Goal: Task Accomplishment & Management: Manage account settings

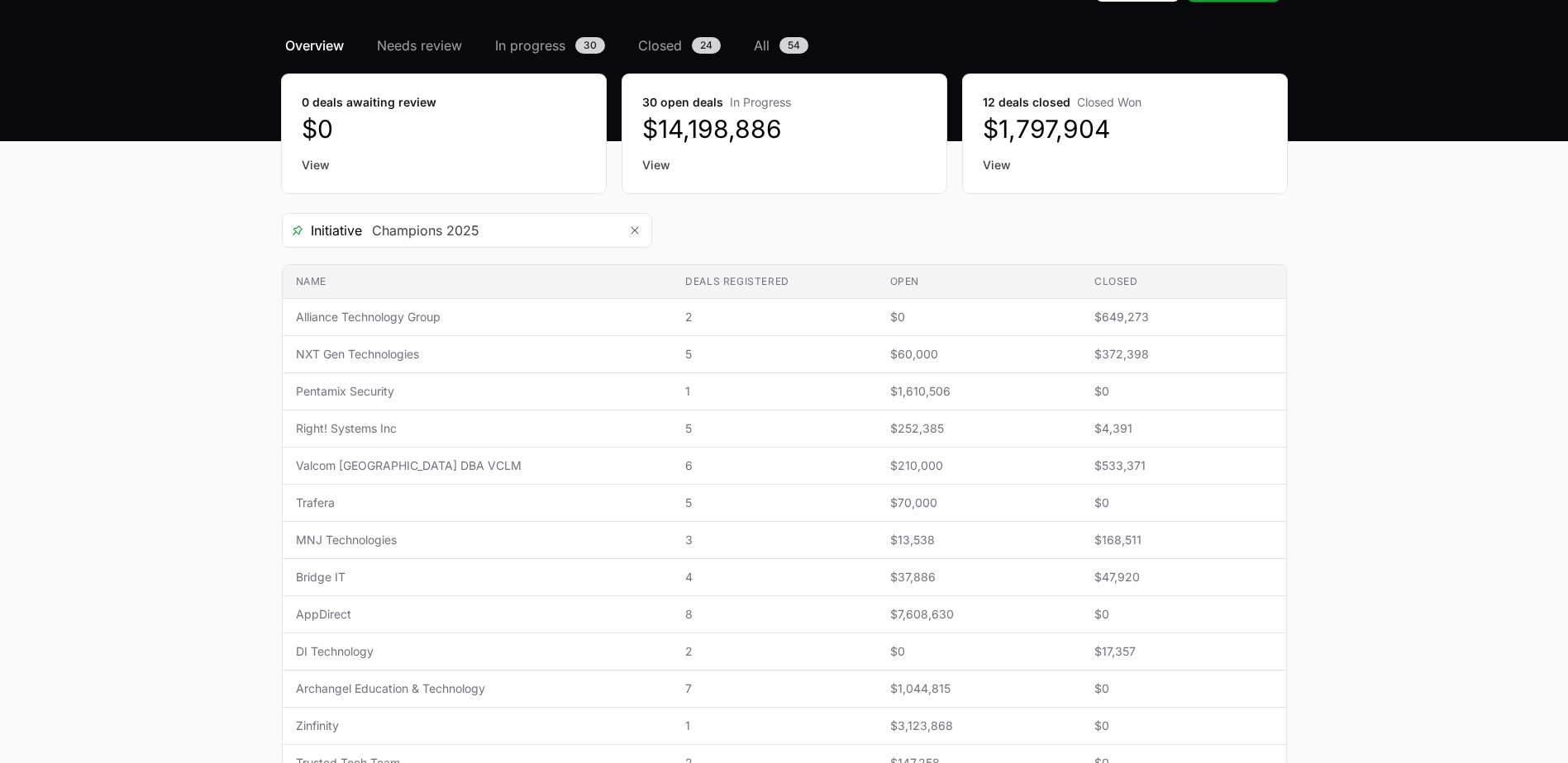
scroll to position [107, 0]
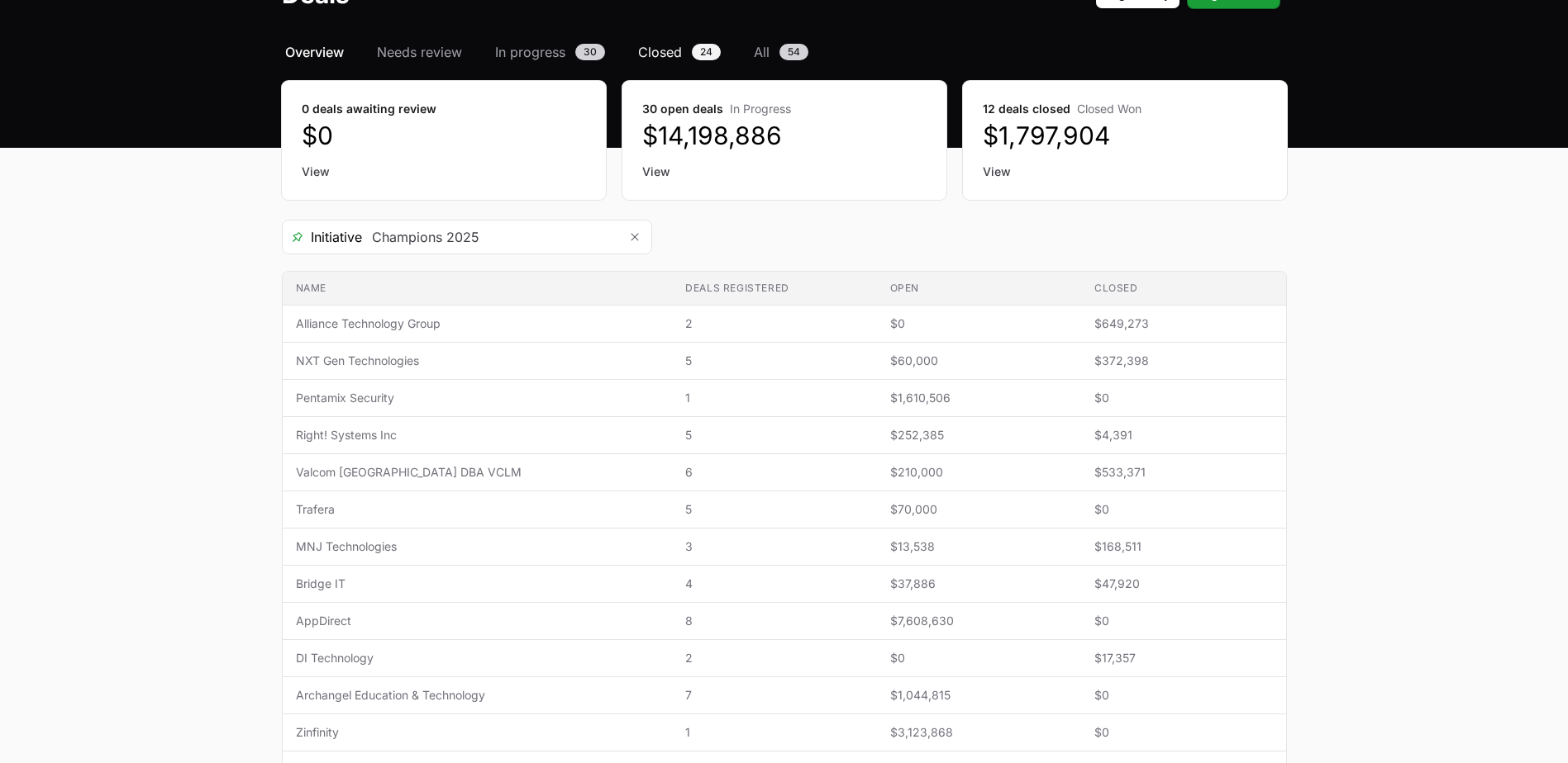
click at [642, 56] on span "Closed" at bounding box center [659, 52] width 43 height 20
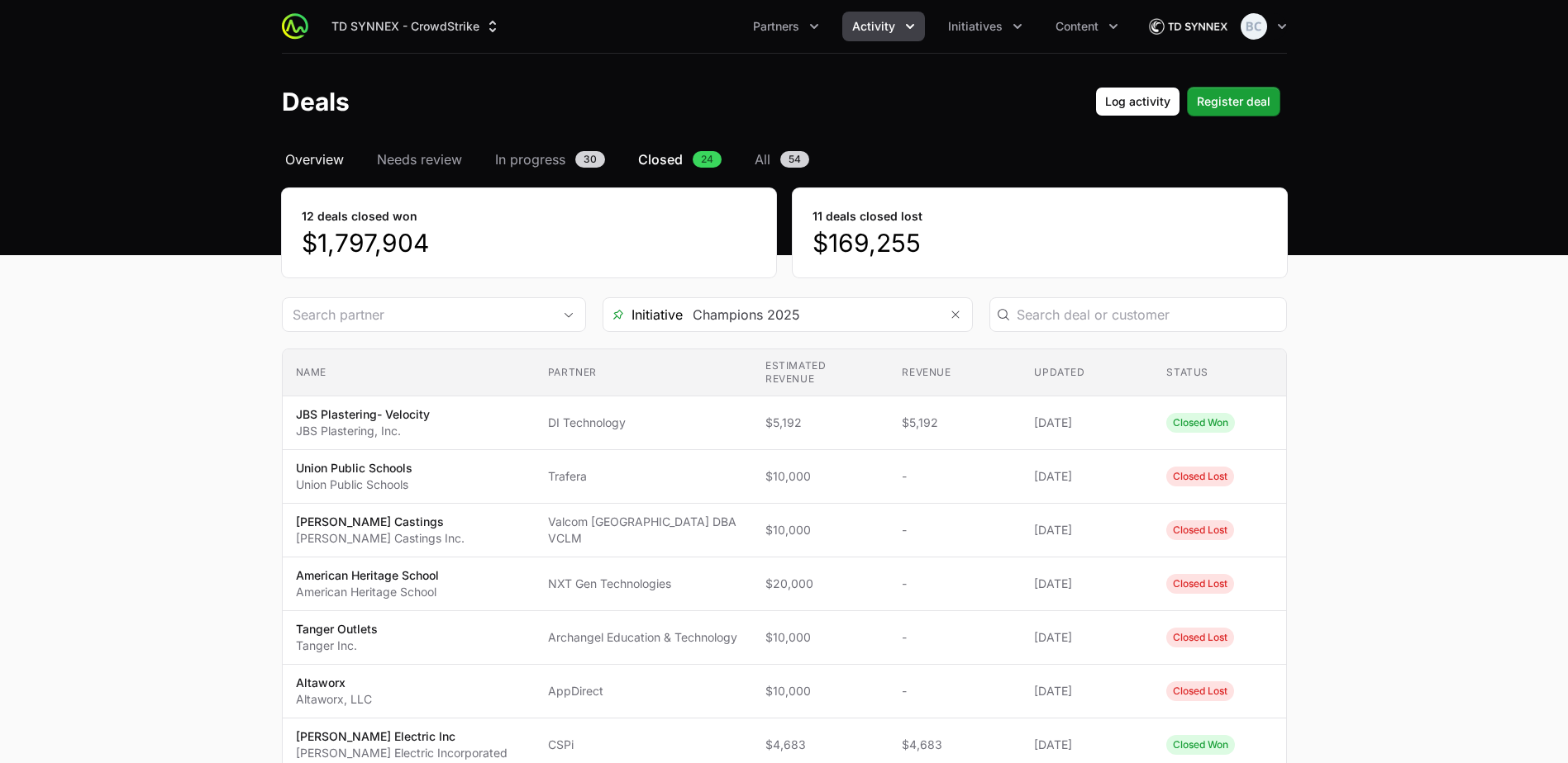
click at [301, 155] on span "Overview" at bounding box center [314, 160] width 59 height 20
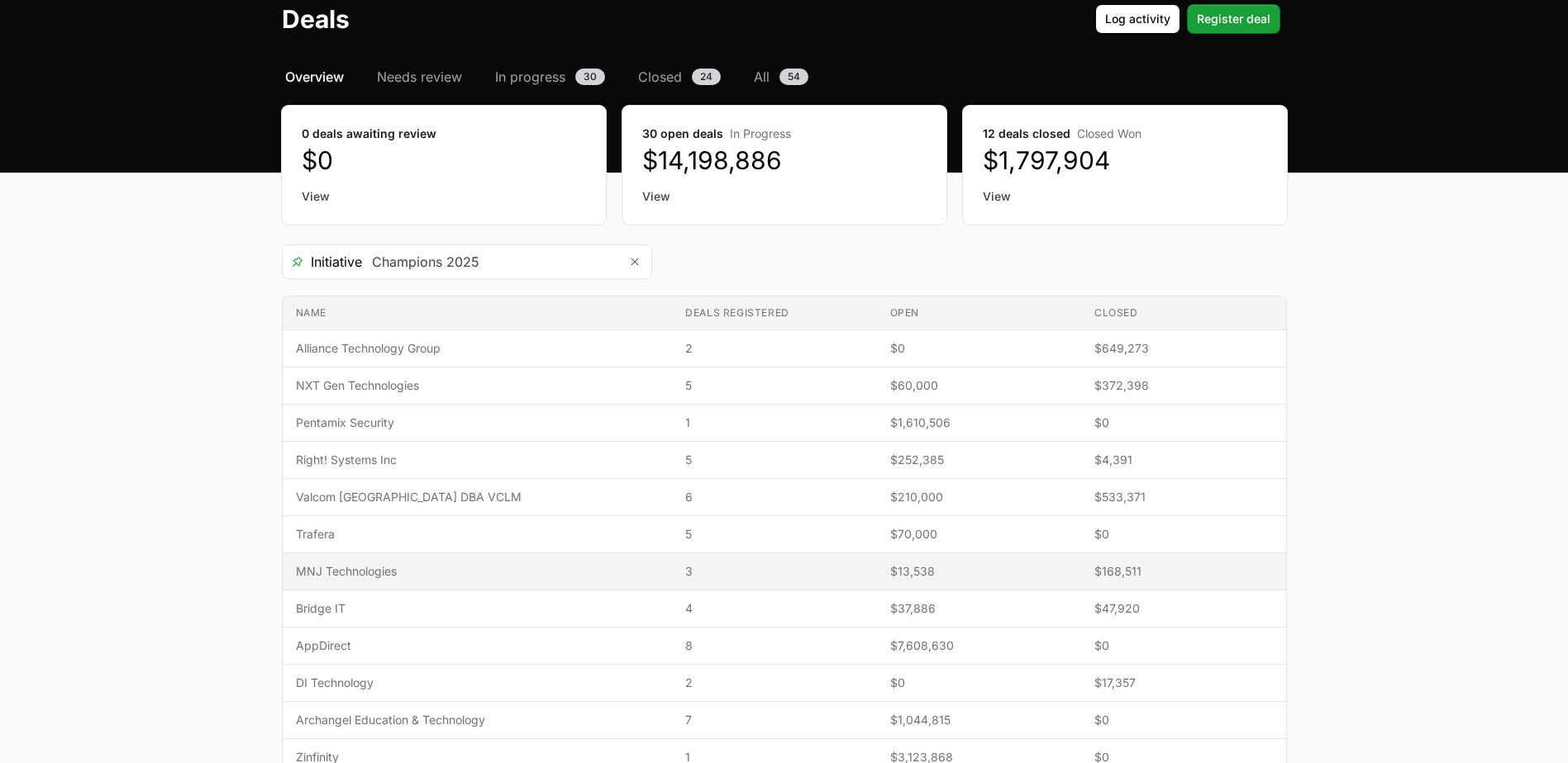
scroll to position [247, 0]
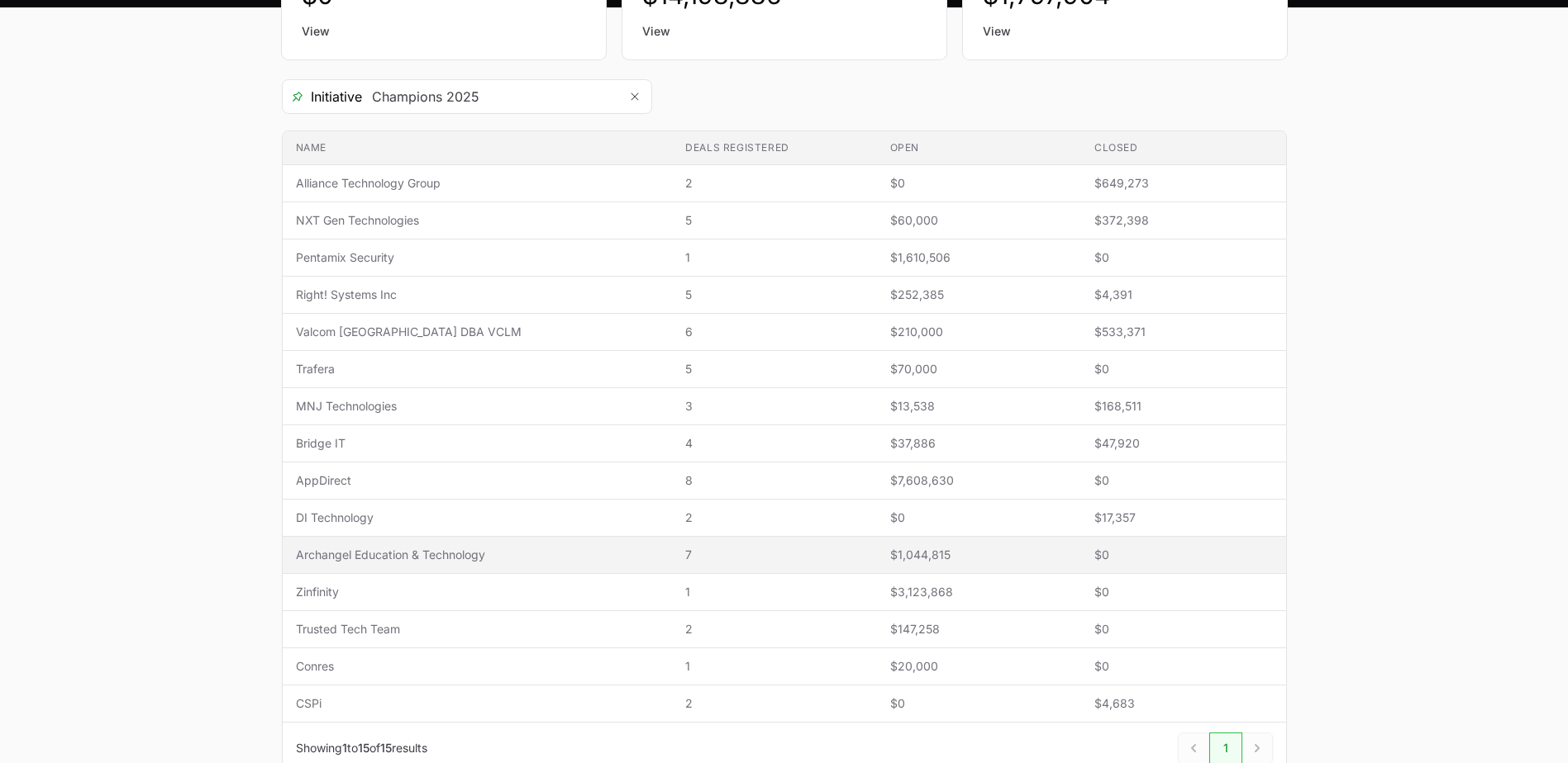
click at [409, 560] on span "Archangel Education & Technology" at bounding box center [478, 555] width 364 height 16
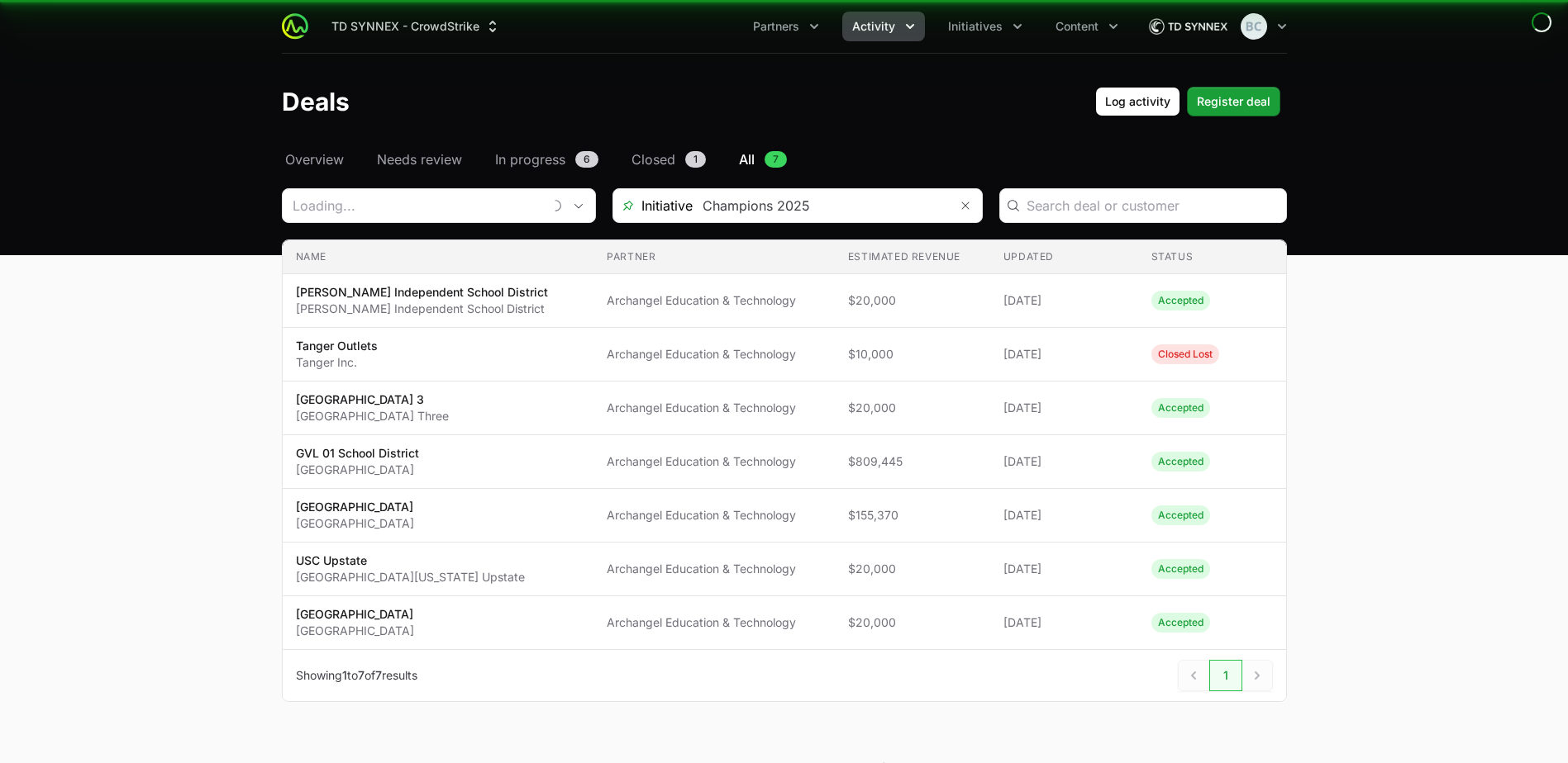
type input "Archangel Education & Technology"
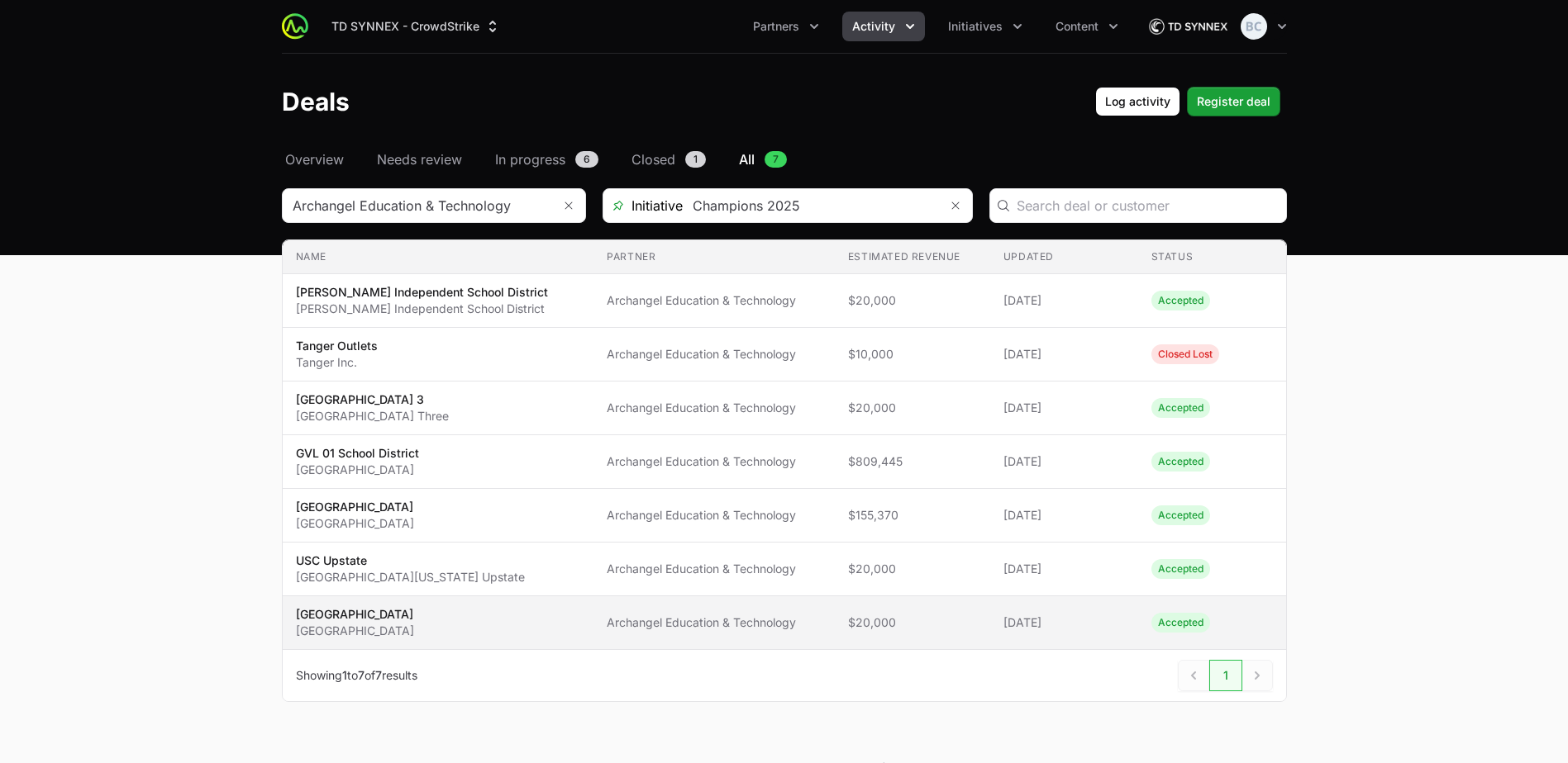
click at [394, 617] on p "[GEOGRAPHIC_DATA]" at bounding box center [355, 615] width 118 height 16
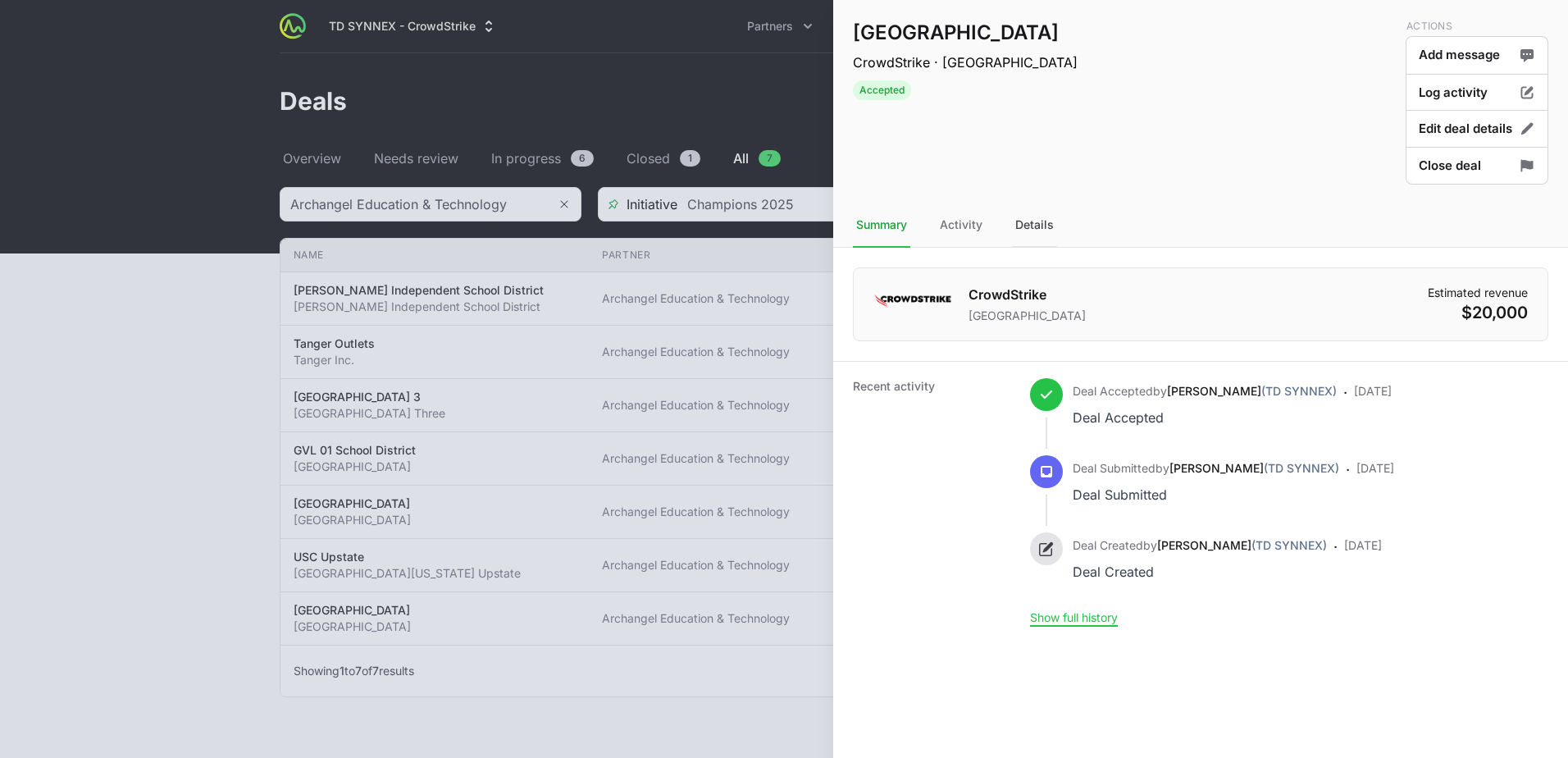
click at [1019, 215] on div "Details" at bounding box center [1035, 225] width 45 height 44
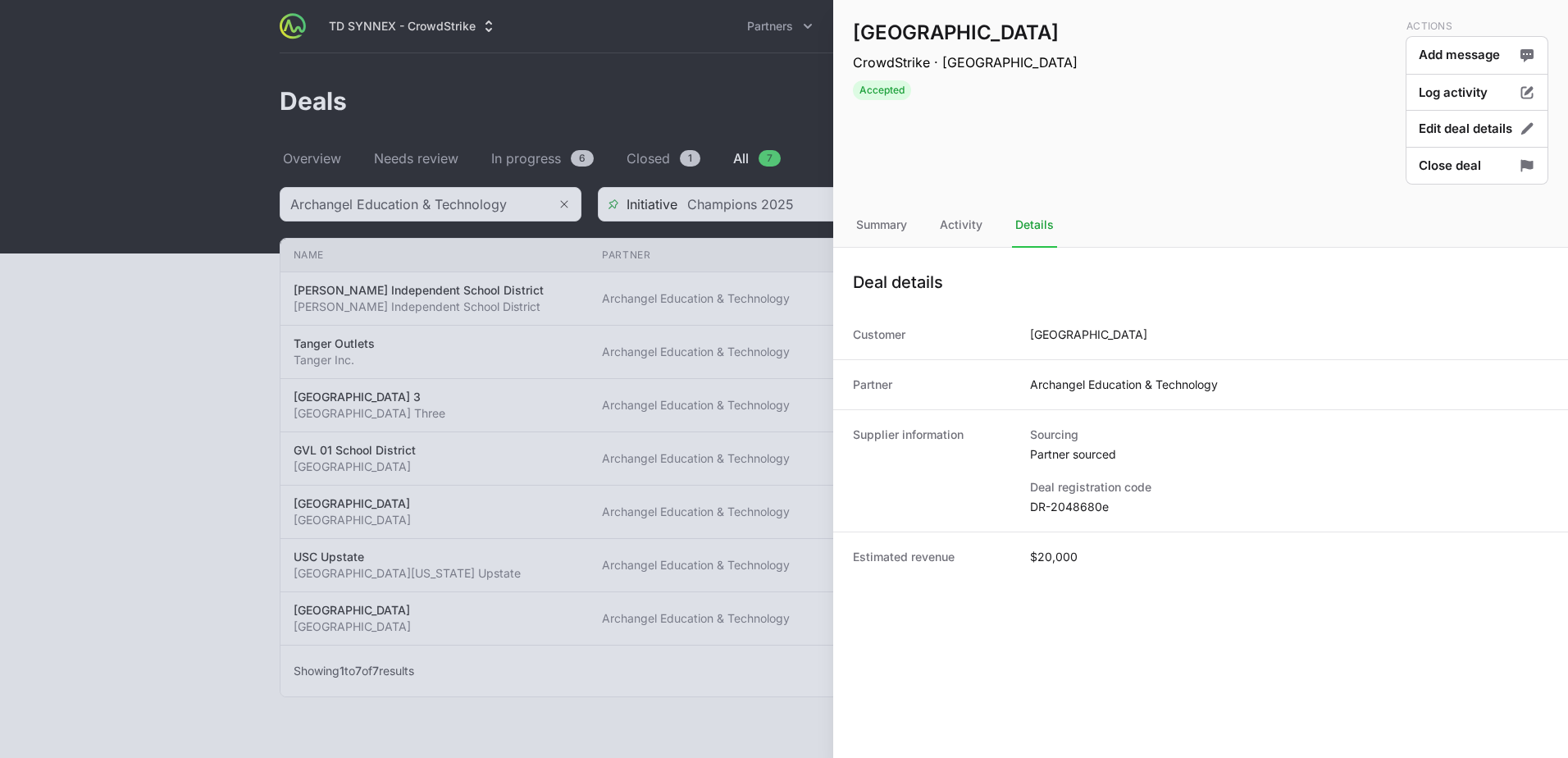
drag, startPoint x: 1090, startPoint y: 509, endPoint x: 1028, endPoint y: 512, distance: 62.1
click at [1028, 512] on div "Supplier information Sourcing Partner sourced Deal registration code DR-2048680e" at bounding box center [1201, 471] width 735 height 122
drag, startPoint x: 1028, startPoint y: 512, endPoint x: 1111, endPoint y: 507, distance: 83.2
click at [1111, 507] on dd "DR-2048680e" at bounding box center [1289, 507] width 518 height 16
click at [904, 222] on div "Summary" at bounding box center [881, 225] width 57 height 44
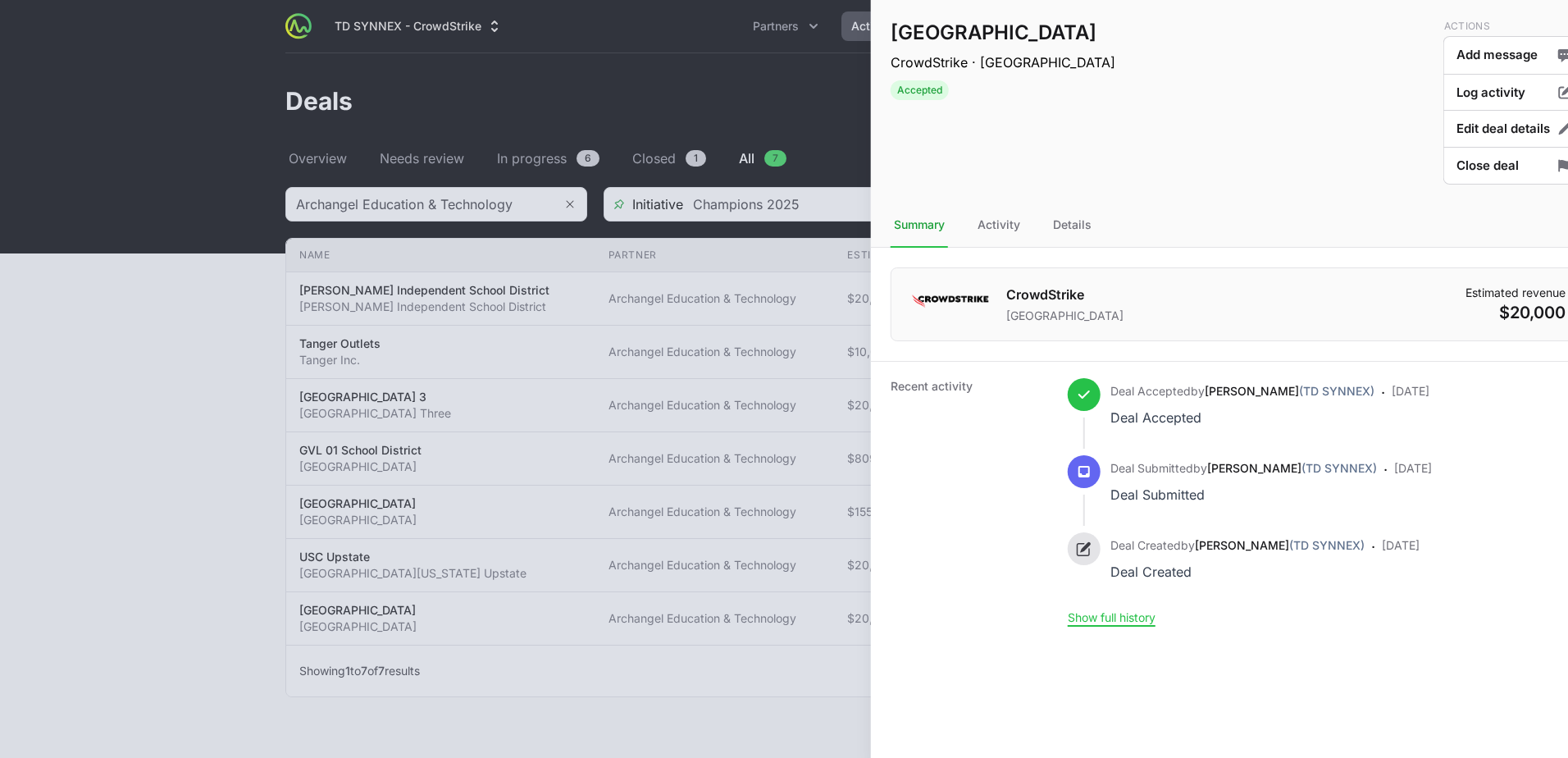
click at [233, 287] on div at bounding box center [784, 379] width 1568 height 758
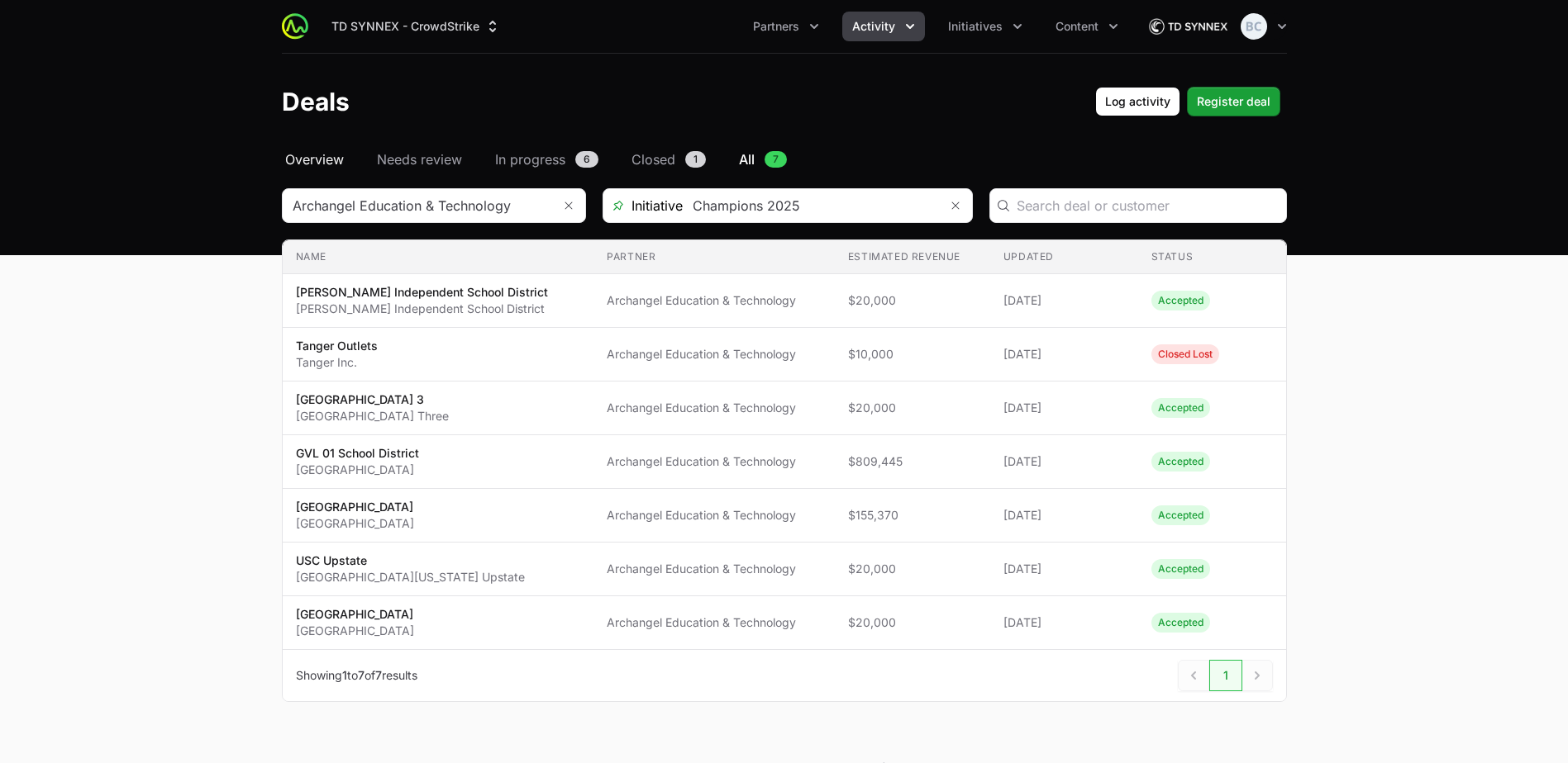
click at [328, 163] on span "Overview" at bounding box center [314, 160] width 59 height 20
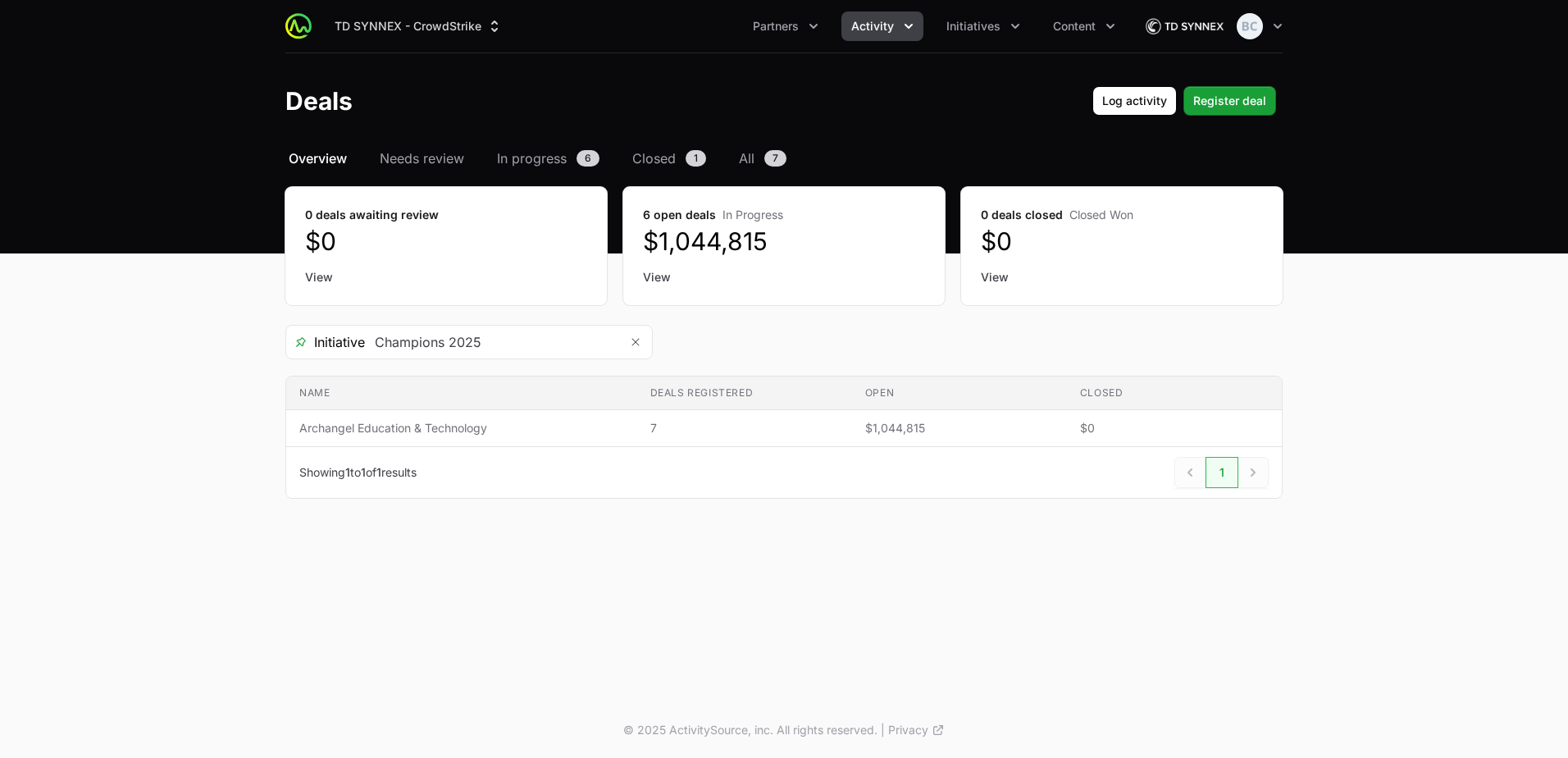
click at [330, 166] on span "Overview" at bounding box center [317, 159] width 58 height 20
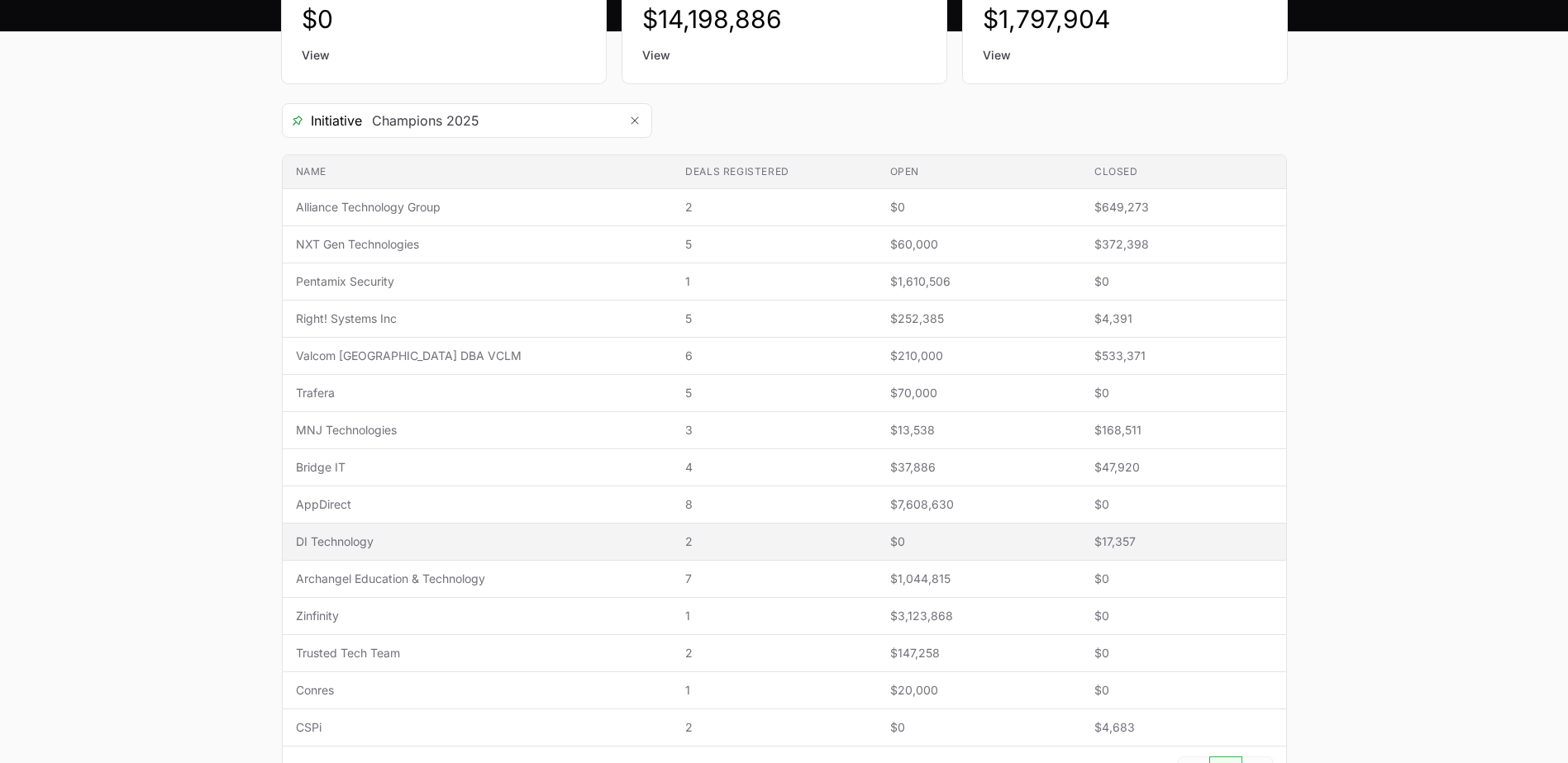
scroll to position [247, 0]
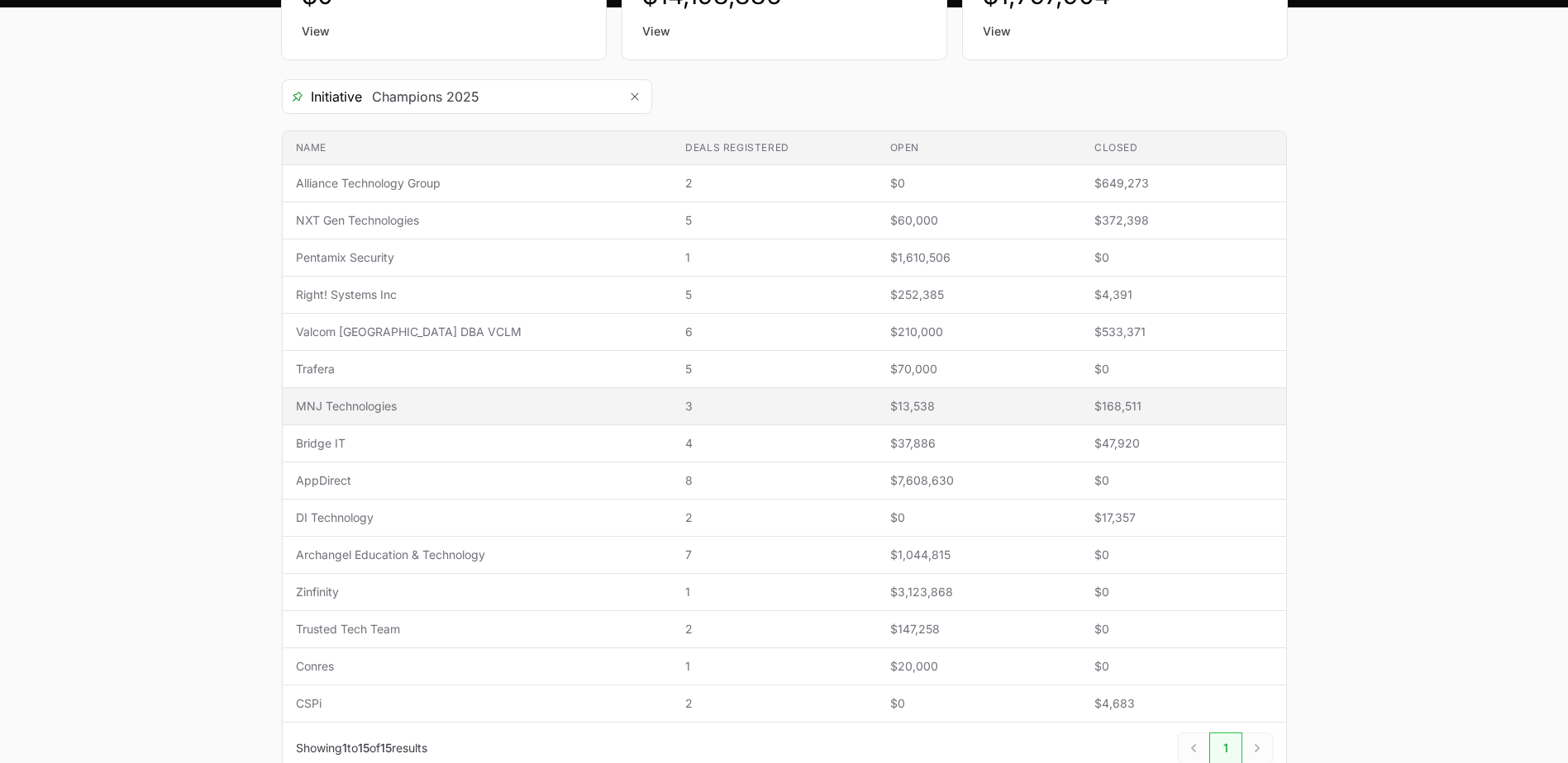
click at [365, 403] on span "MNJ Technologies" at bounding box center [478, 406] width 364 height 16
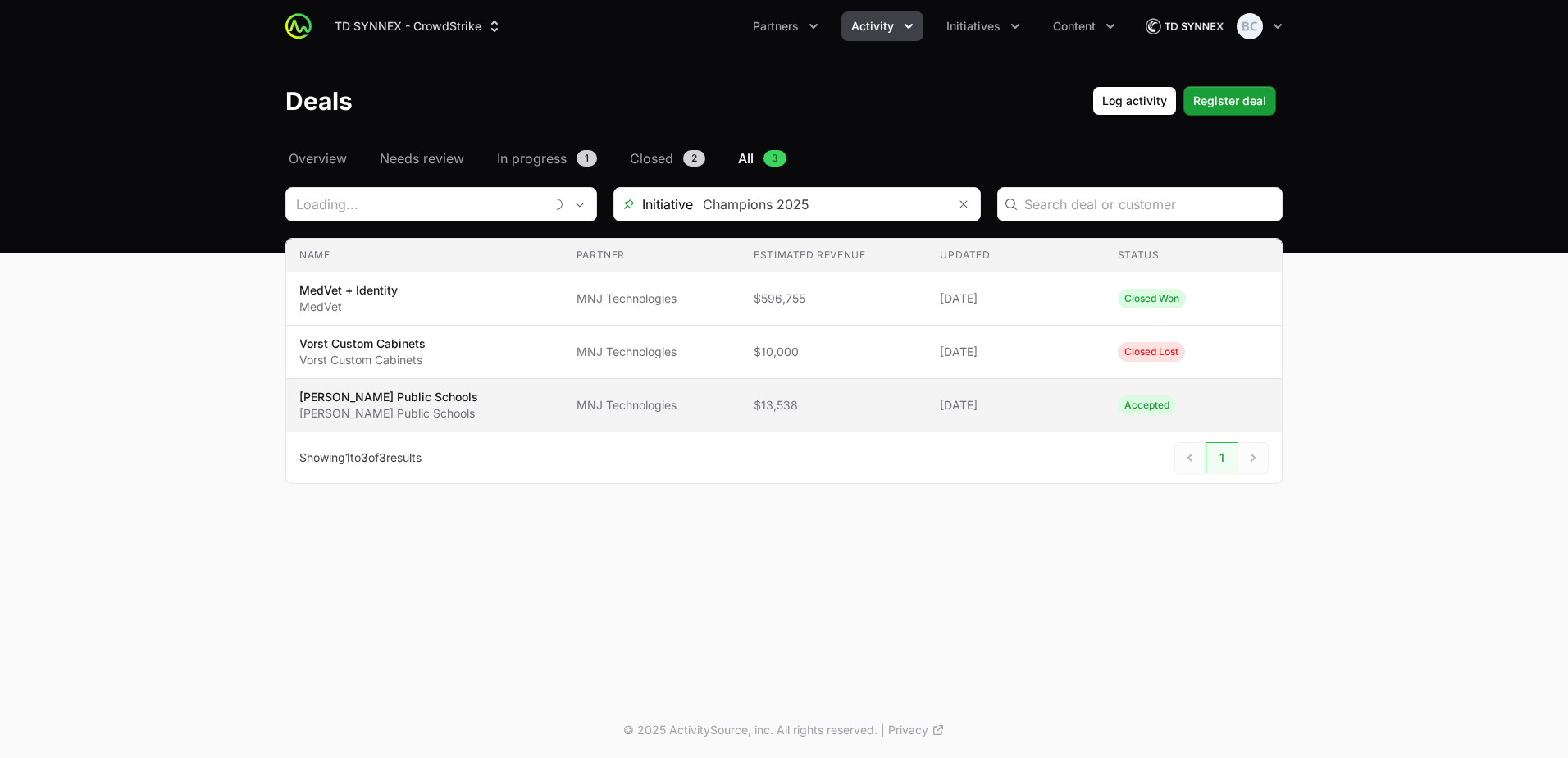
type input "MNJ Technologies"
click at [420, 404] on p "[PERSON_NAME] Public Schools" at bounding box center [388, 397] width 178 height 16
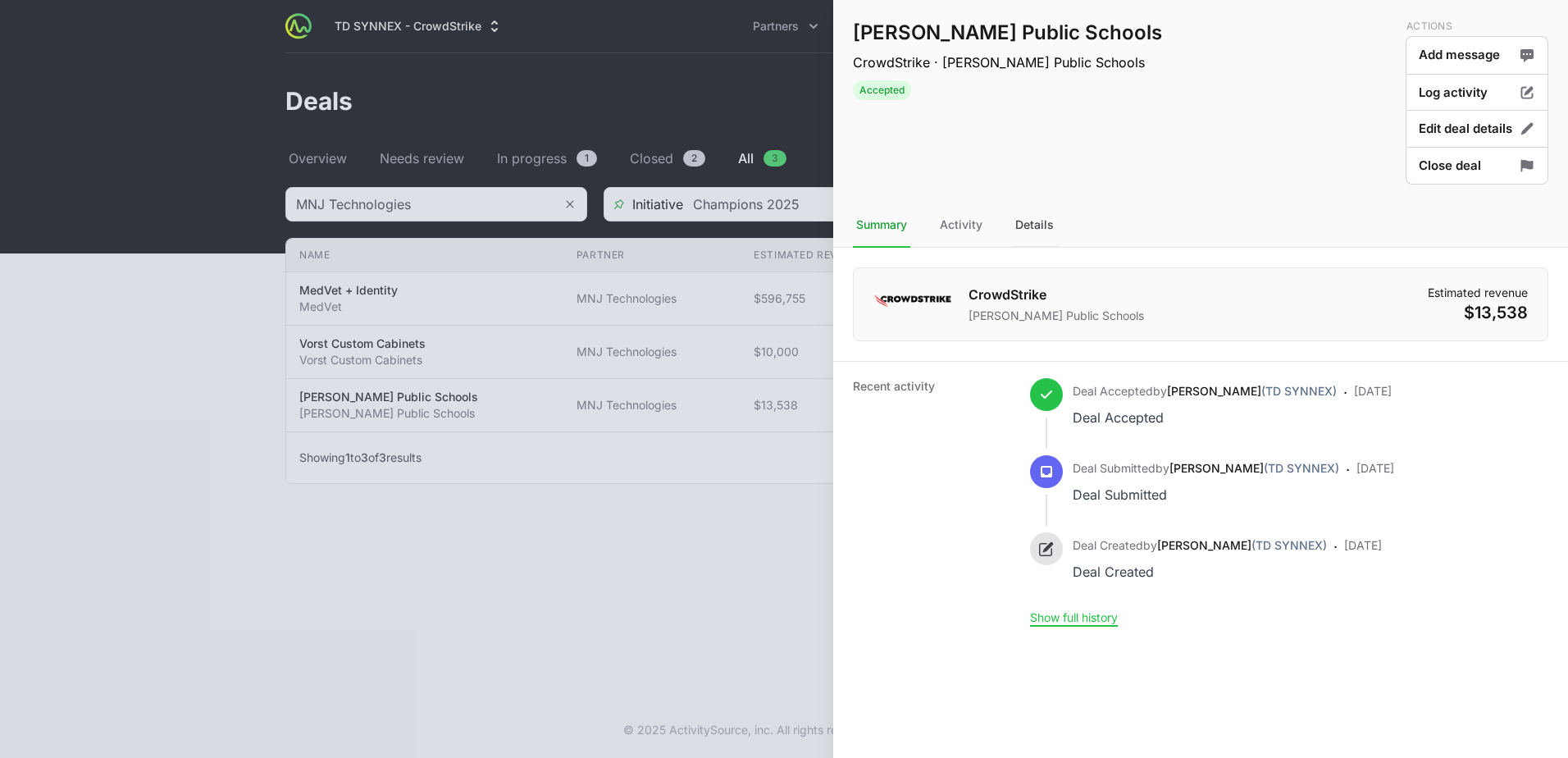
click at [1031, 226] on div "Details" at bounding box center [1035, 225] width 45 height 44
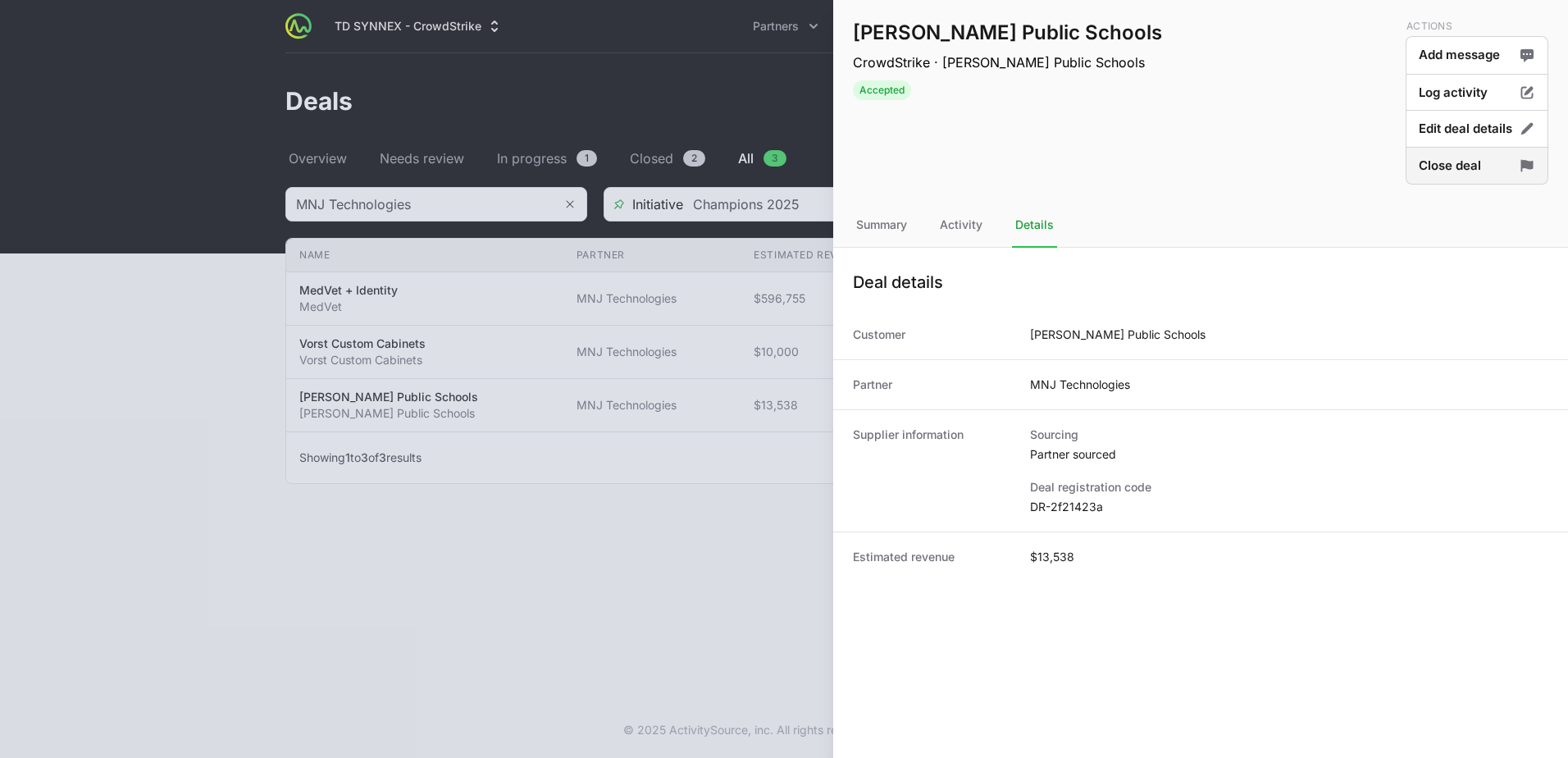
click at [1465, 171] on button "Close deal" at bounding box center [1477, 166] width 143 height 39
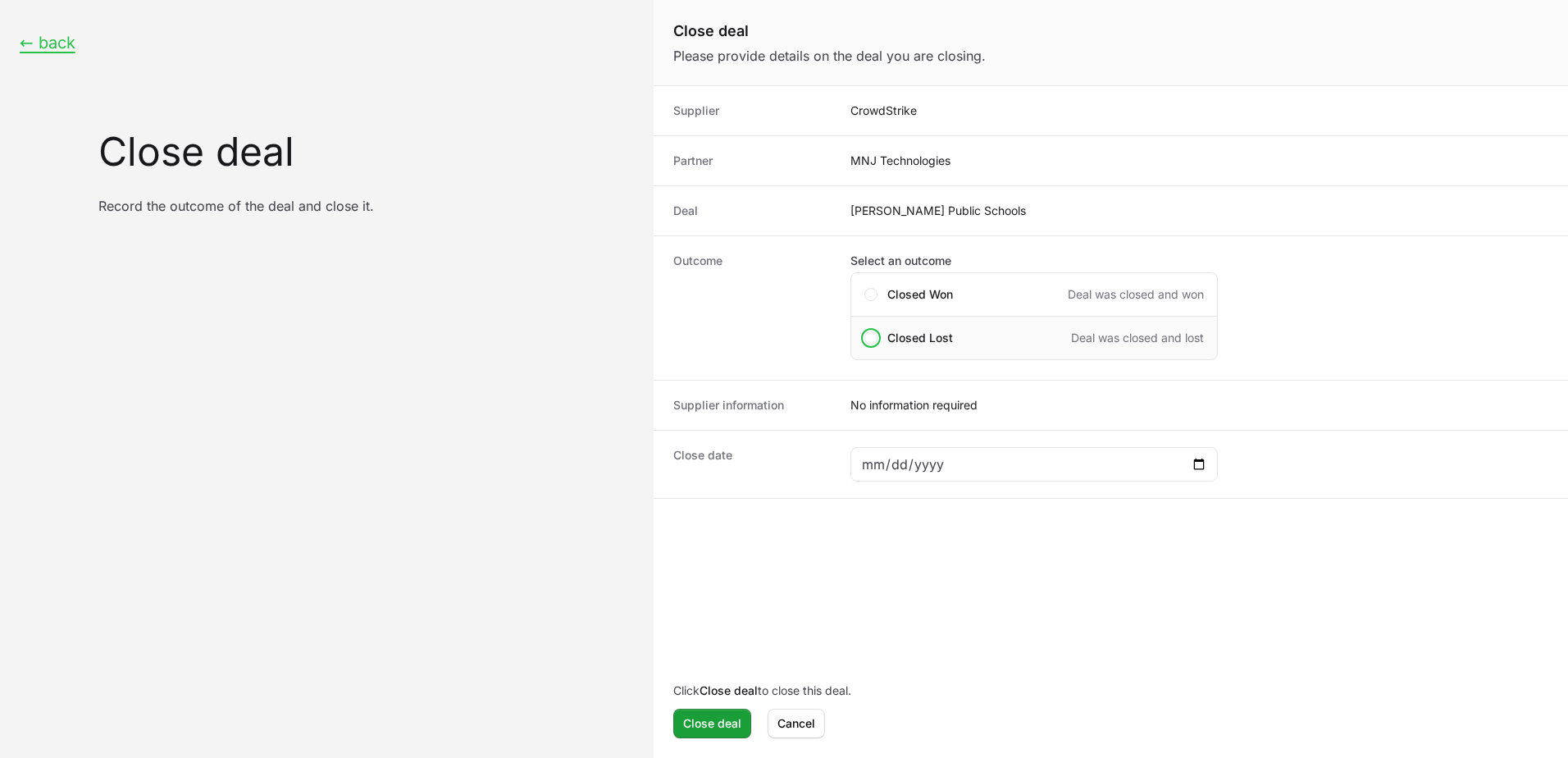
click at [957, 326] on div "Closed Lost Deal was closed and lost" at bounding box center [1035, 337] width 368 height 44
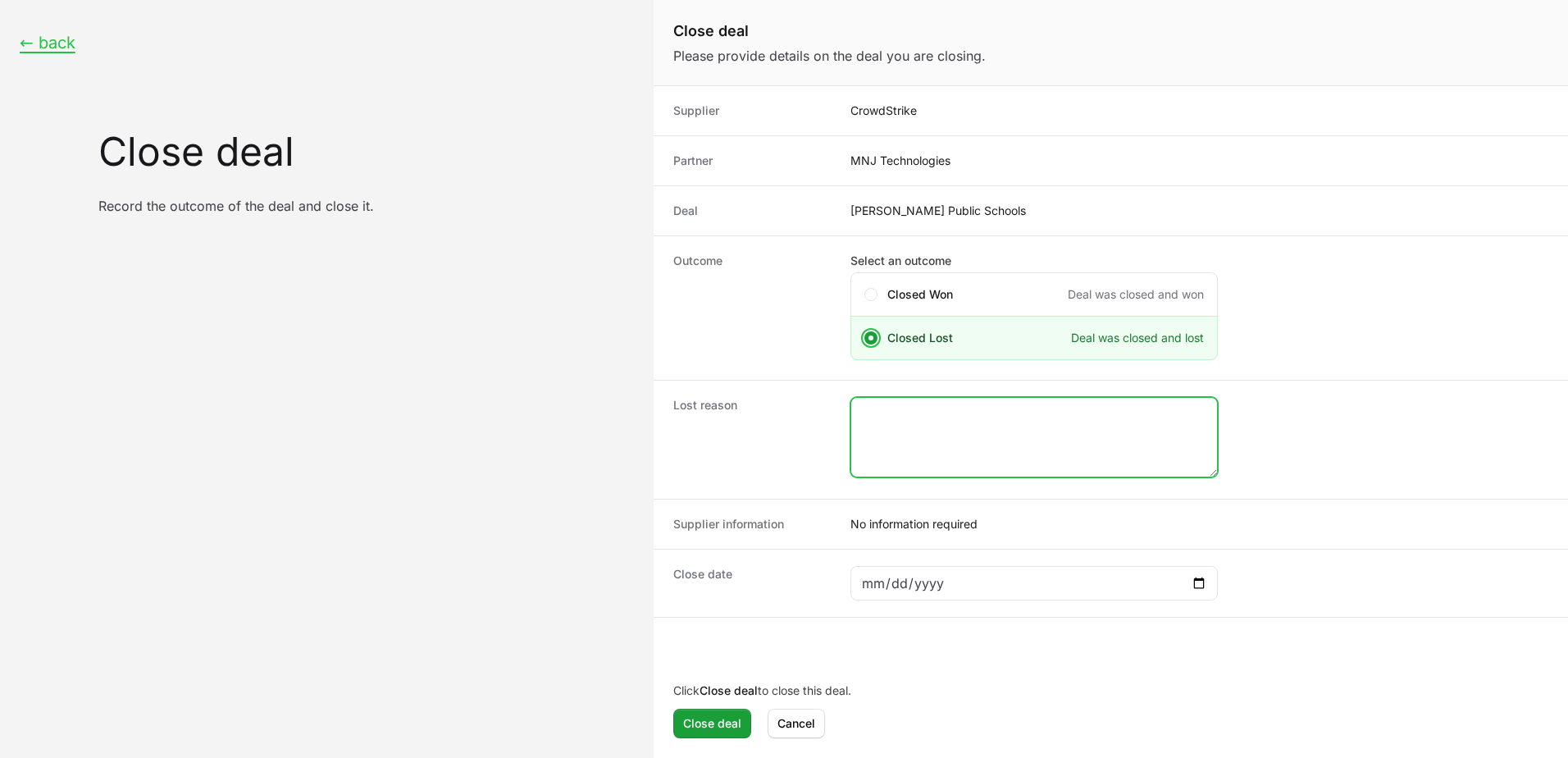
click at [900, 406] on textarea "Close deal form" at bounding box center [1035, 438] width 366 height 79
type textarea "CRWD marked as lost"
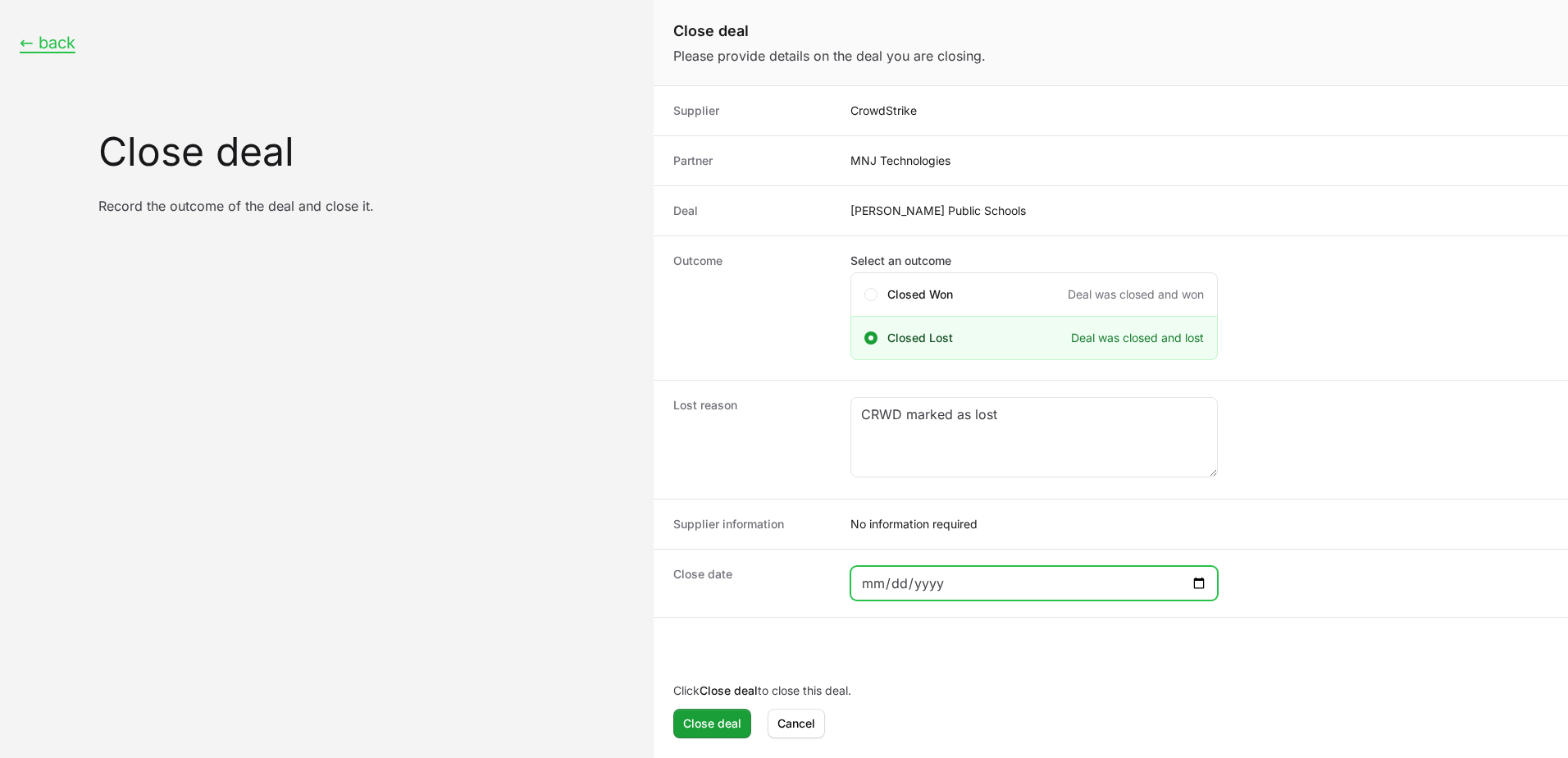
click at [1192, 580] on input "Close deal form" at bounding box center [1035, 584] width 346 height 20
type input "[DATE]"
click at [720, 721] on span "Close deal" at bounding box center [712, 724] width 58 height 20
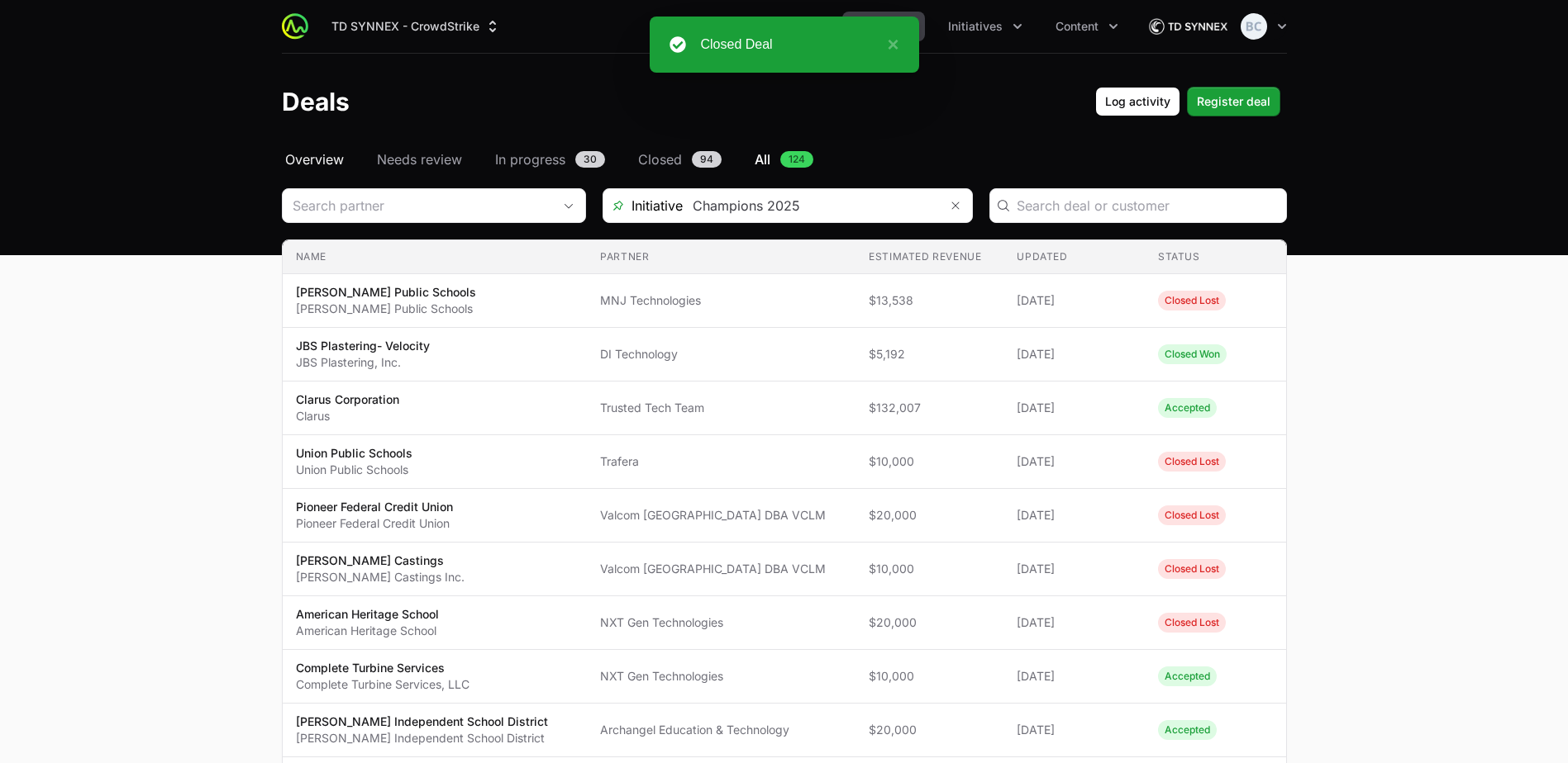
click at [338, 154] on span "Overview" at bounding box center [314, 160] width 59 height 20
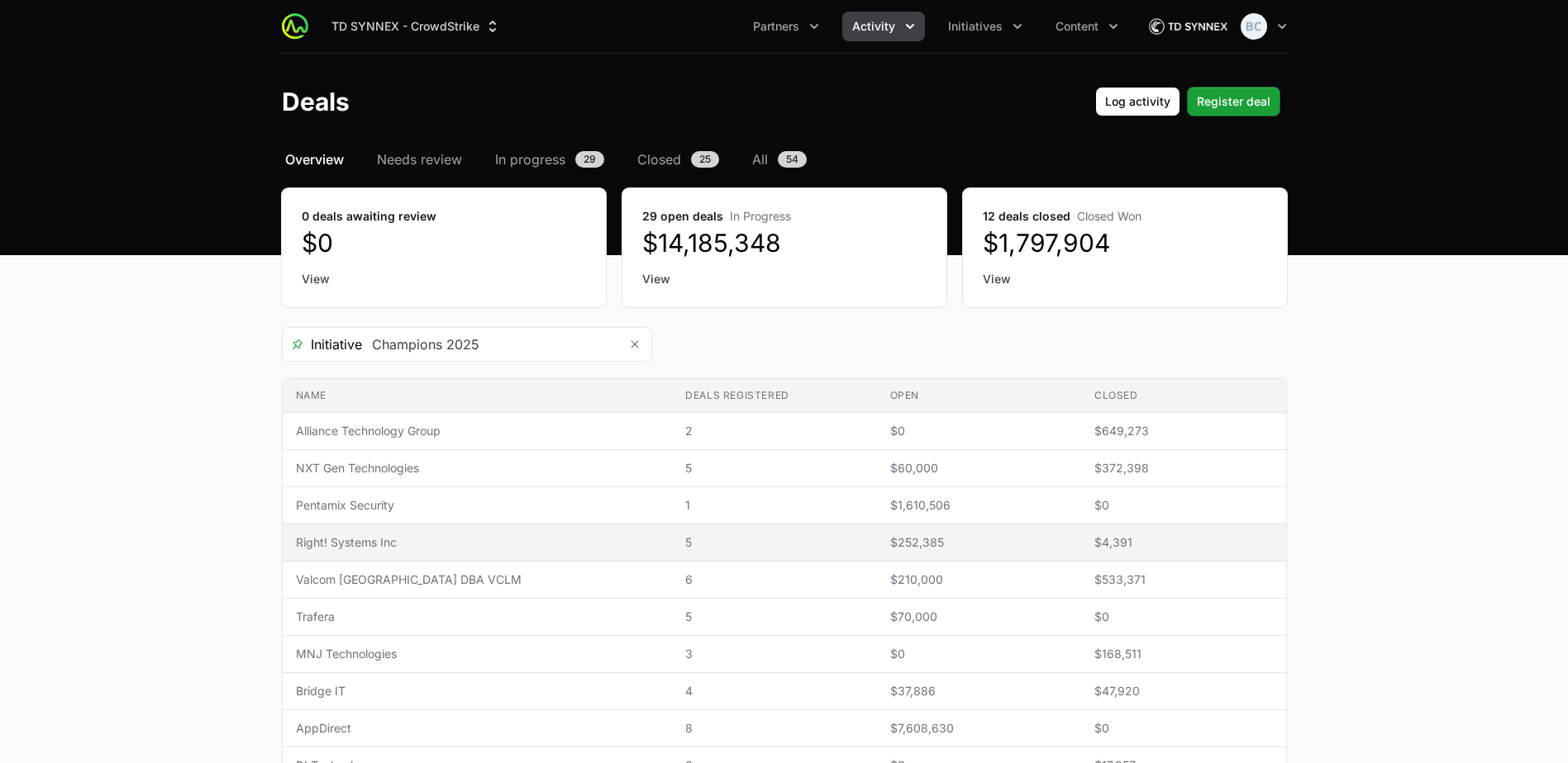
click at [500, 539] on span "Right! Systems Inc" at bounding box center [478, 543] width 364 height 16
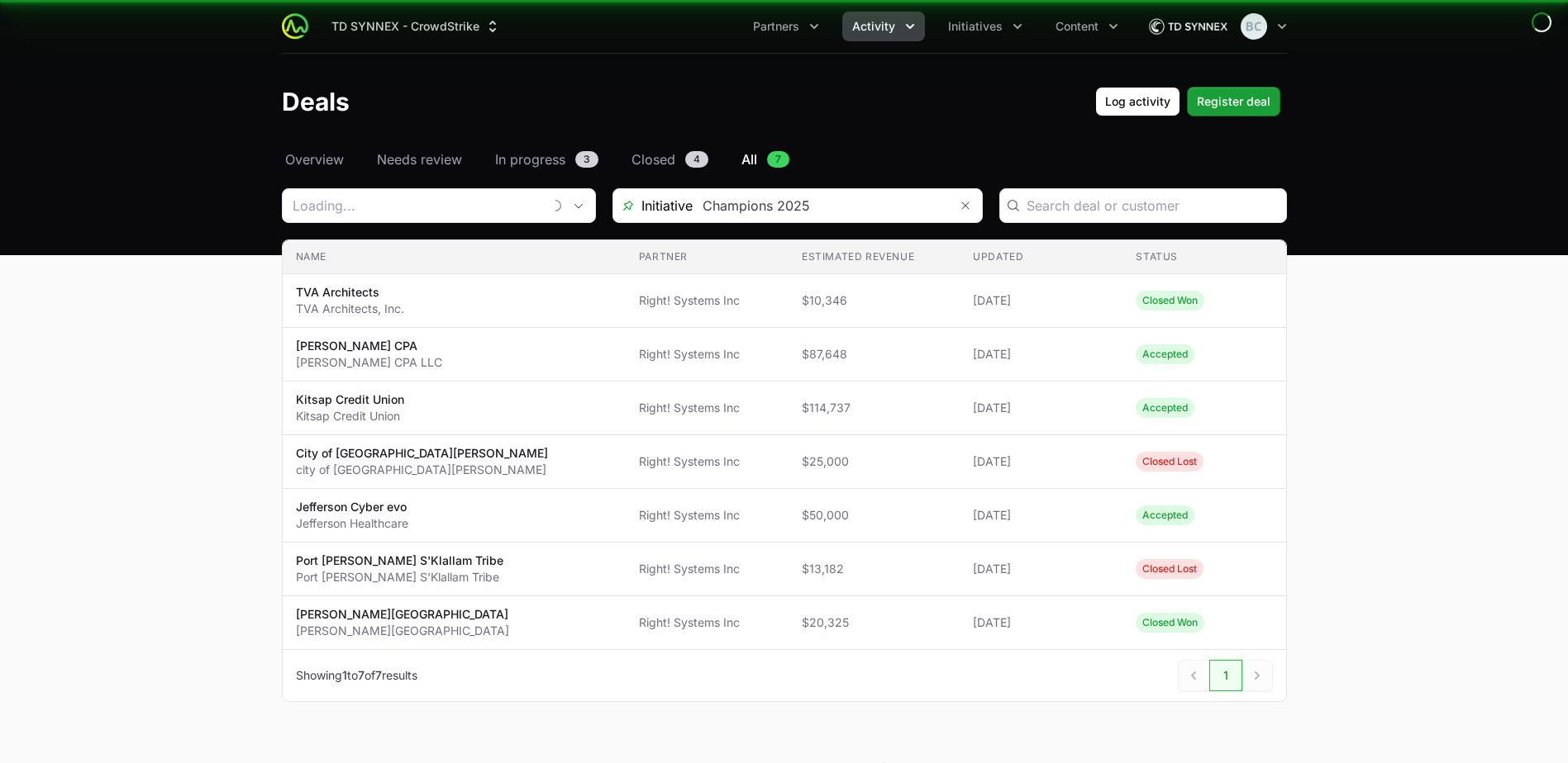
type input "Right! Systems Inc"
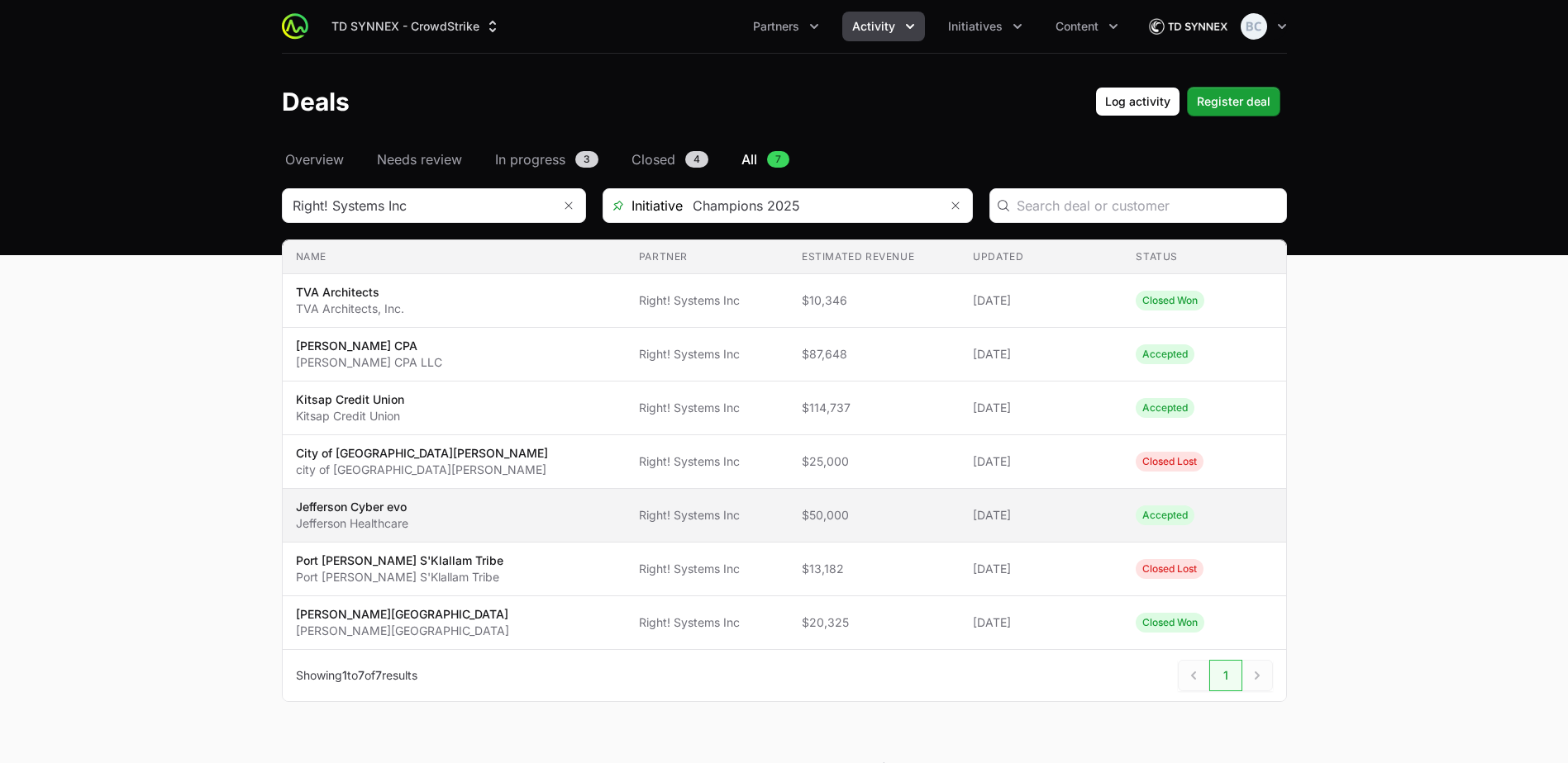
click at [477, 512] on span "Jefferson Cyber evo Jefferson Healthcare" at bounding box center [454, 516] width 316 height 33
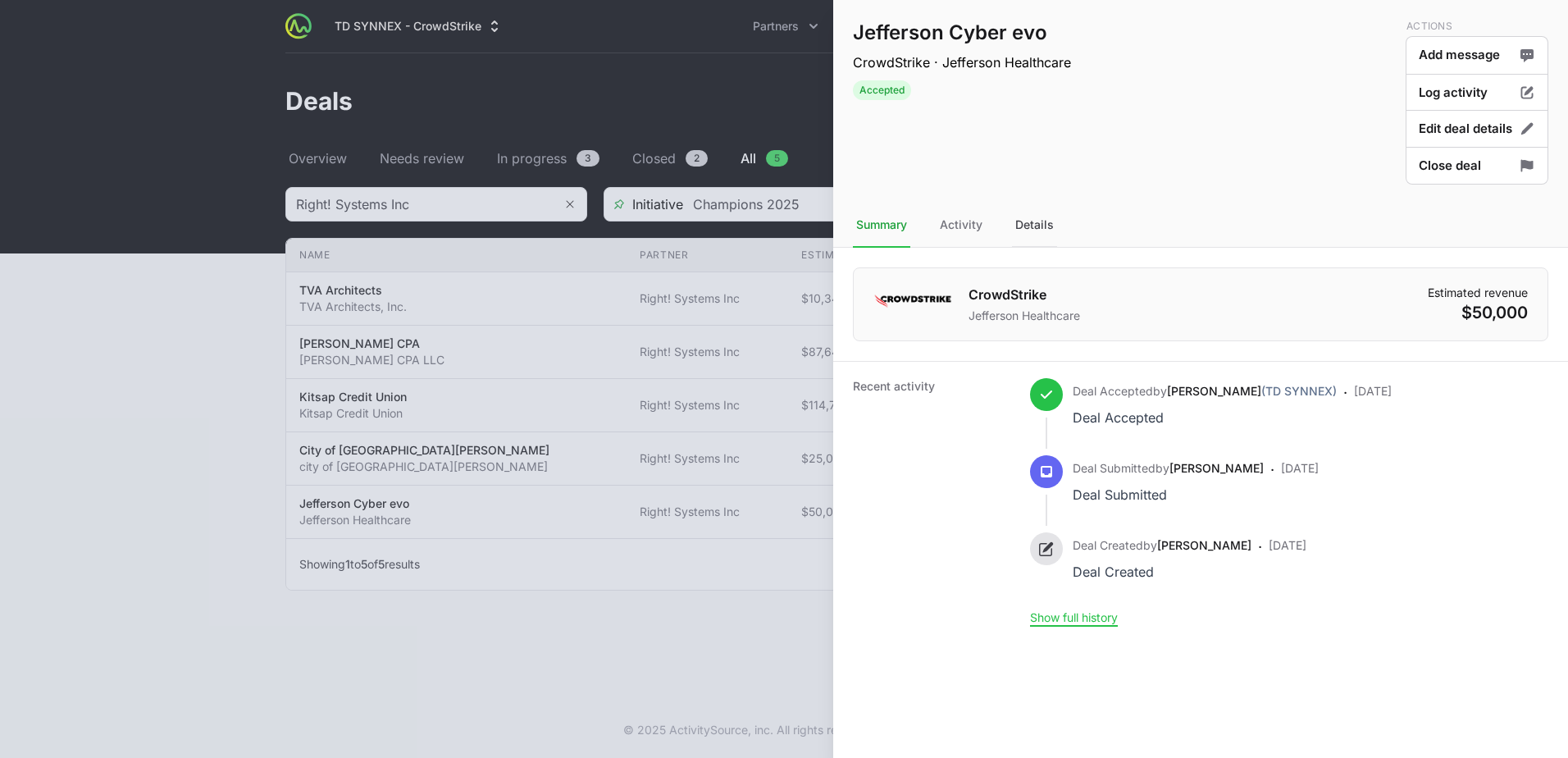
click at [1035, 231] on div "Details" at bounding box center [1035, 225] width 45 height 44
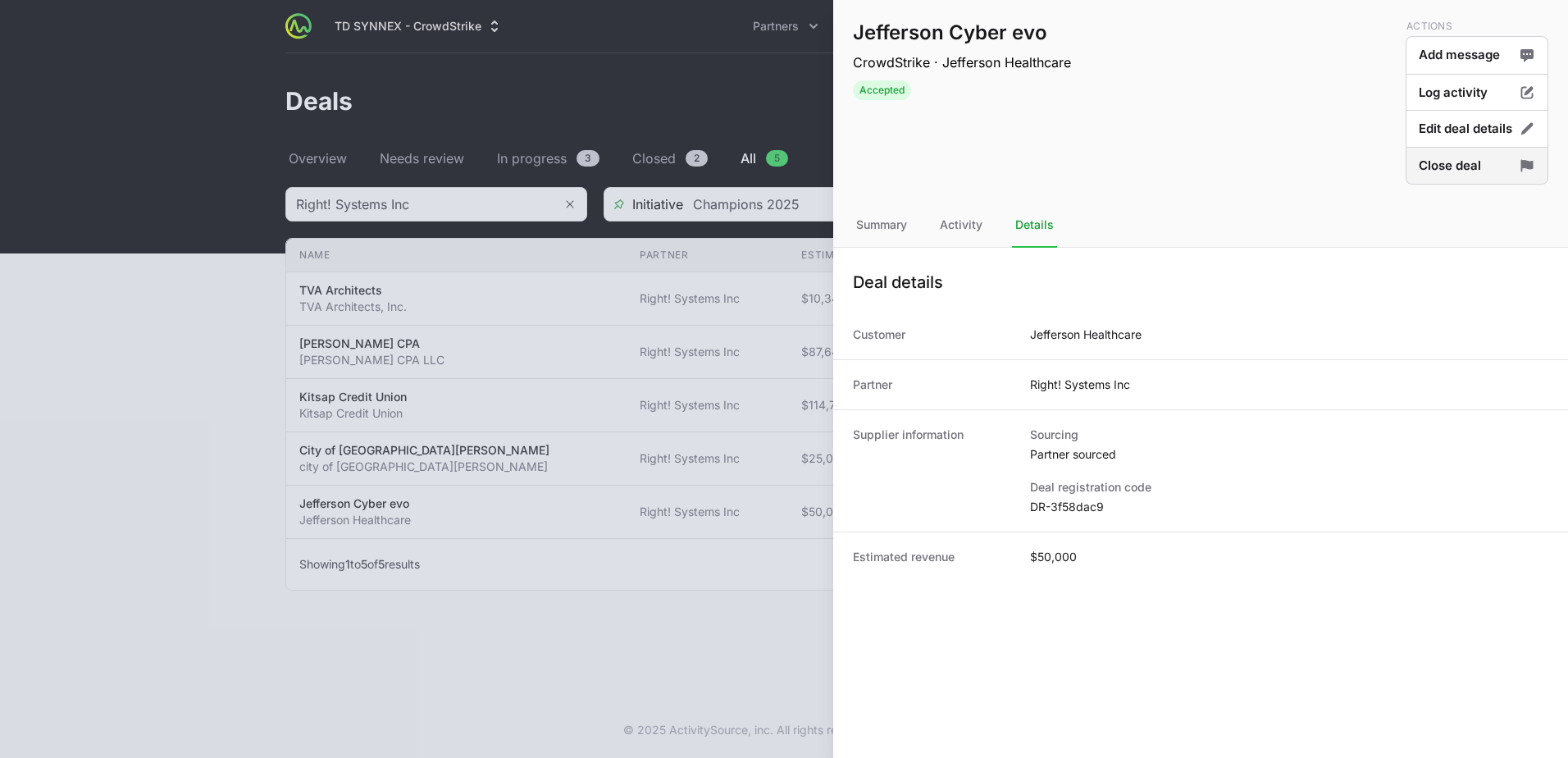
click at [1461, 173] on button "Close deal" at bounding box center [1477, 166] width 143 height 39
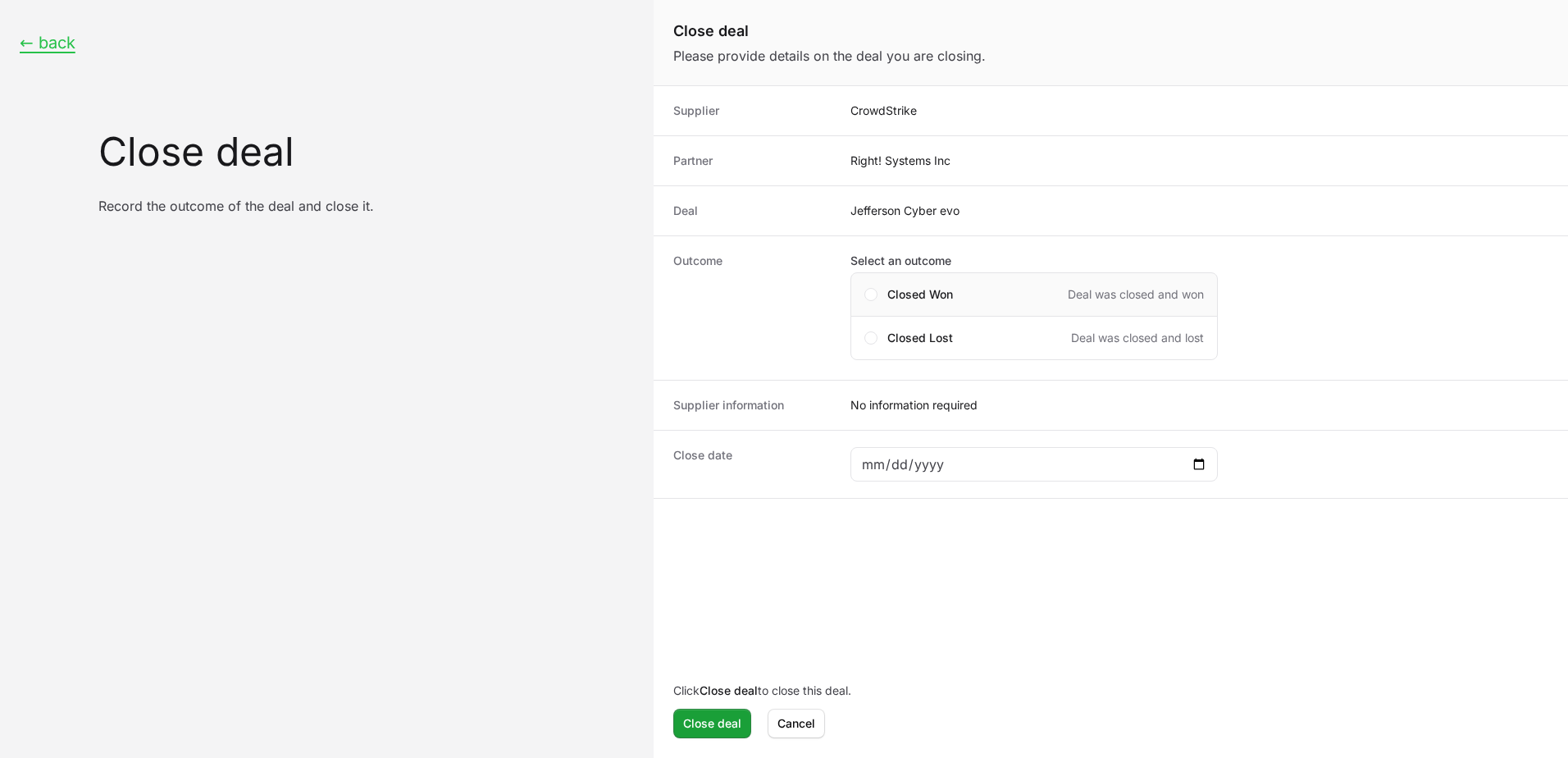
click at [944, 291] on span "Closed Won" at bounding box center [920, 294] width 65 height 16
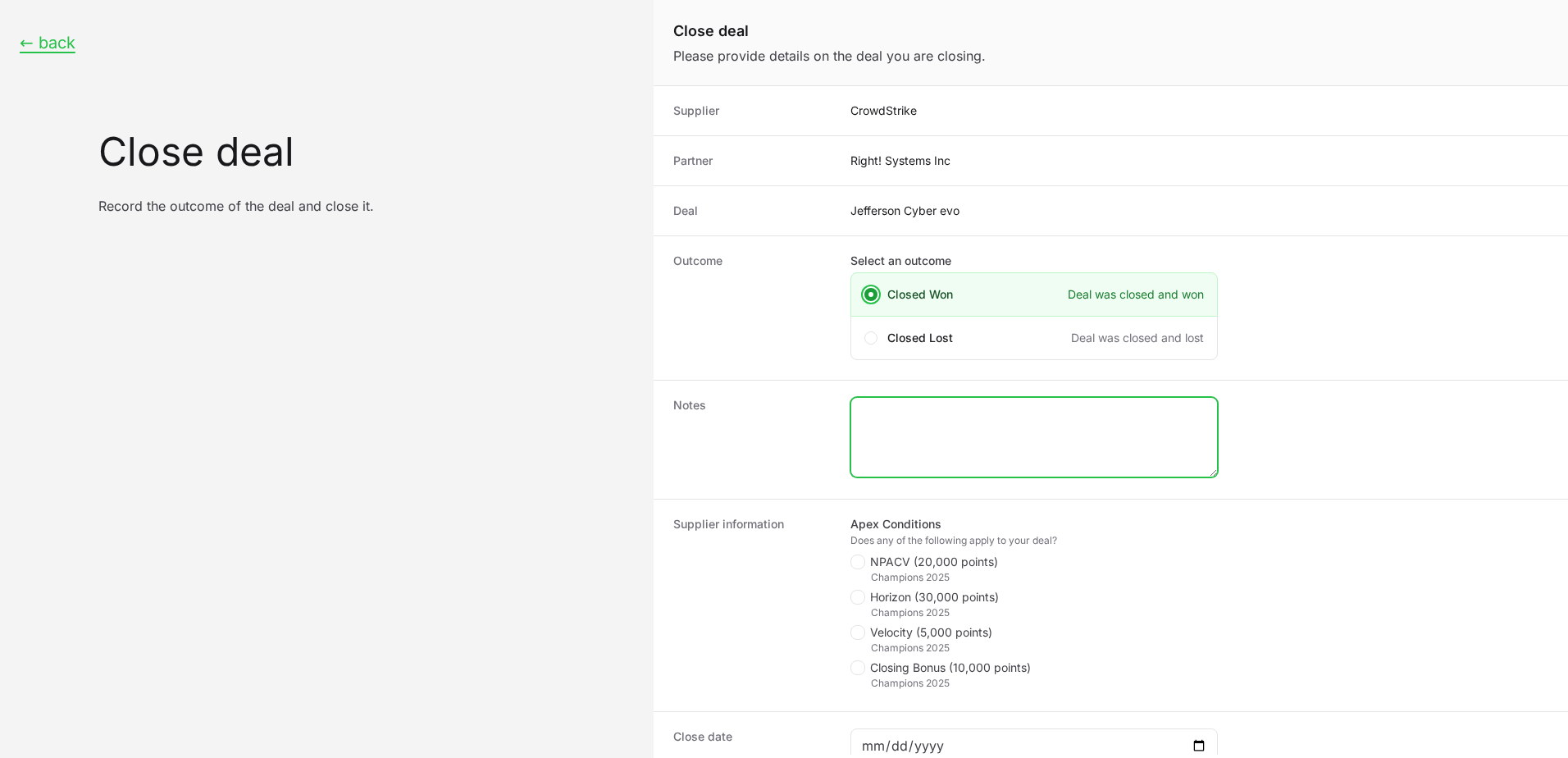
click at [957, 444] on textarea "Close deal form" at bounding box center [1035, 438] width 366 height 79
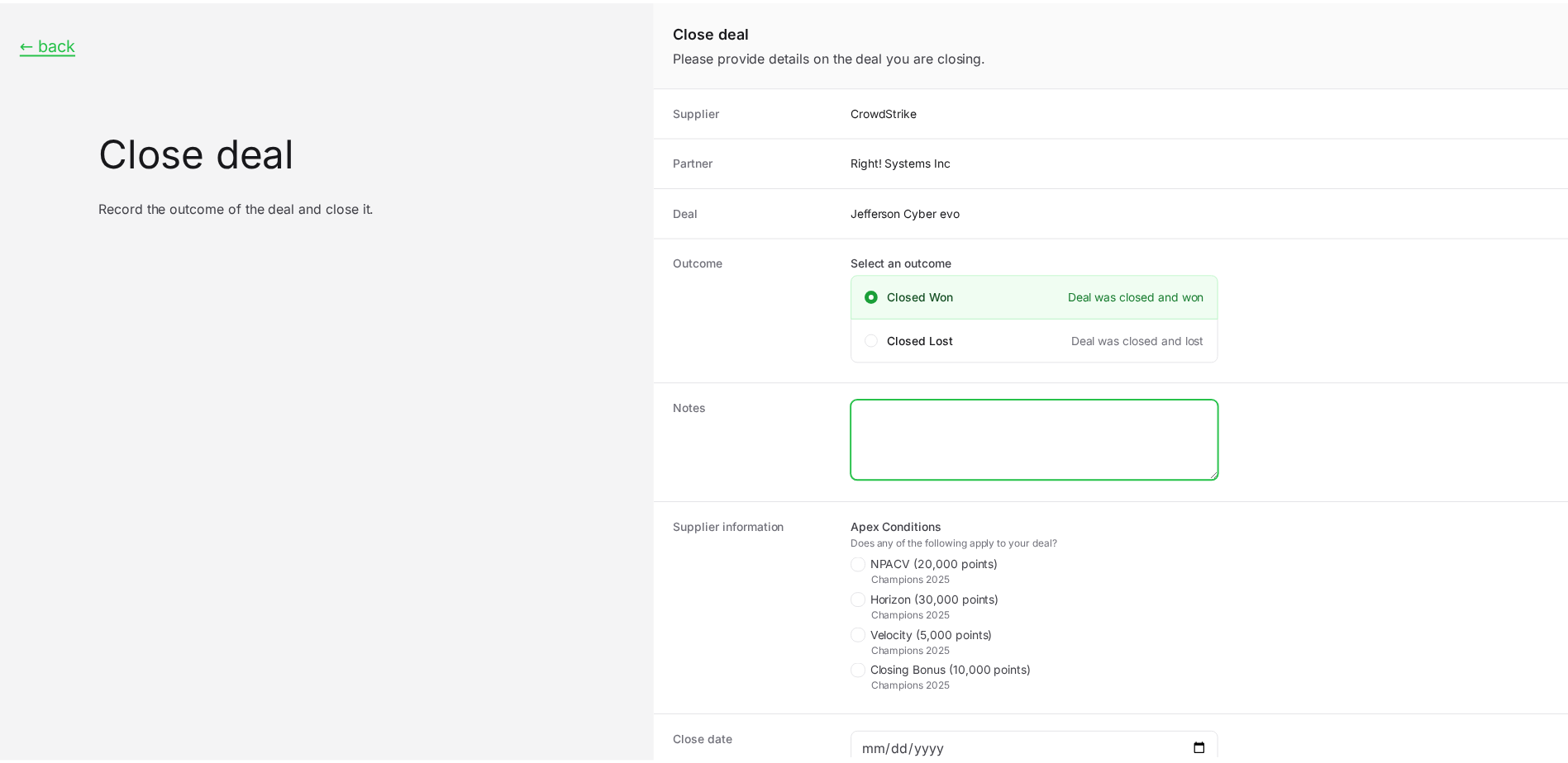
scroll to position [183, 0]
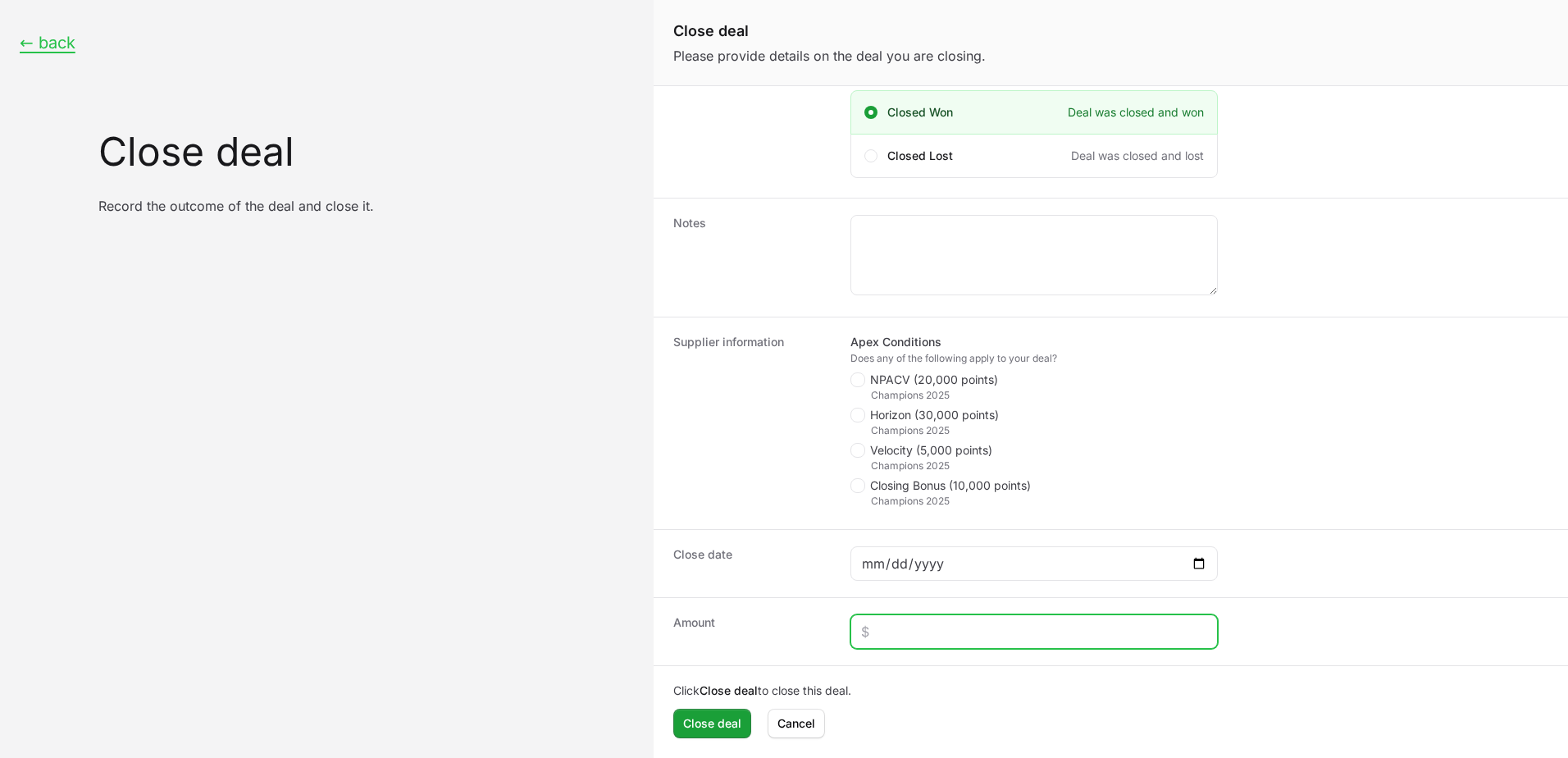
click at [910, 640] on input "Close deal form" at bounding box center [1035, 632] width 346 height 20
type input "$5,389"
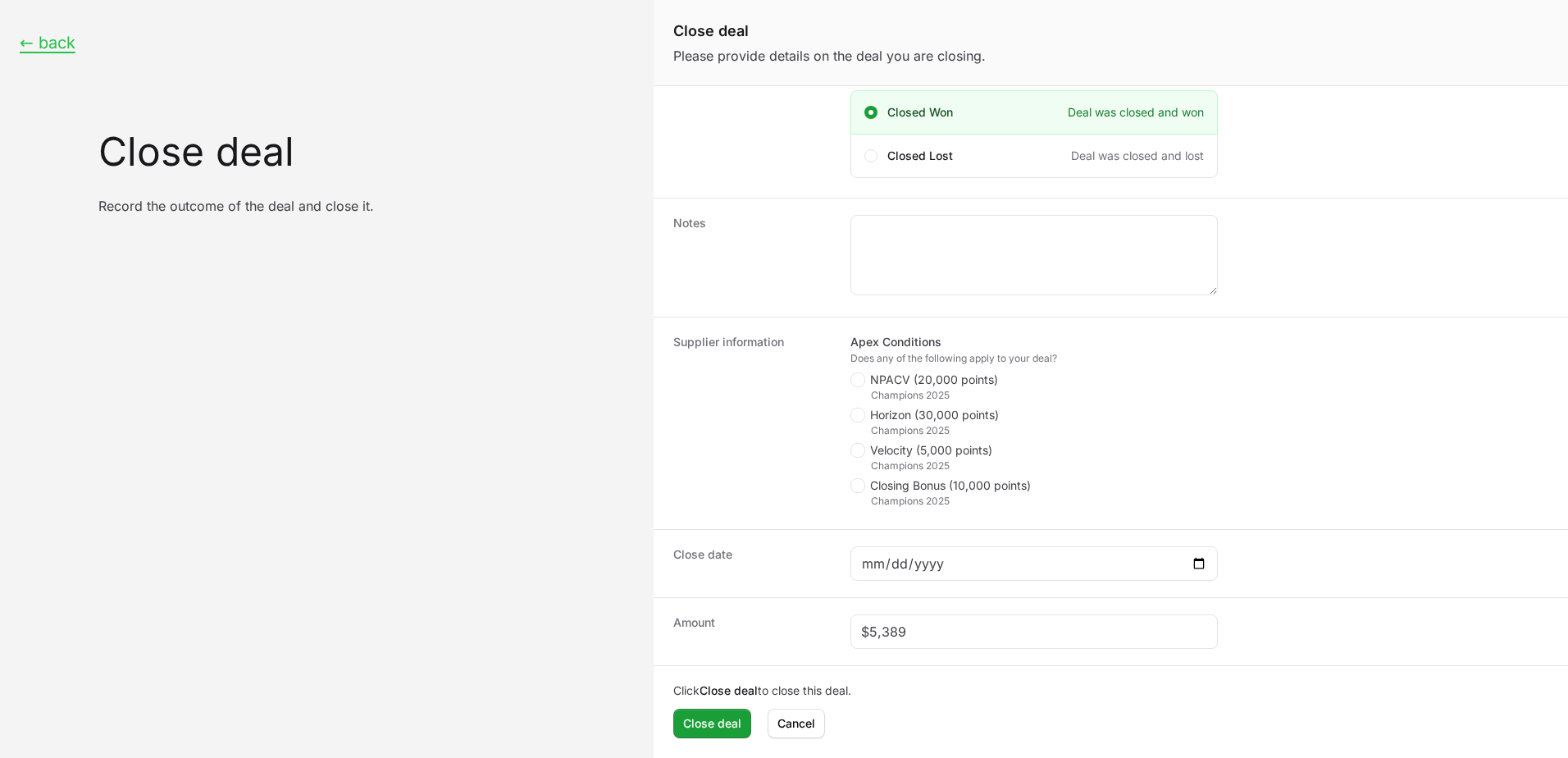
click at [888, 376] on span "NPACV (20,000 points)" at bounding box center [934, 379] width 128 height 16
click at [853, 554] on input "NPACV (20,000 points)" at bounding box center [852, 555] width 2 height 2
checkbox input "true"
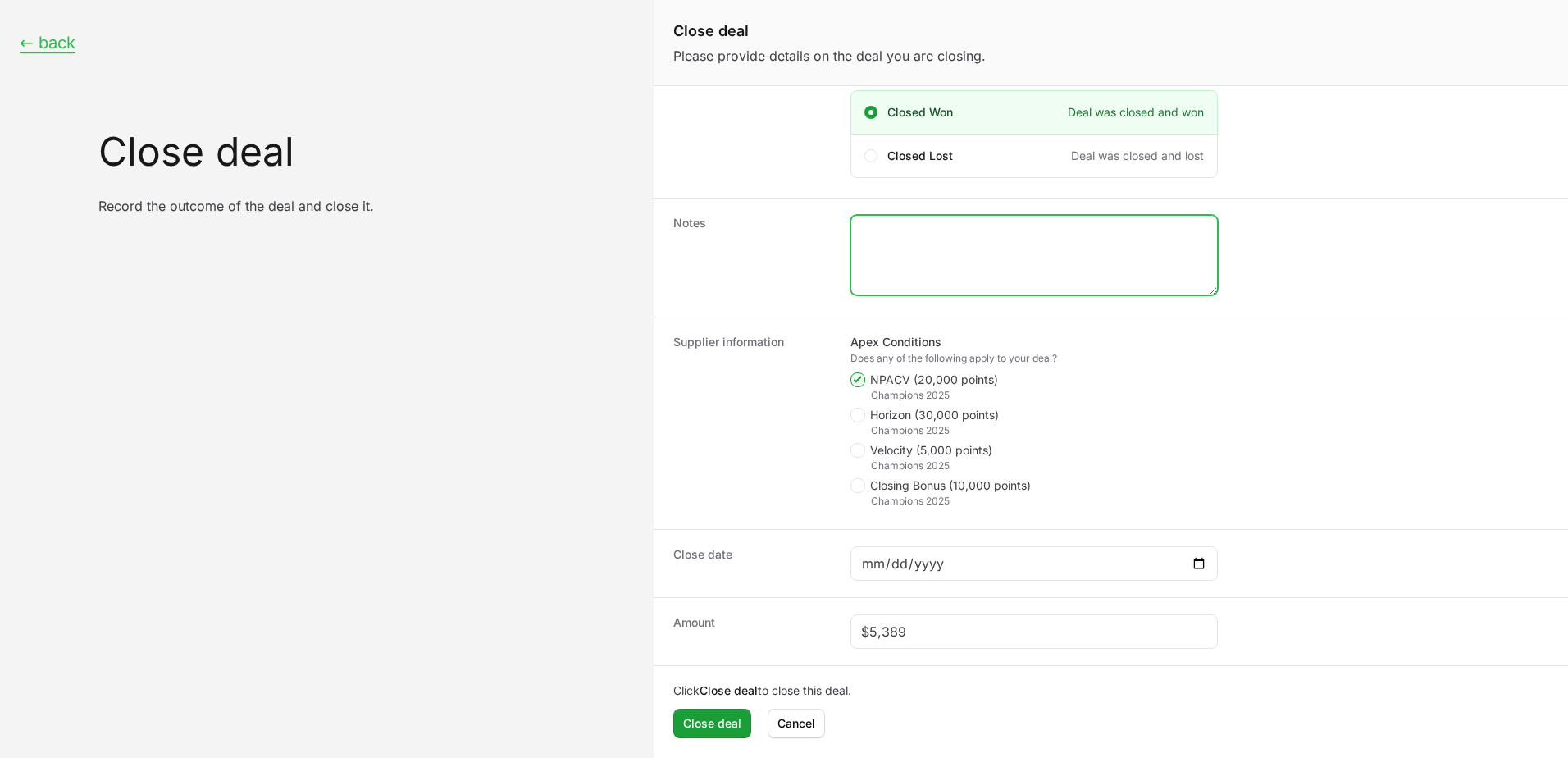
click at [881, 257] on textarea "Close deal form" at bounding box center [1035, 256] width 366 height 79
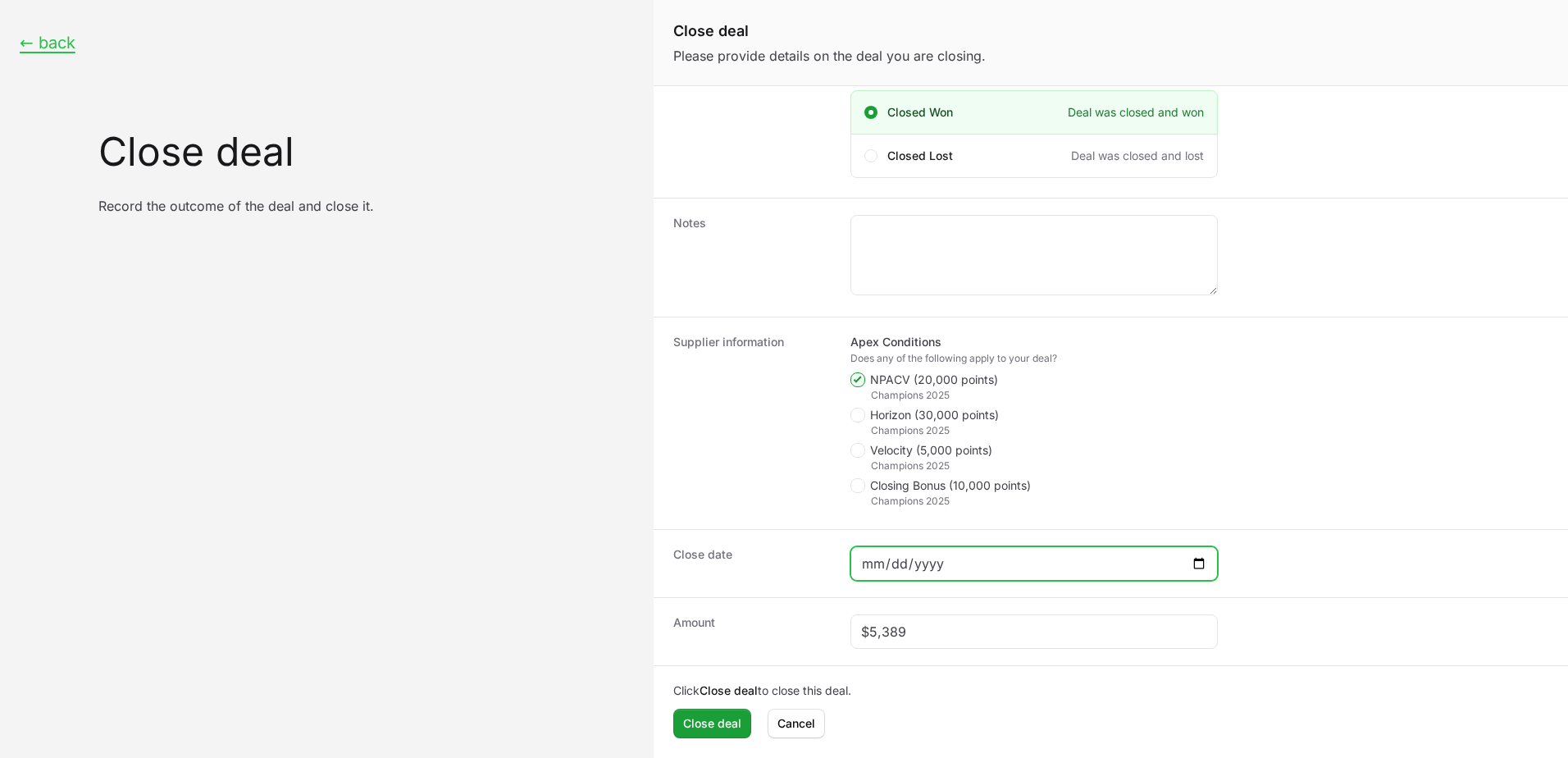
click at [1200, 562] on input "Close deal form" at bounding box center [1035, 564] width 346 height 20
type input "[DATE]"
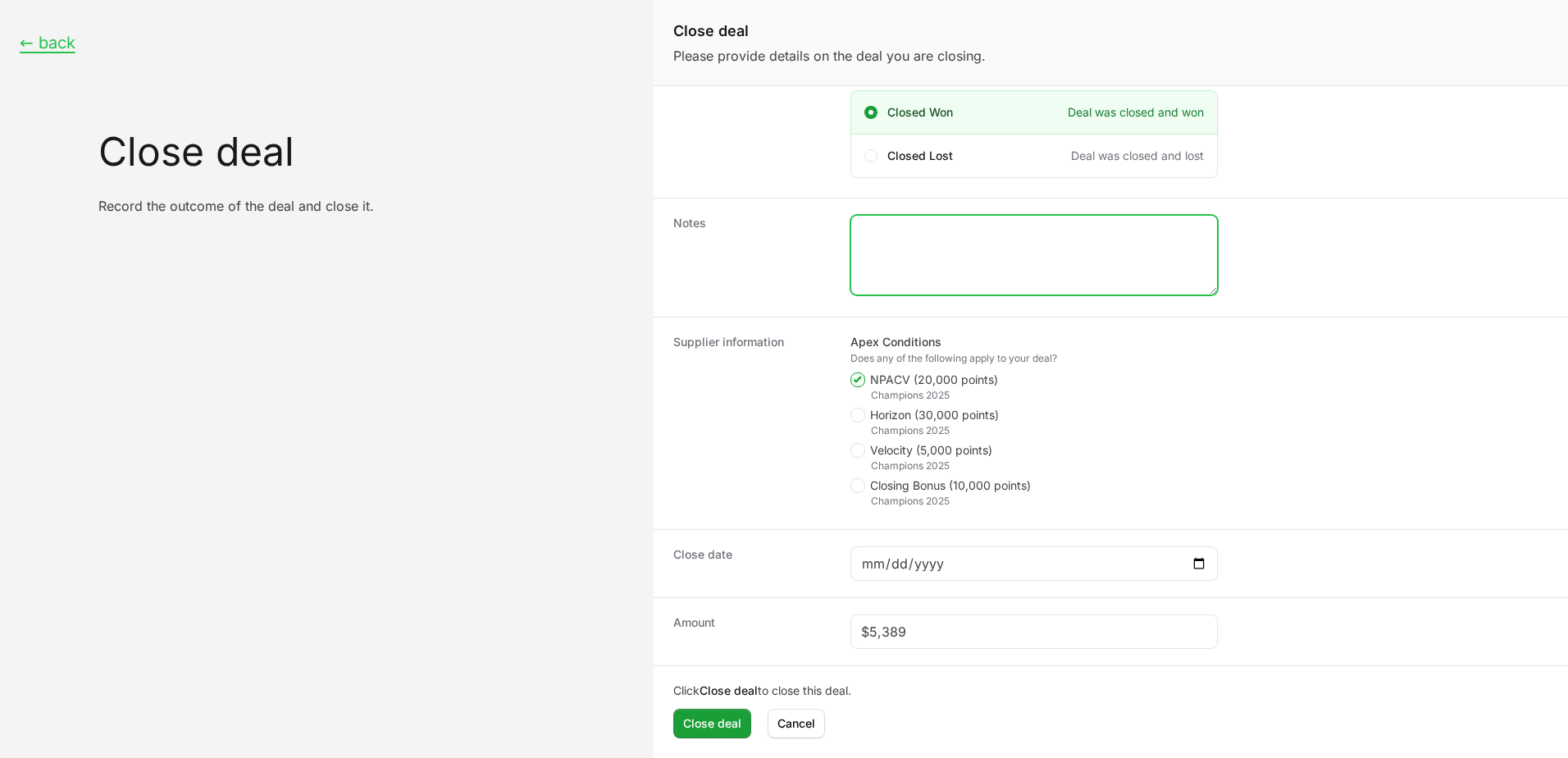
click at [860, 236] on textarea "Close deal form" at bounding box center [1035, 256] width 366 height 79
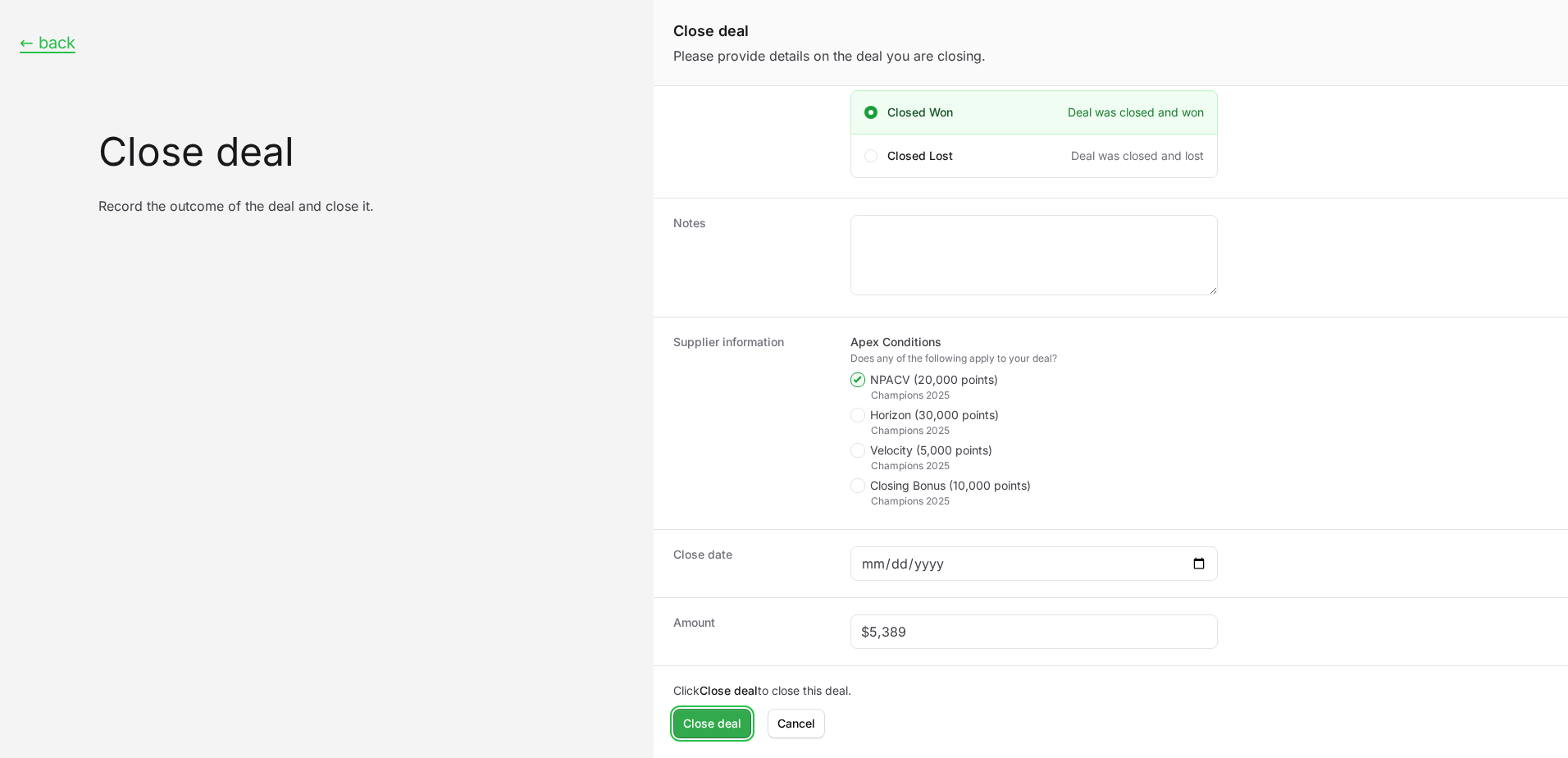
click at [719, 720] on span "Close deal" at bounding box center [712, 724] width 58 height 20
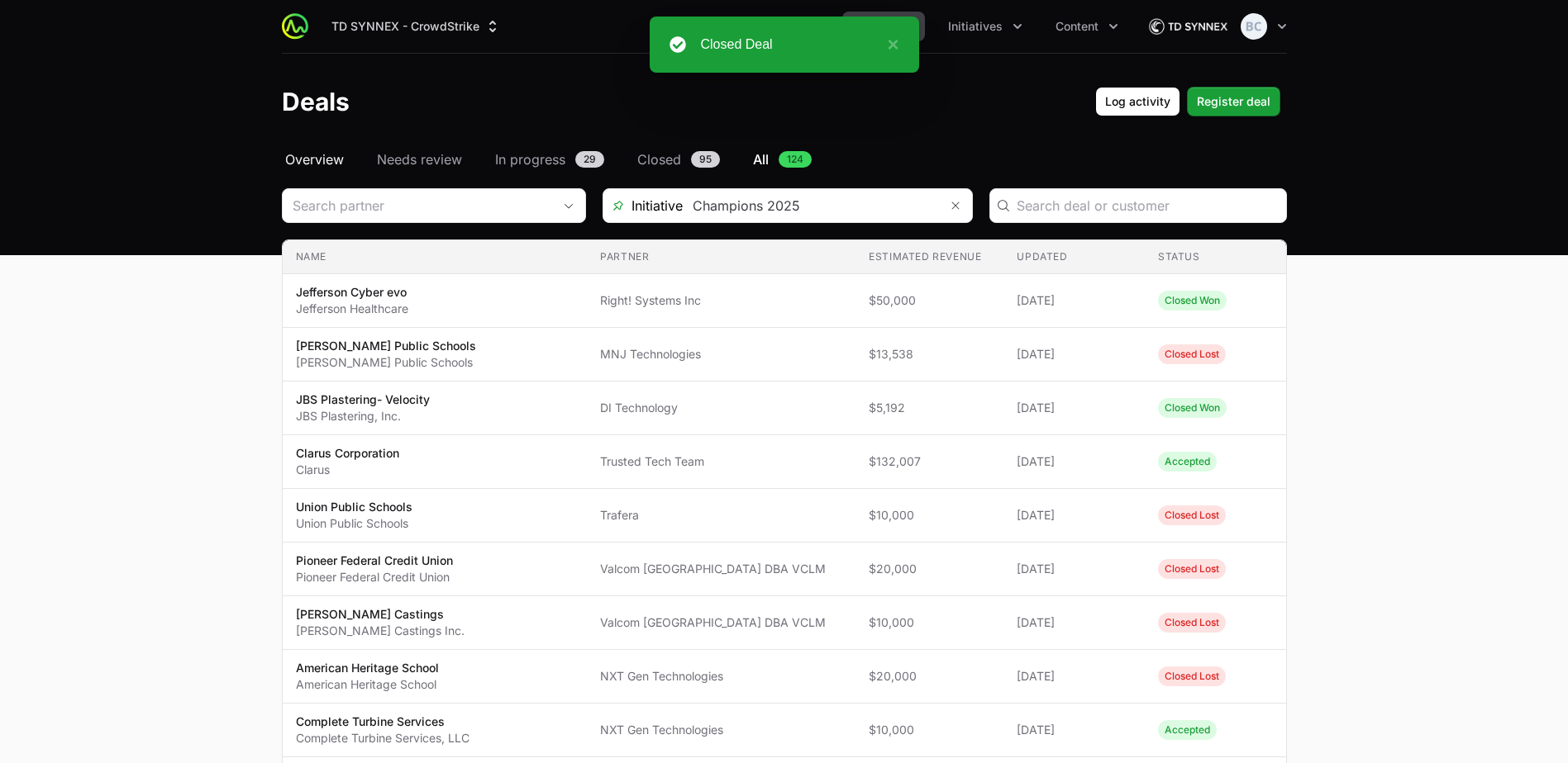
click at [312, 160] on span "Overview" at bounding box center [314, 160] width 59 height 20
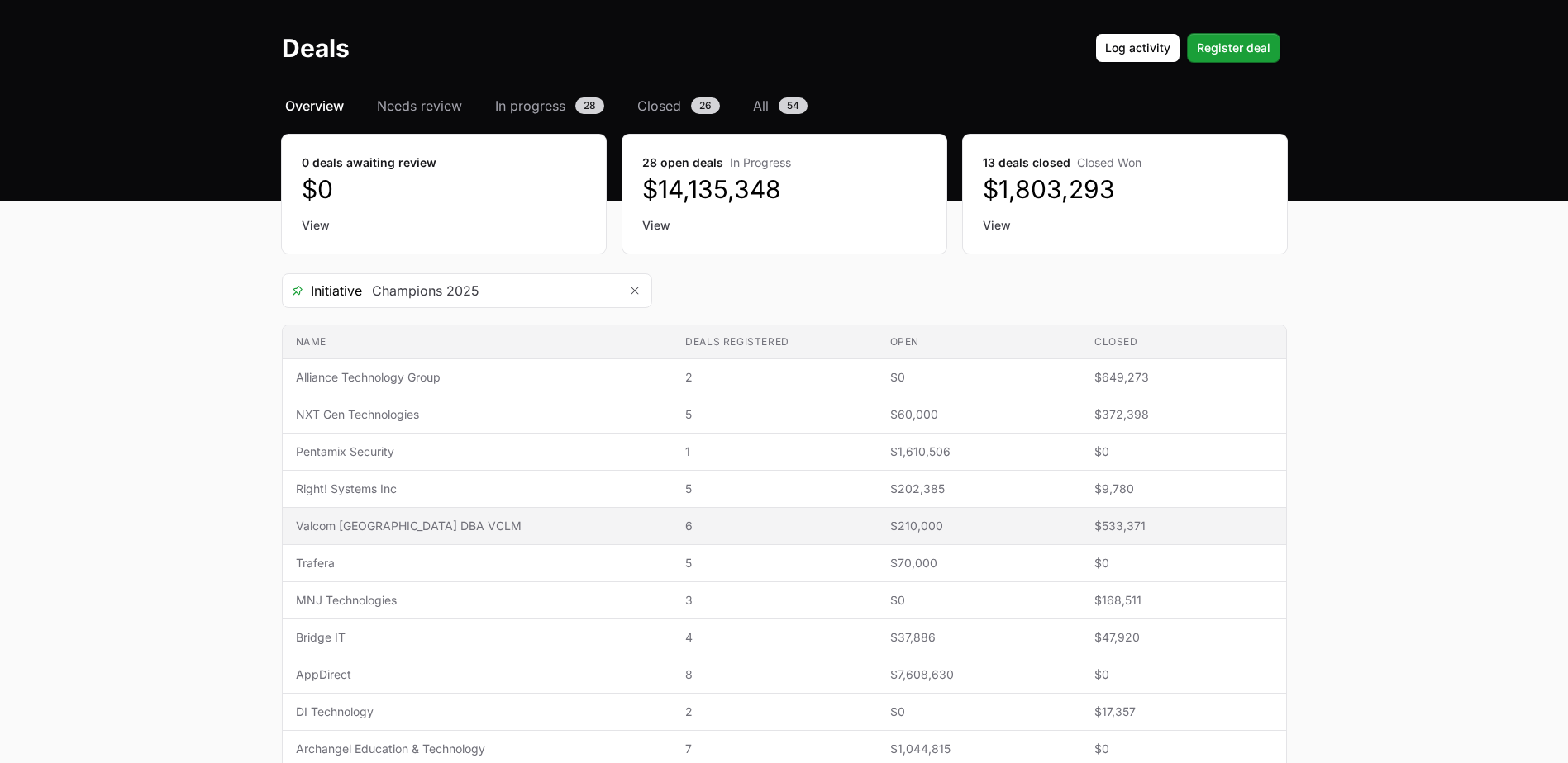
scroll to position [82, 0]
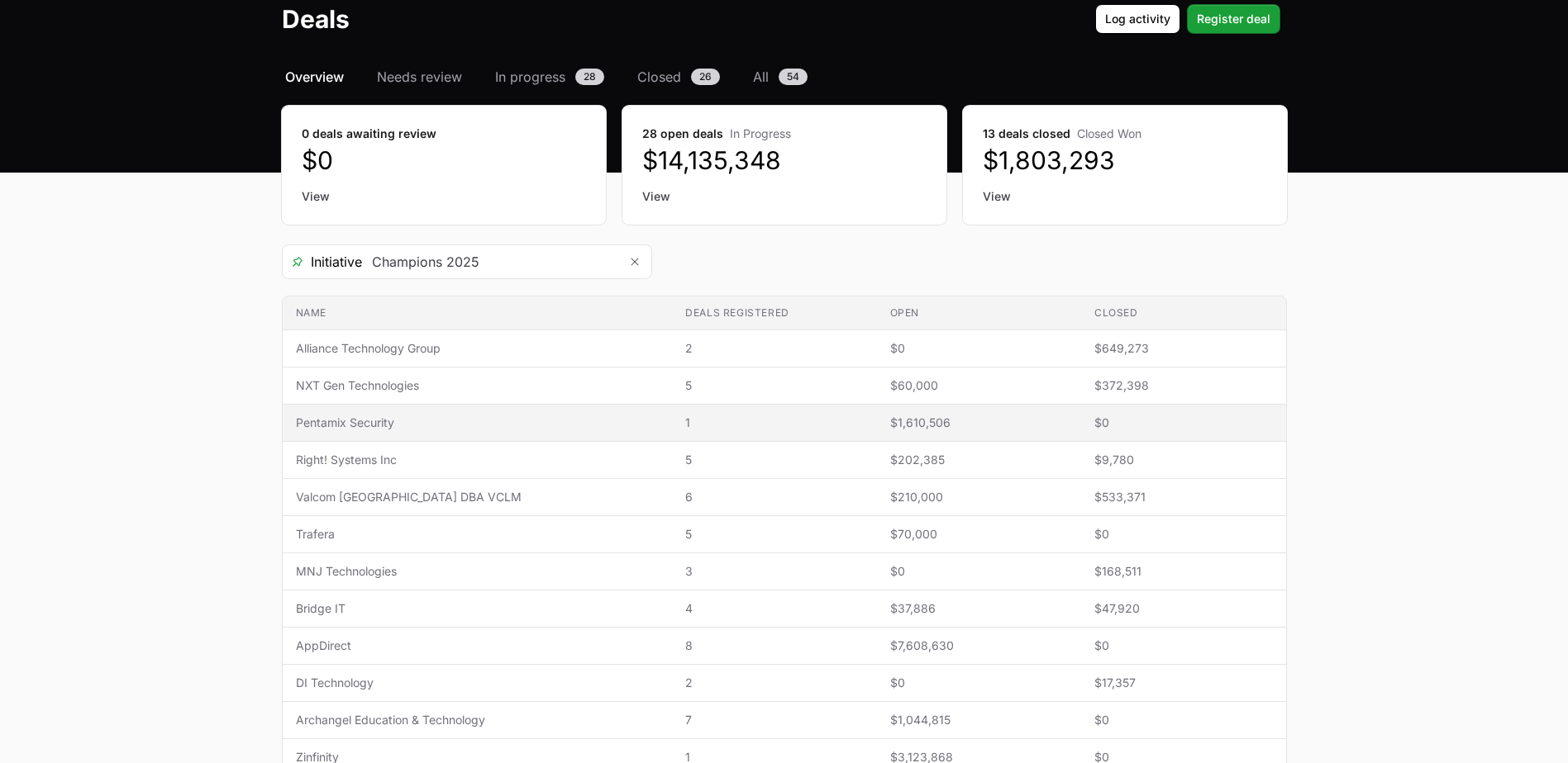
click at [409, 427] on span "Pentamix Security" at bounding box center [478, 423] width 364 height 16
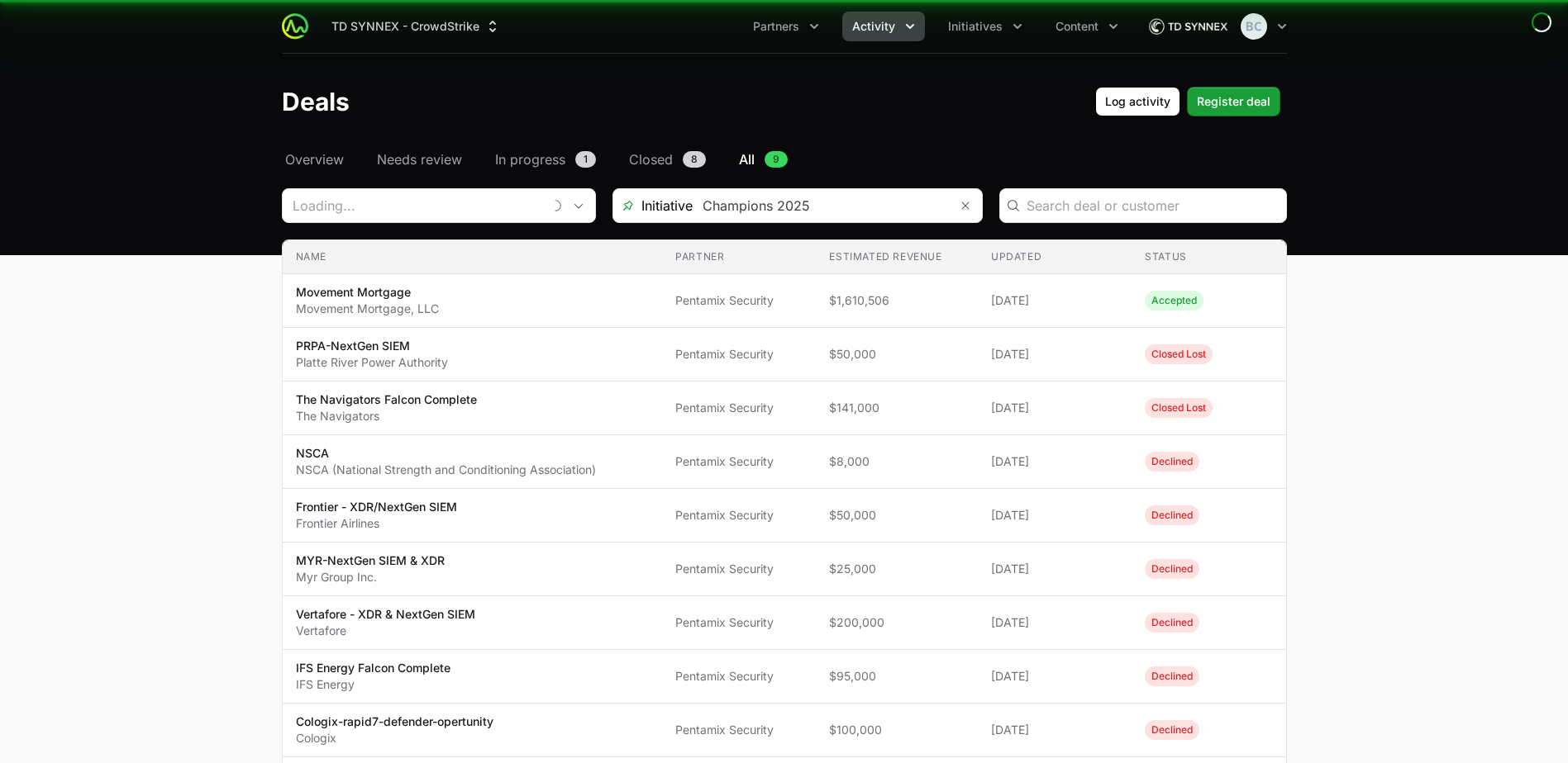
type input "Pentamix Security"
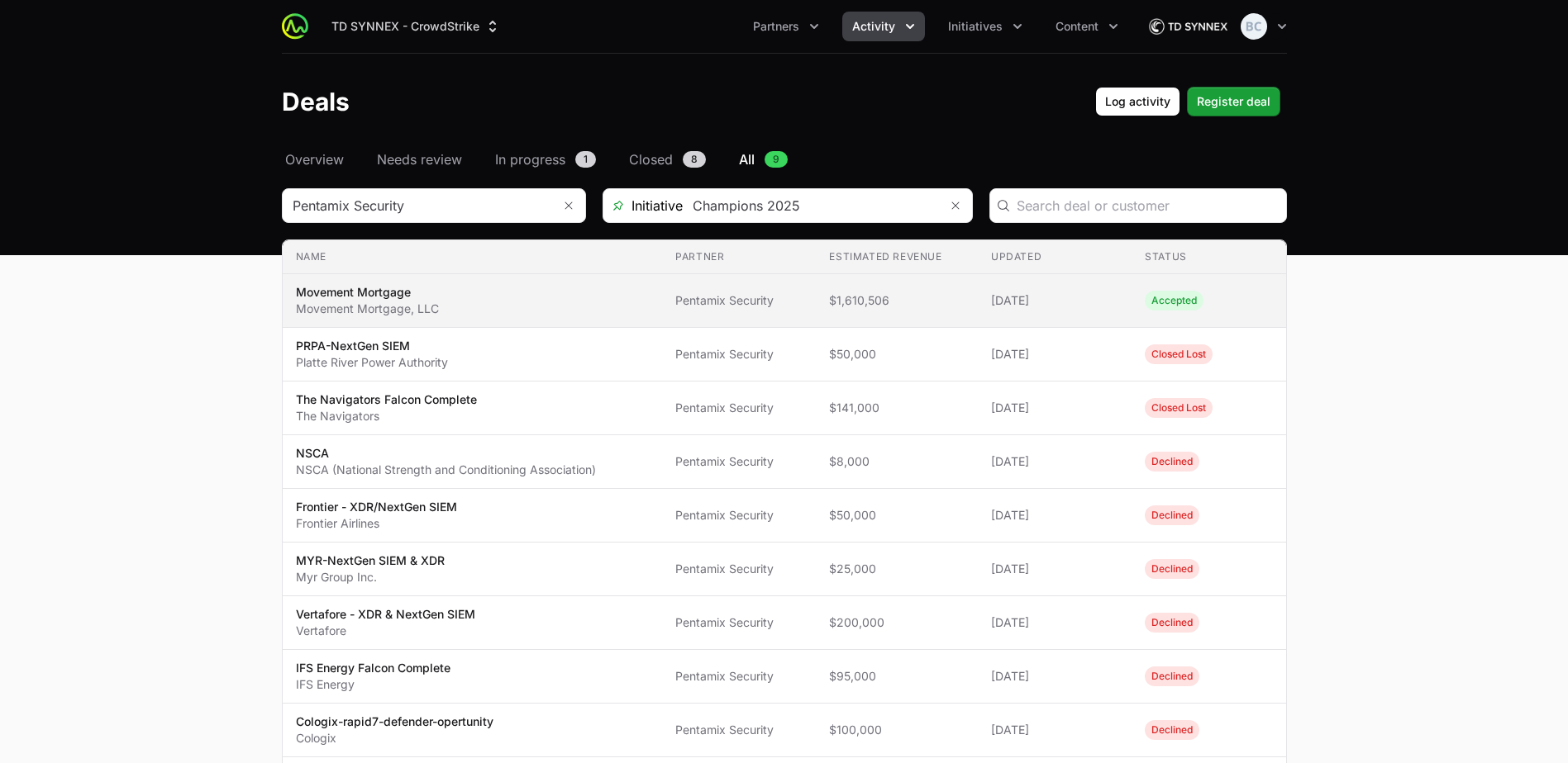
click at [548, 295] on span "Movement Mortgage Movement Mortgage, LLC" at bounding box center [473, 301] width 354 height 33
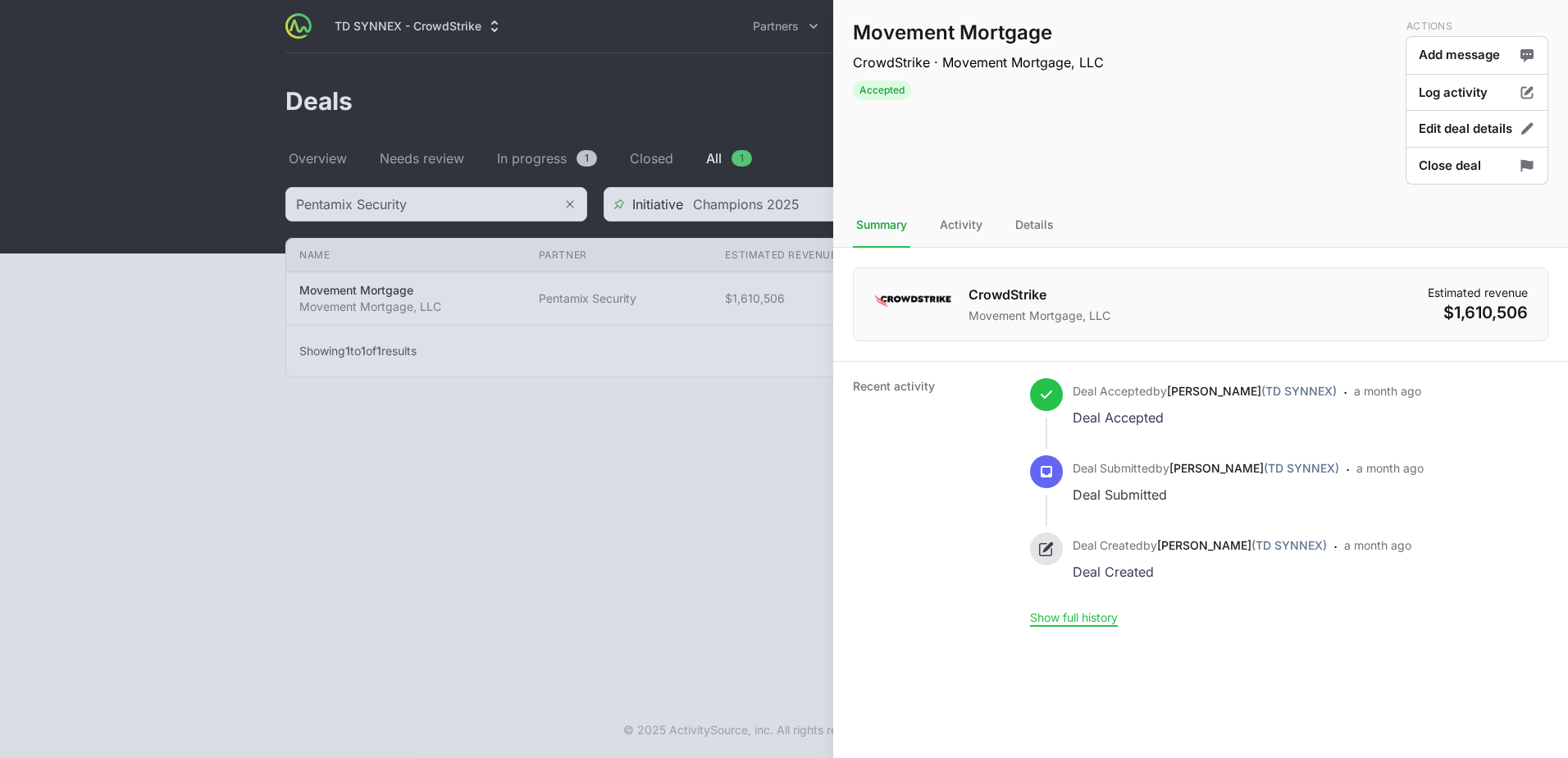
click at [601, 447] on div at bounding box center [784, 379] width 1568 height 758
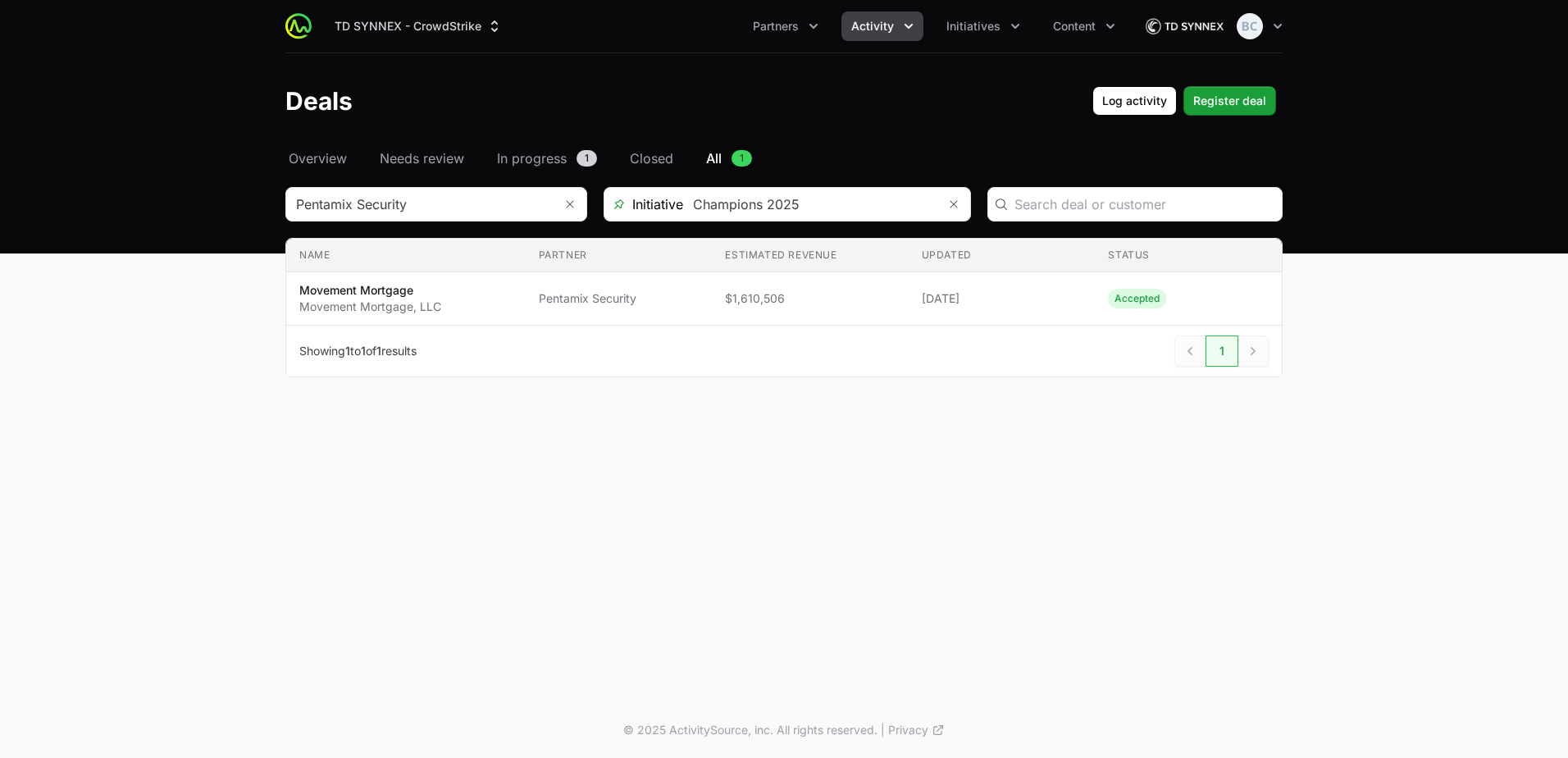
click at [346, 147] on header "Deals Log activity Log activity Register deal Register deal" at bounding box center [784, 100] width 1568 height 95
click at [348, 160] on link "Overview" at bounding box center [317, 159] width 65 height 20
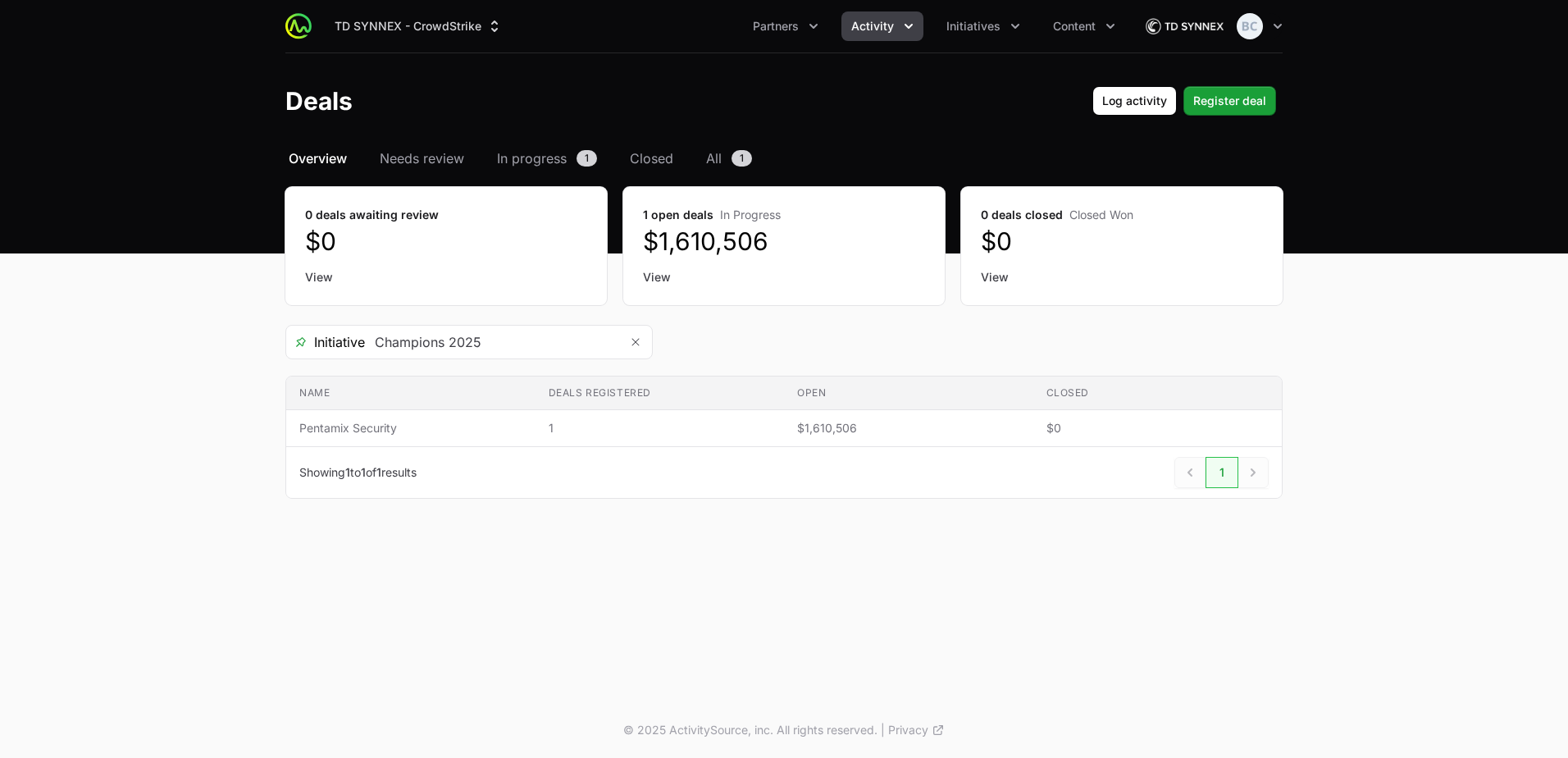
click at [347, 160] on span "Overview" at bounding box center [317, 159] width 58 height 20
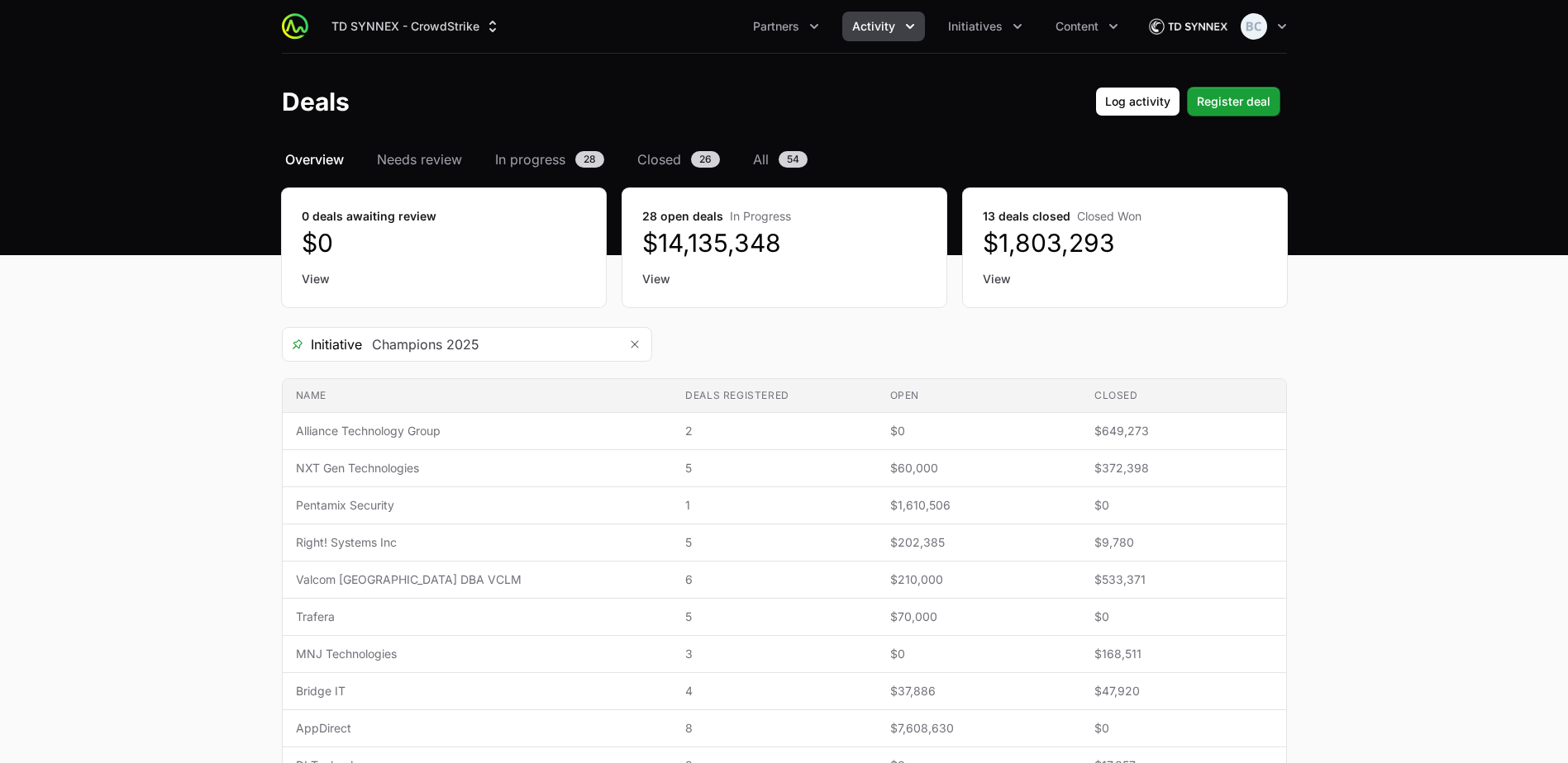
drag, startPoint x: 983, startPoint y: 245, endPoint x: 1039, endPoint y: 246, distance: 56.0
click at [1039, 246] on dd "$1,803,293" at bounding box center [1125, 243] width 285 height 30
click at [137, 409] on main "Select a tab Overview Needs review In progress Closed All Overview Needs review…" at bounding box center [784, 606] width 1568 height 913
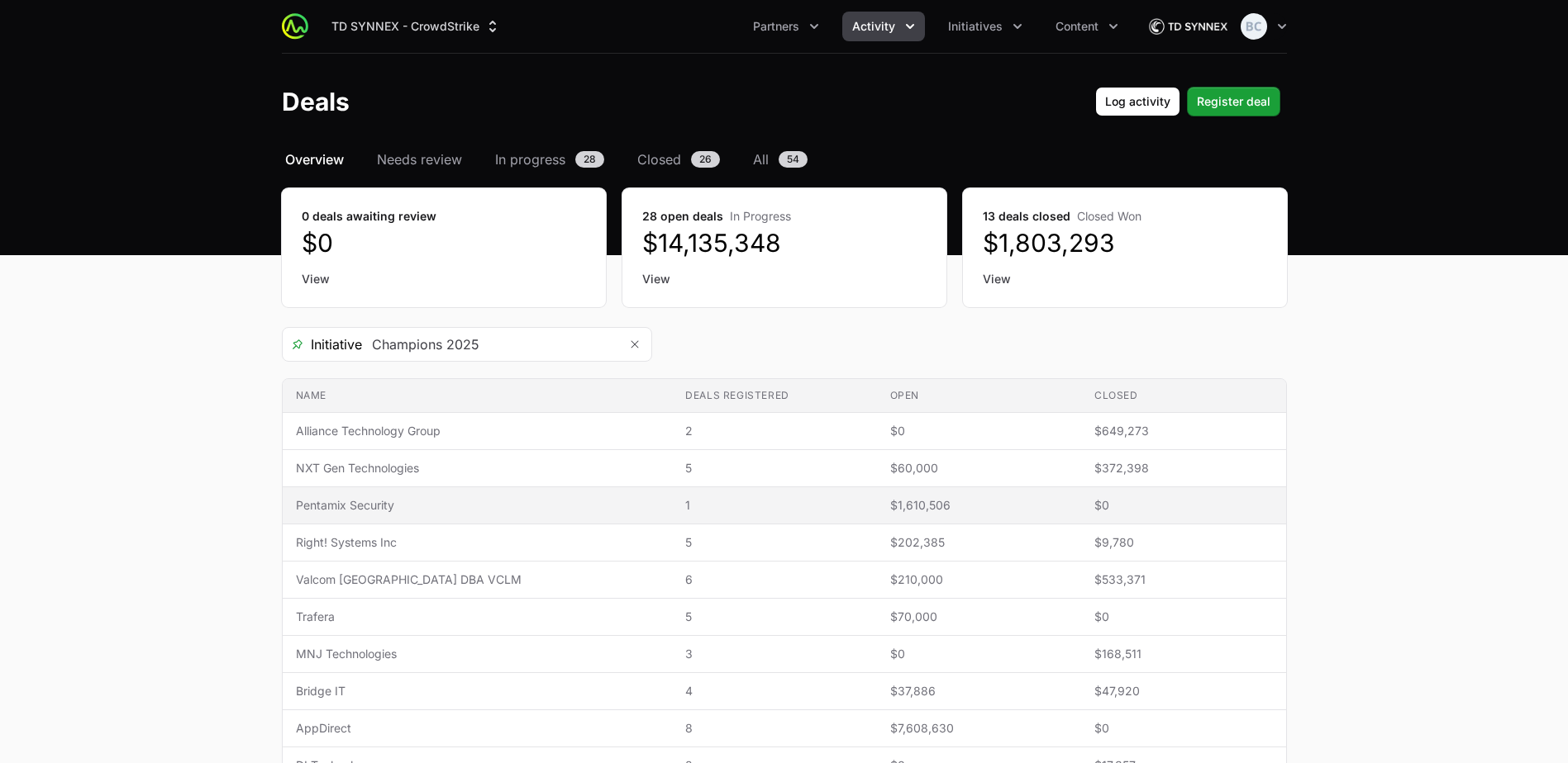
click at [368, 507] on span "Pentamix Security" at bounding box center [478, 506] width 364 height 16
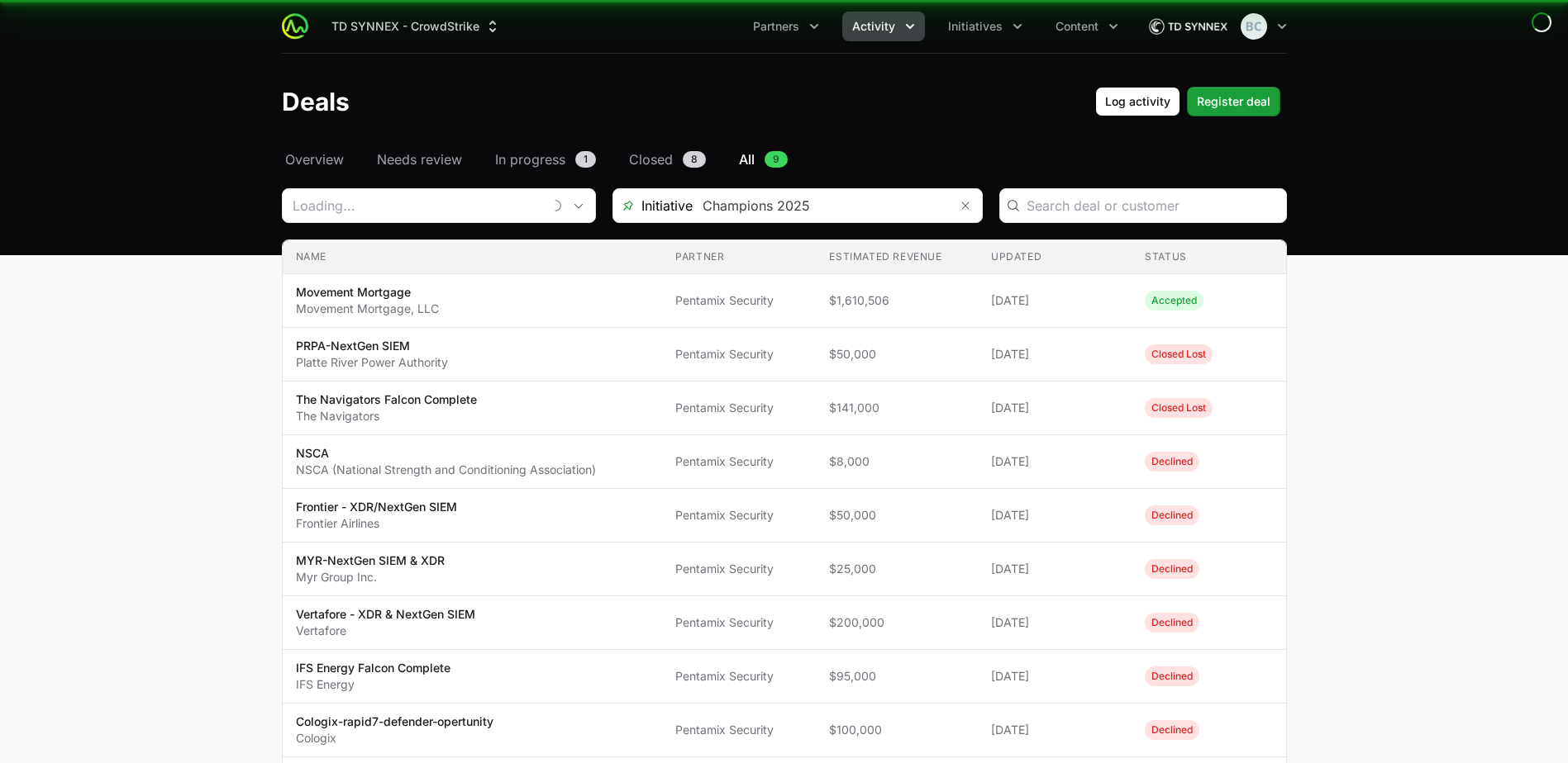
type input "Pentamix Security"
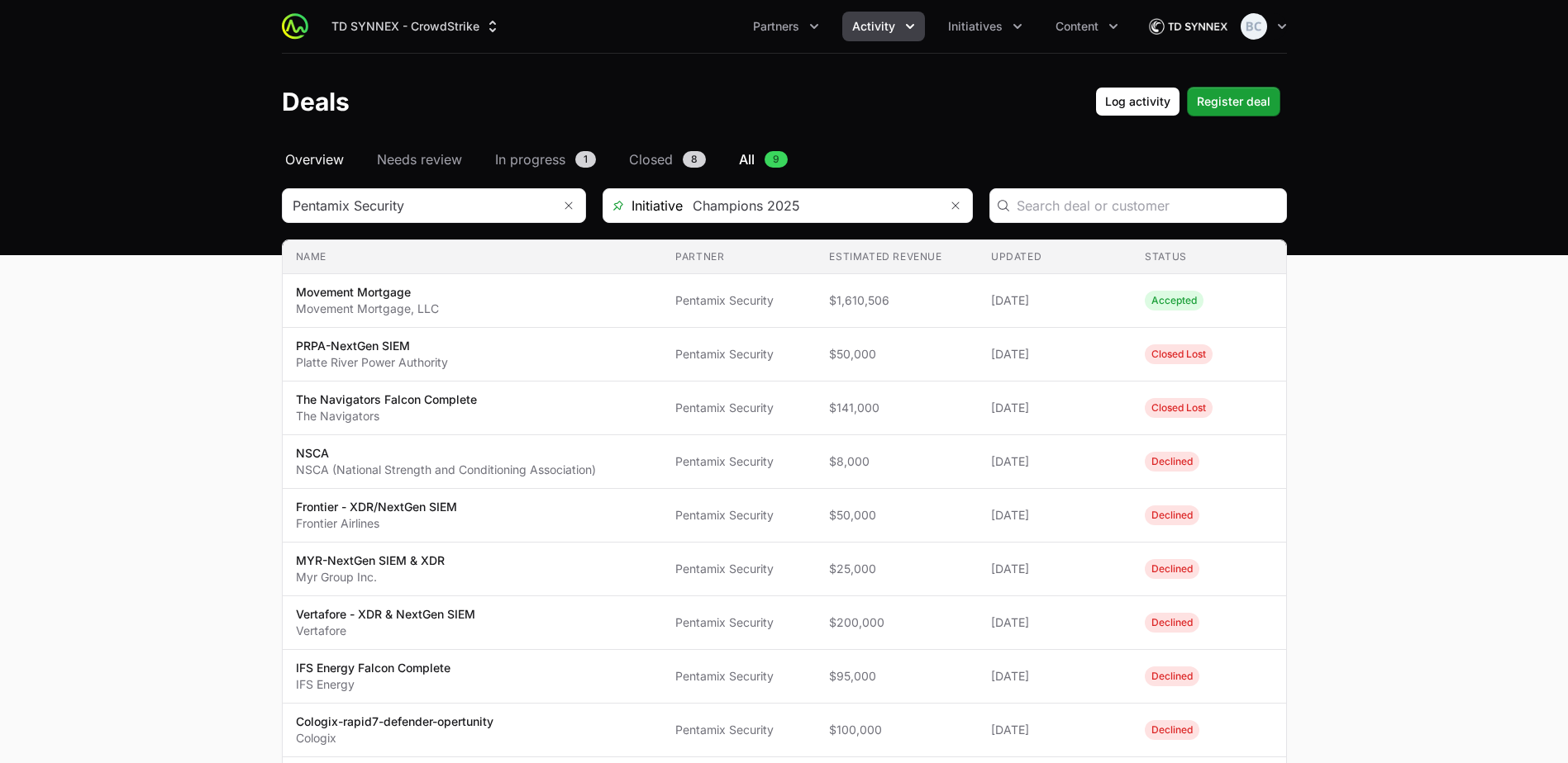
click at [331, 156] on span "Overview" at bounding box center [314, 160] width 59 height 20
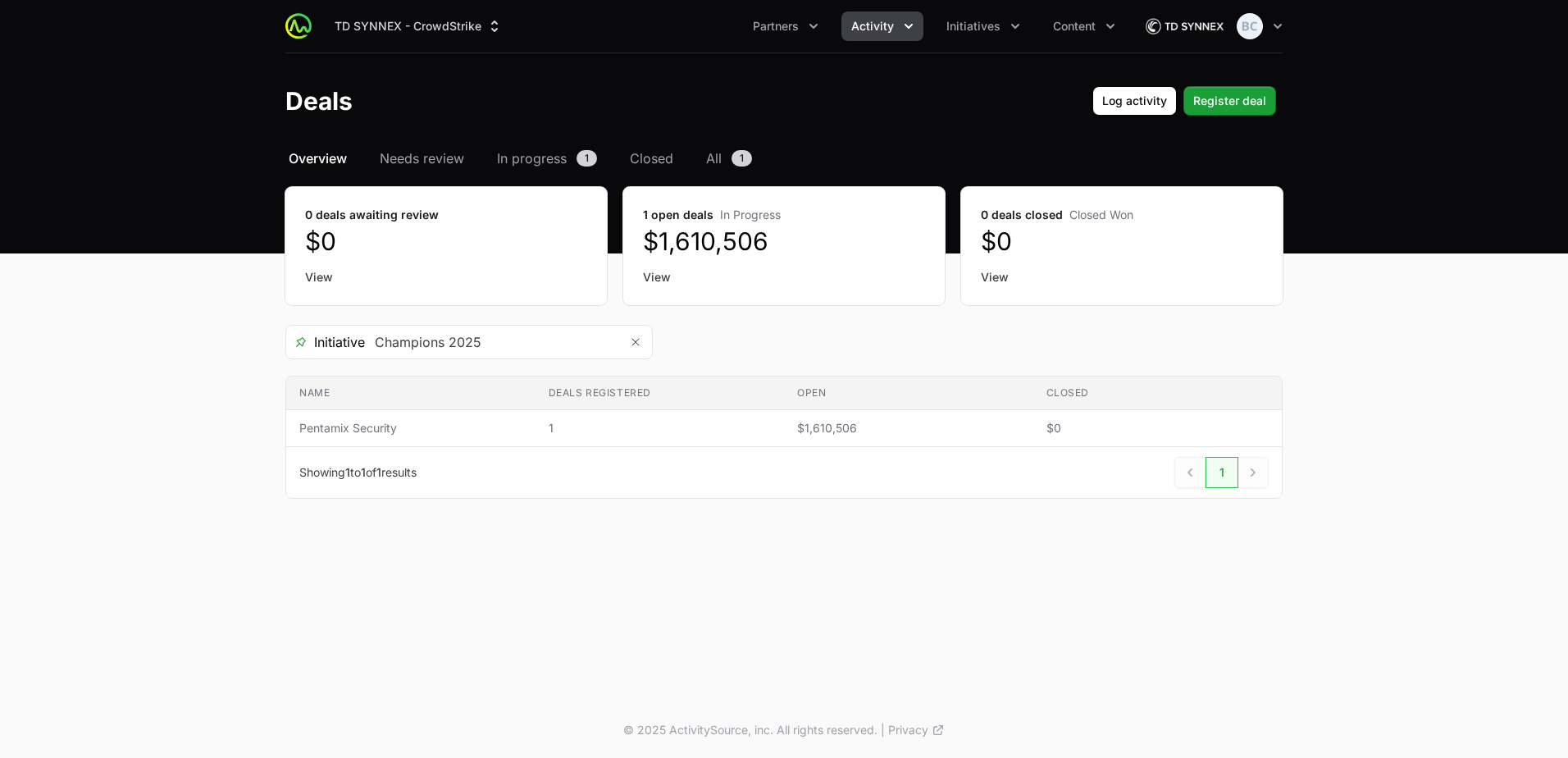
click at [316, 159] on span "Overview" at bounding box center [317, 159] width 58 height 20
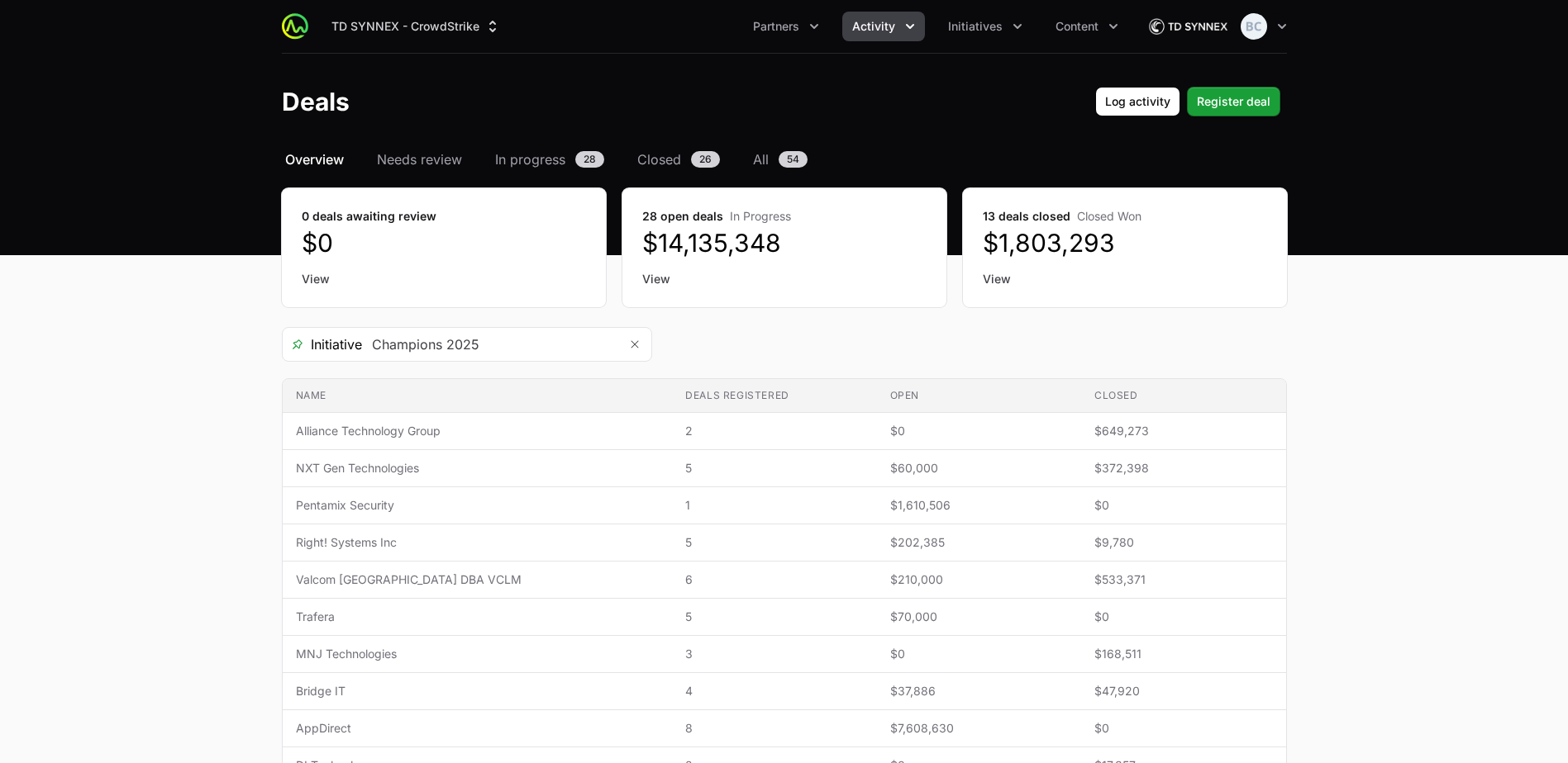
click at [882, 21] on span "Activity" at bounding box center [873, 26] width 43 height 16
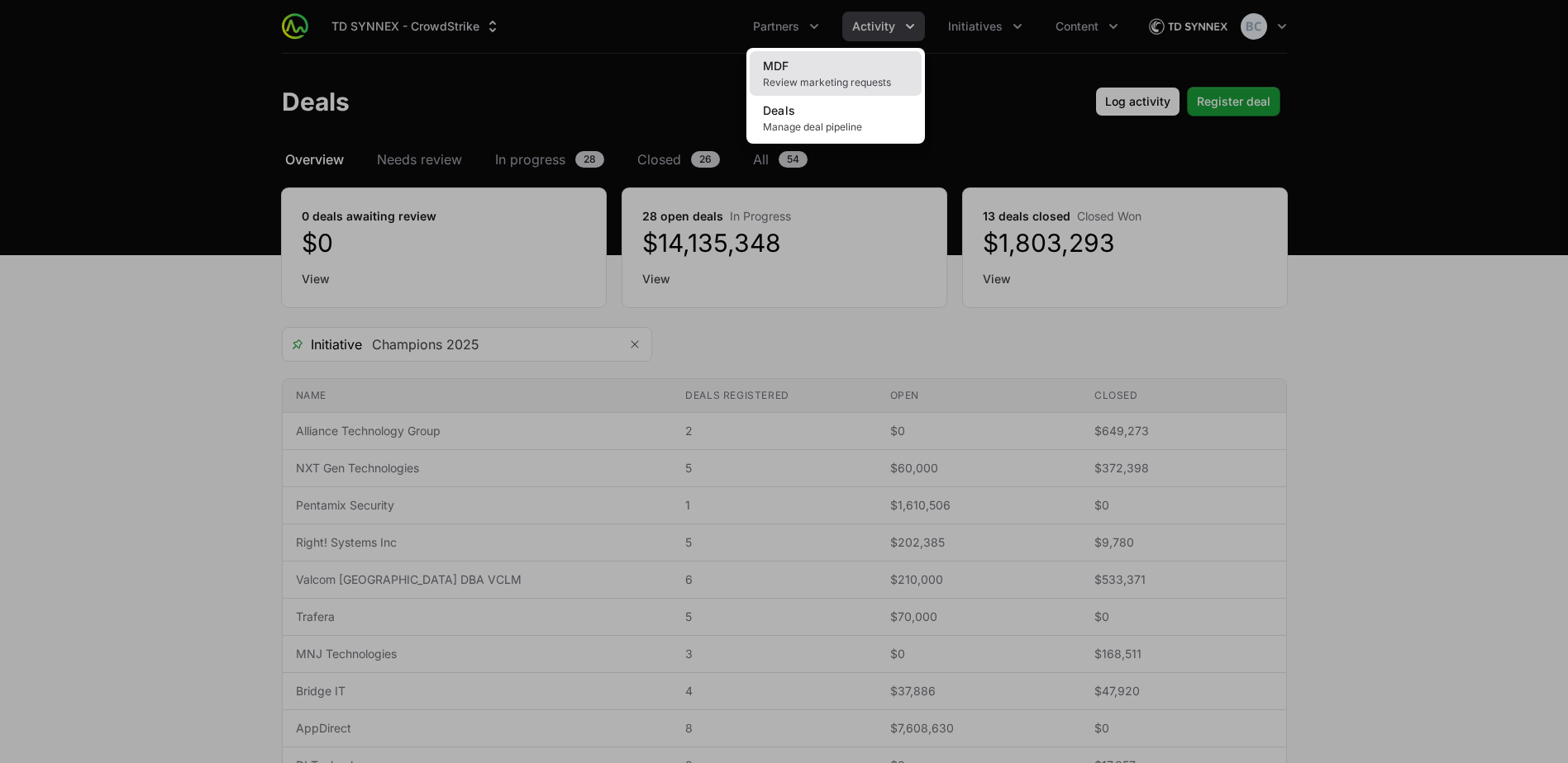
click at [830, 70] on link "MDF Review marketing requests" at bounding box center [835, 73] width 172 height 44
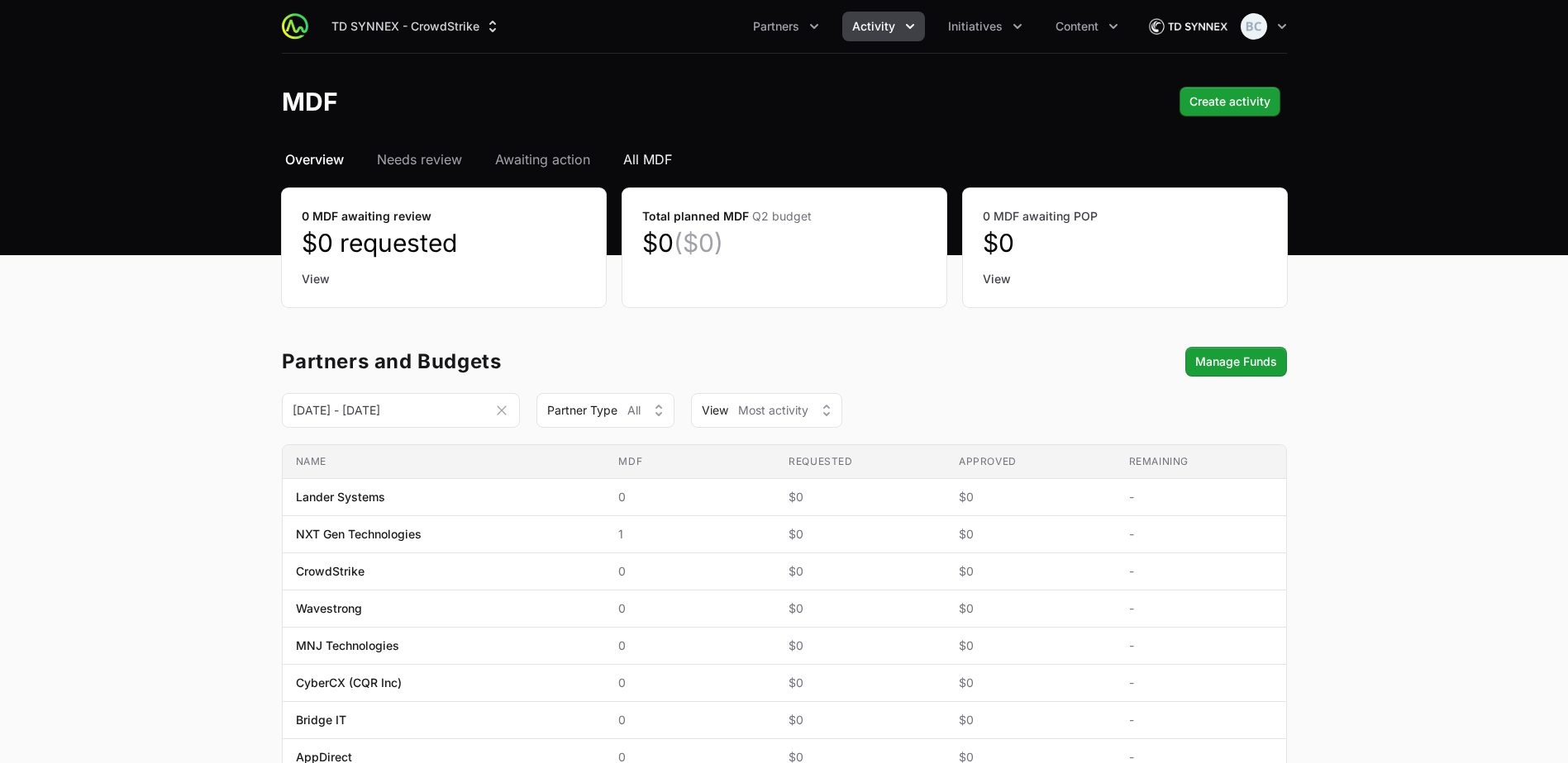
click at [629, 157] on span "All MDF" at bounding box center [648, 160] width 49 height 20
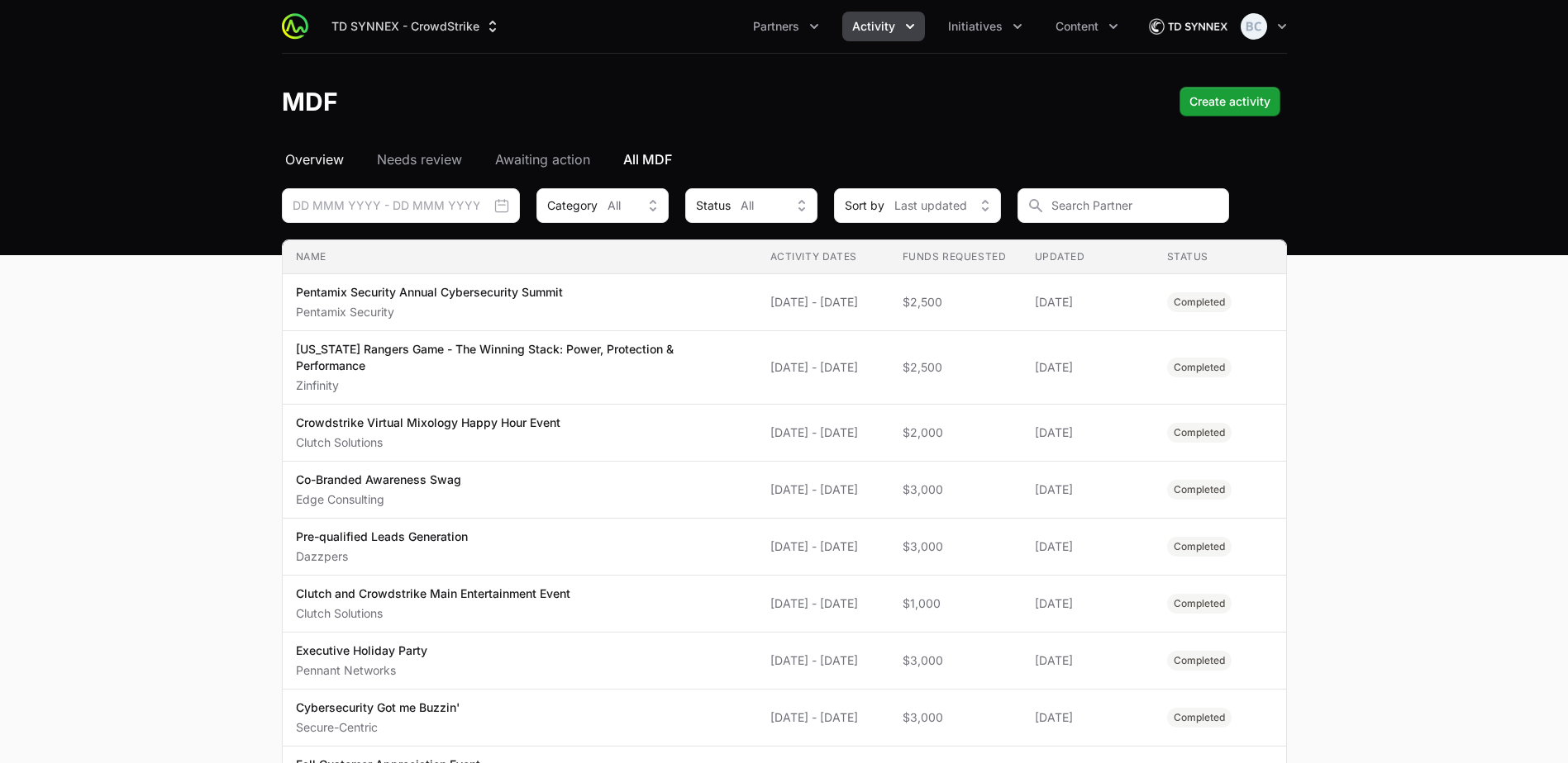
click at [322, 154] on span "Overview" at bounding box center [314, 160] width 59 height 20
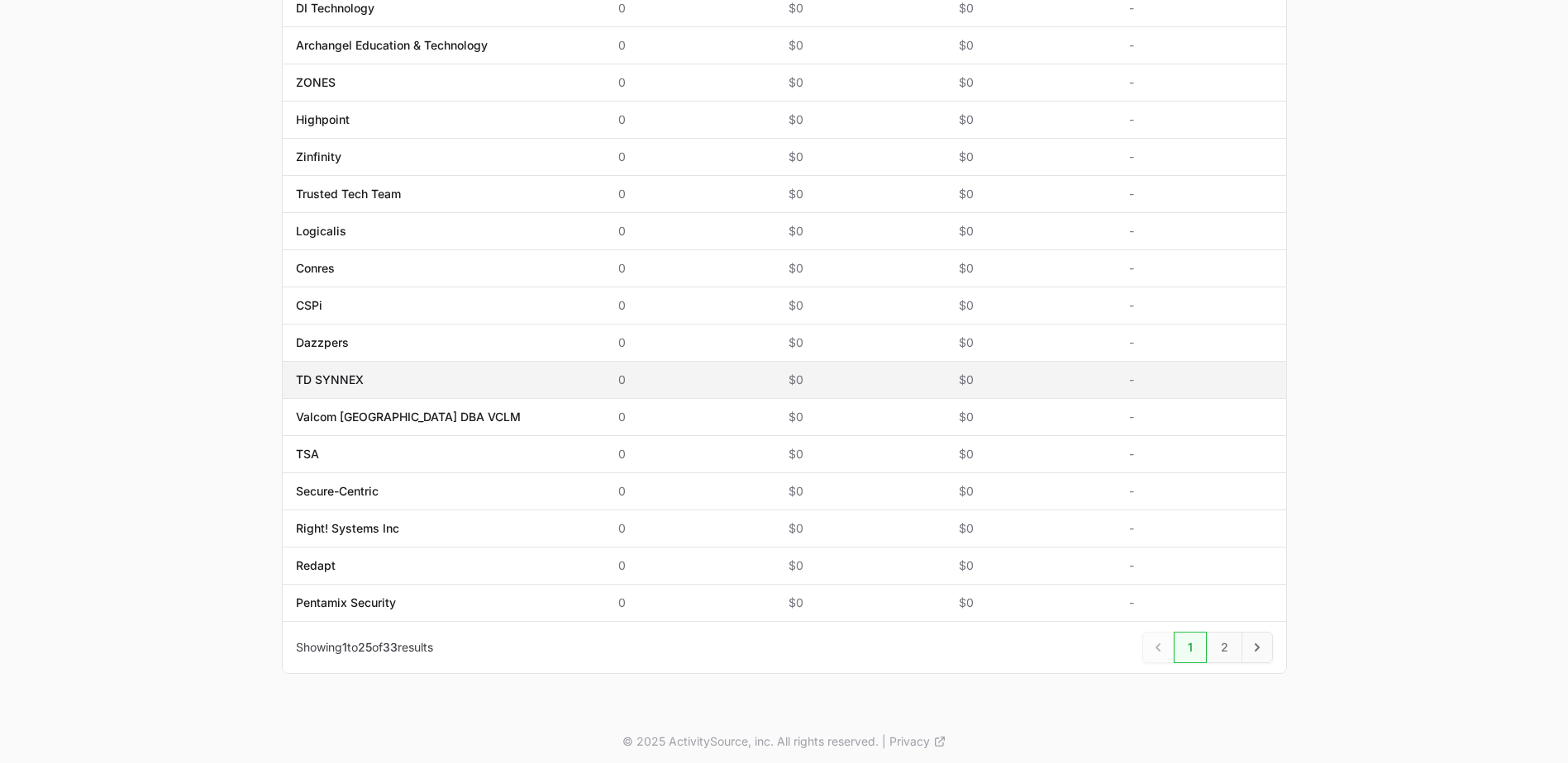
scroll to position [793, 0]
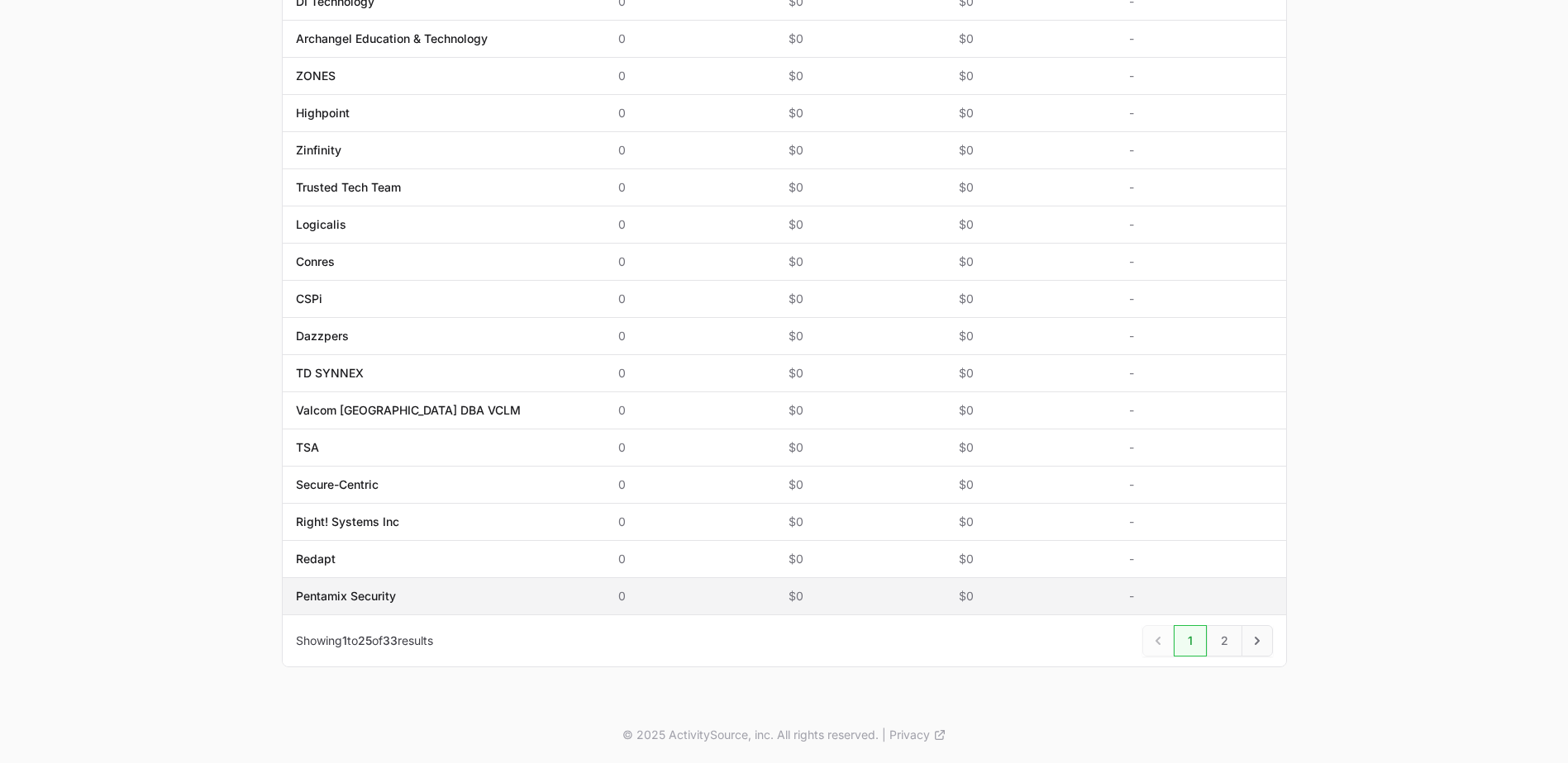
click at [478, 589] on span "Pentamix Security" at bounding box center [444, 596] width 296 height 16
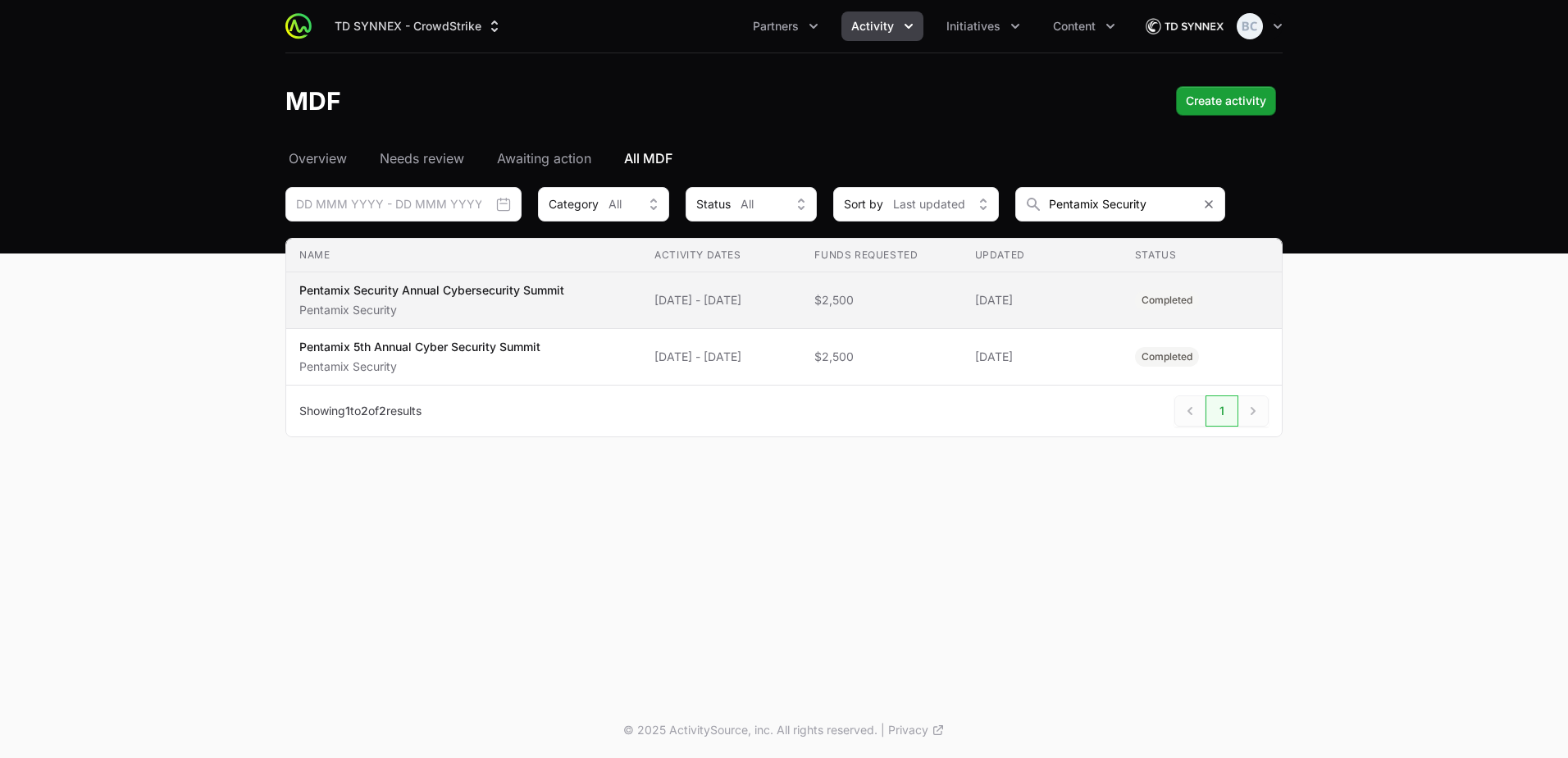
click at [574, 320] on td "Name Pentamix Security Annual Cybersecurity Summit Pentamix Security" at bounding box center [463, 301] width 355 height 57
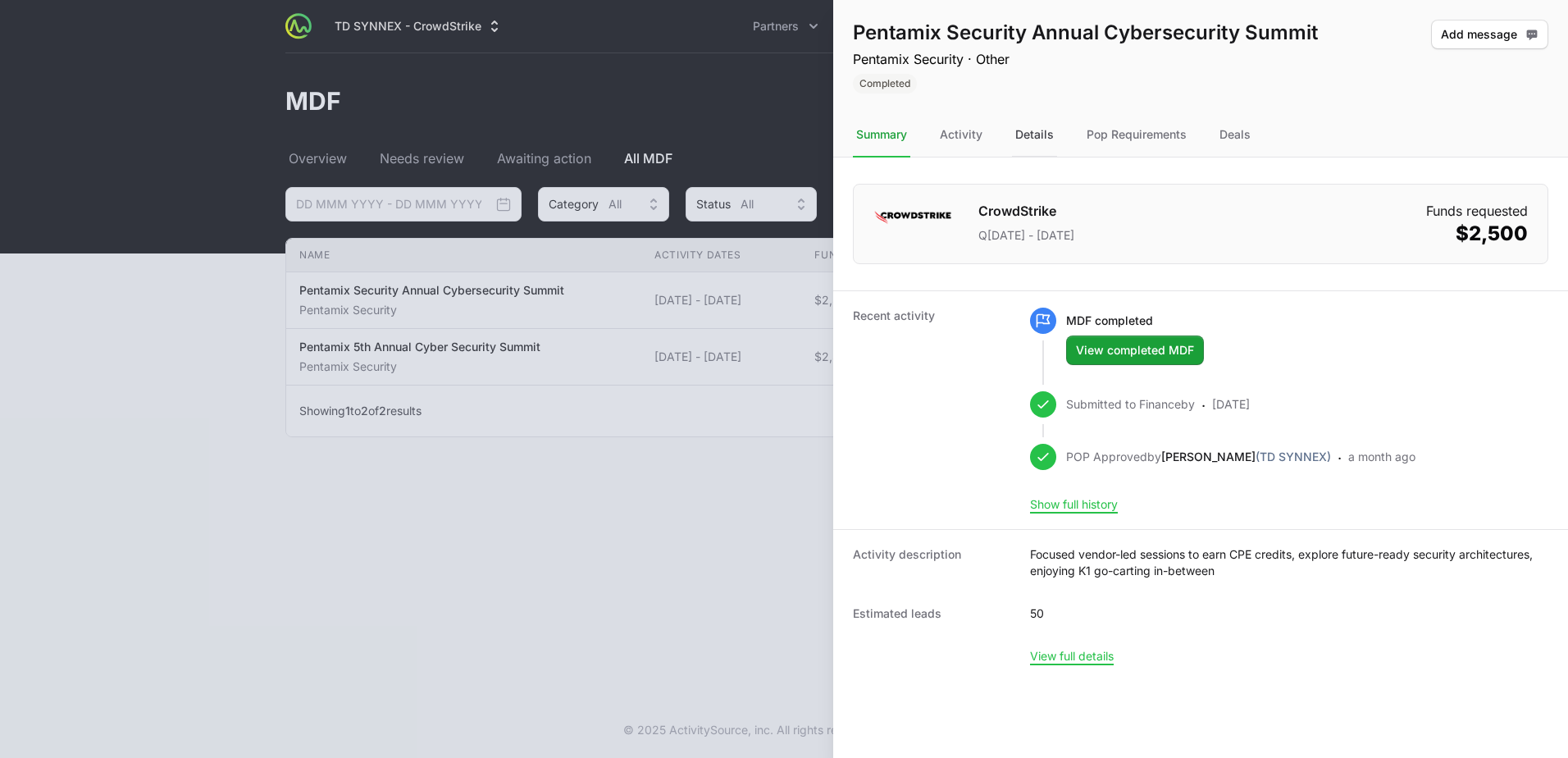
click at [1030, 128] on div "Details" at bounding box center [1035, 135] width 45 height 44
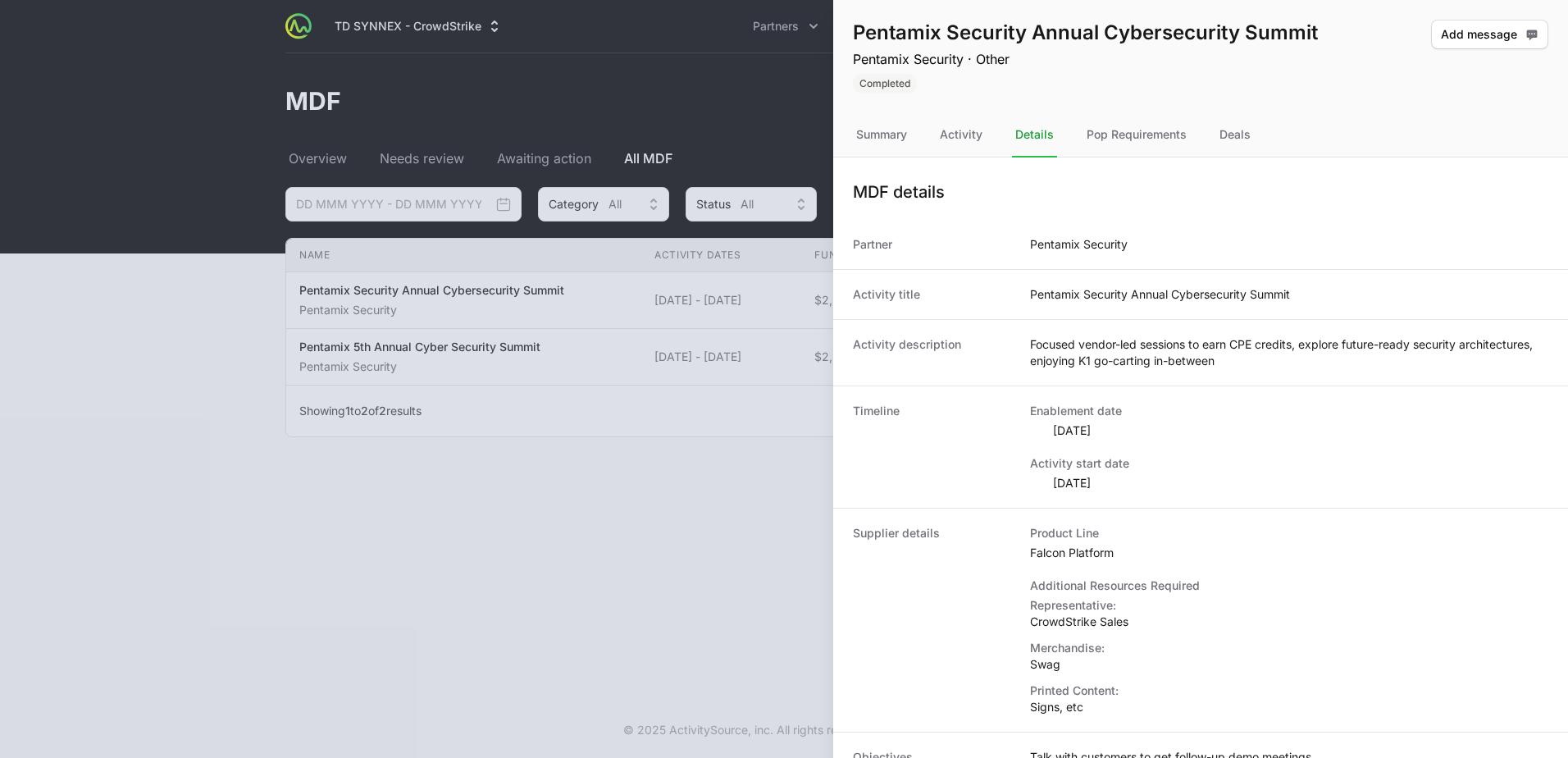
click at [1285, 130] on nav "Summary Activity Details Pop Requirements Deals" at bounding box center [1201, 135] width 735 height 44
click at [1235, 132] on div "Deals" at bounding box center [1235, 135] width 38 height 44
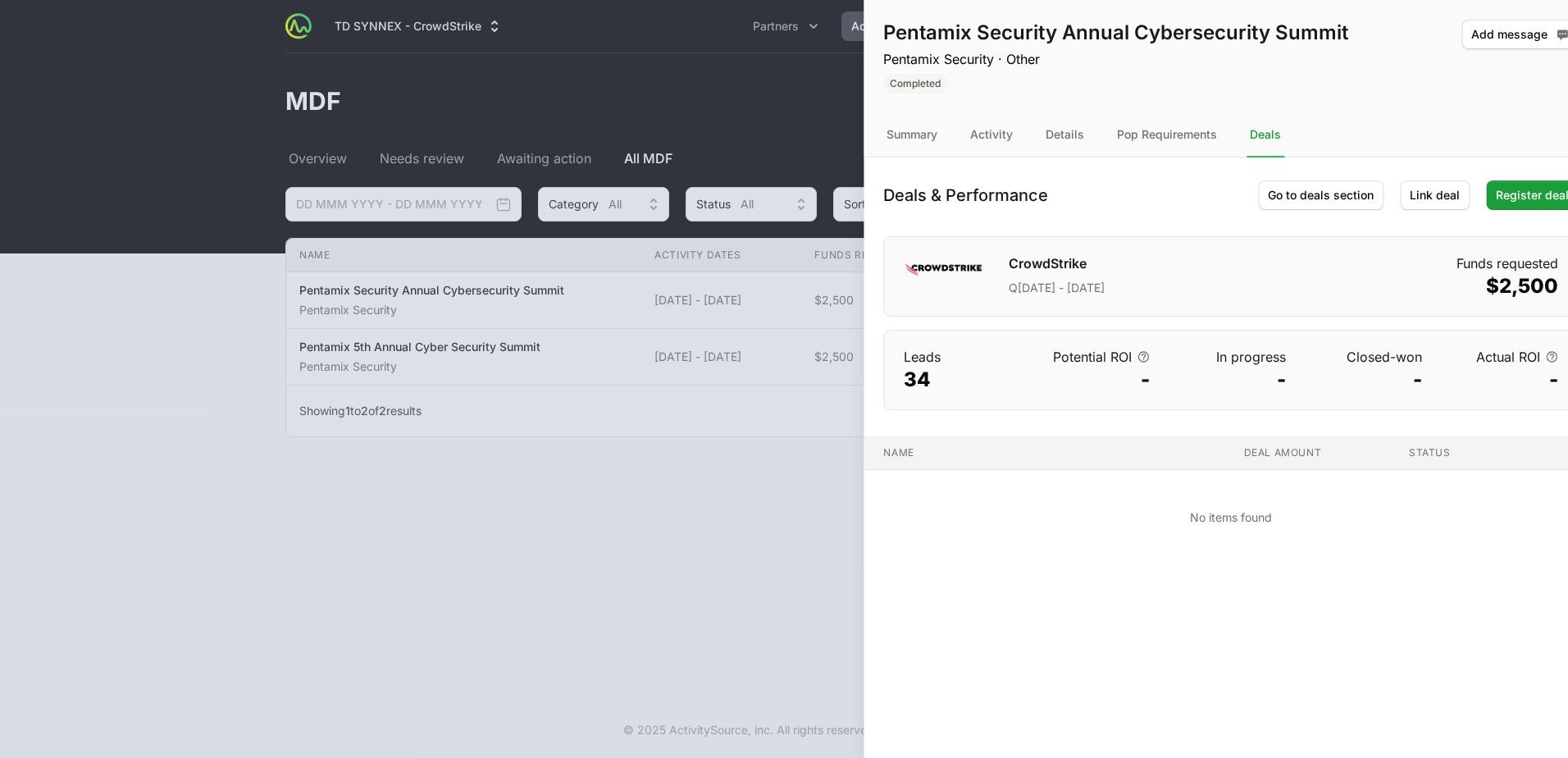
click at [679, 102] on div at bounding box center [784, 379] width 1568 height 758
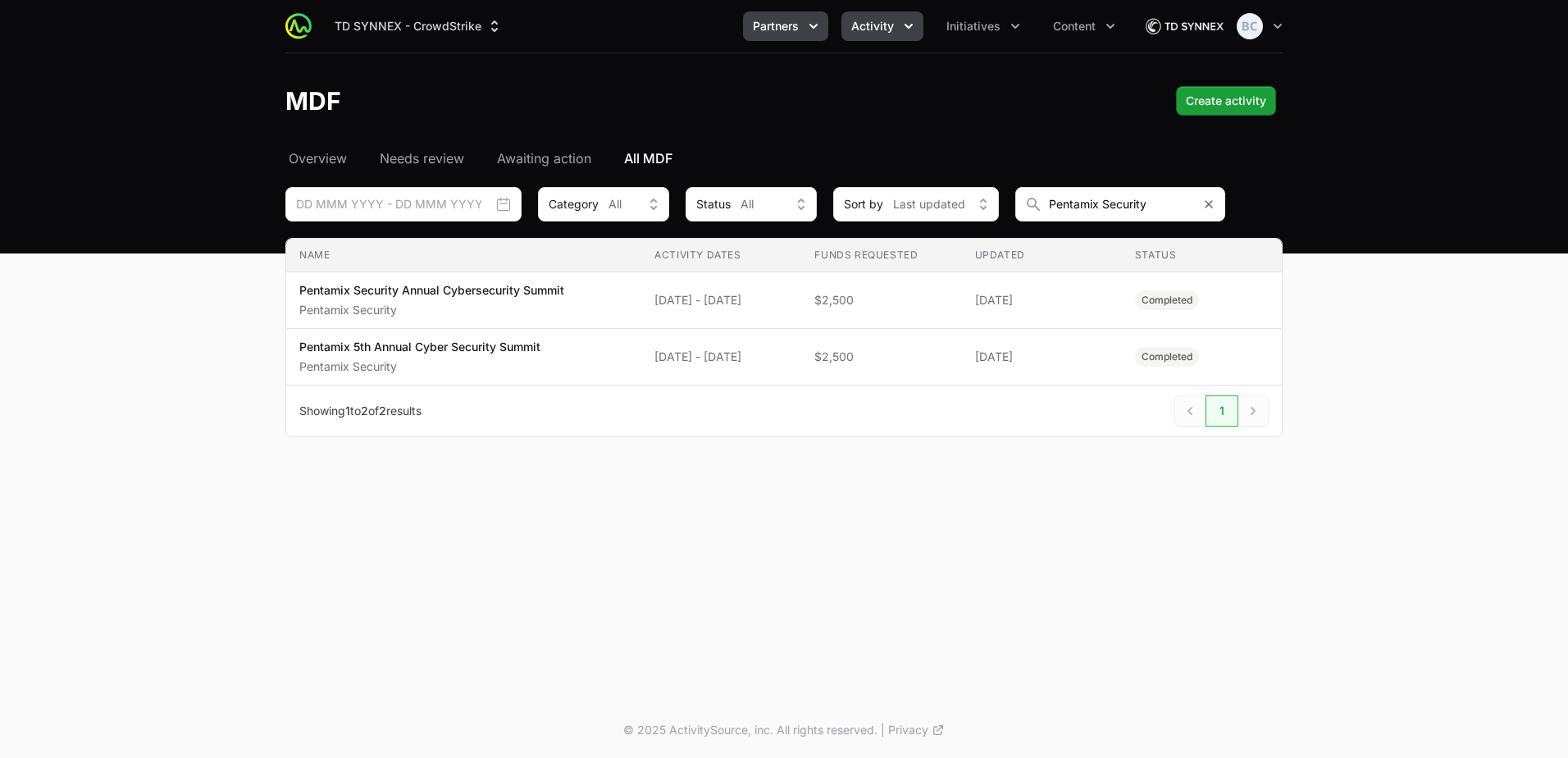
click at [779, 29] on span "Partners" at bounding box center [775, 26] width 46 height 16
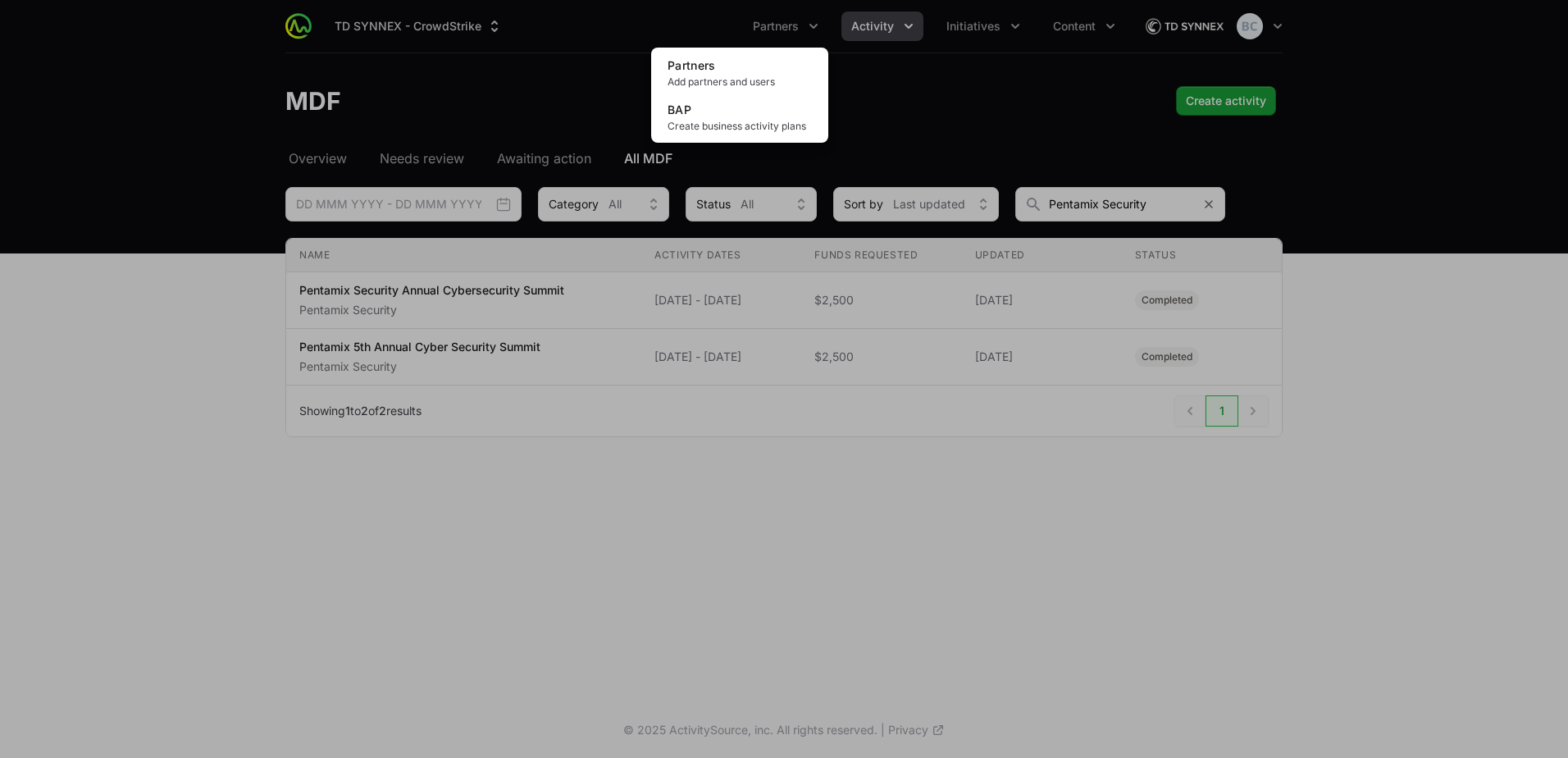
click at [873, 46] on div "Partners menu" at bounding box center [784, 379] width 1568 height 758
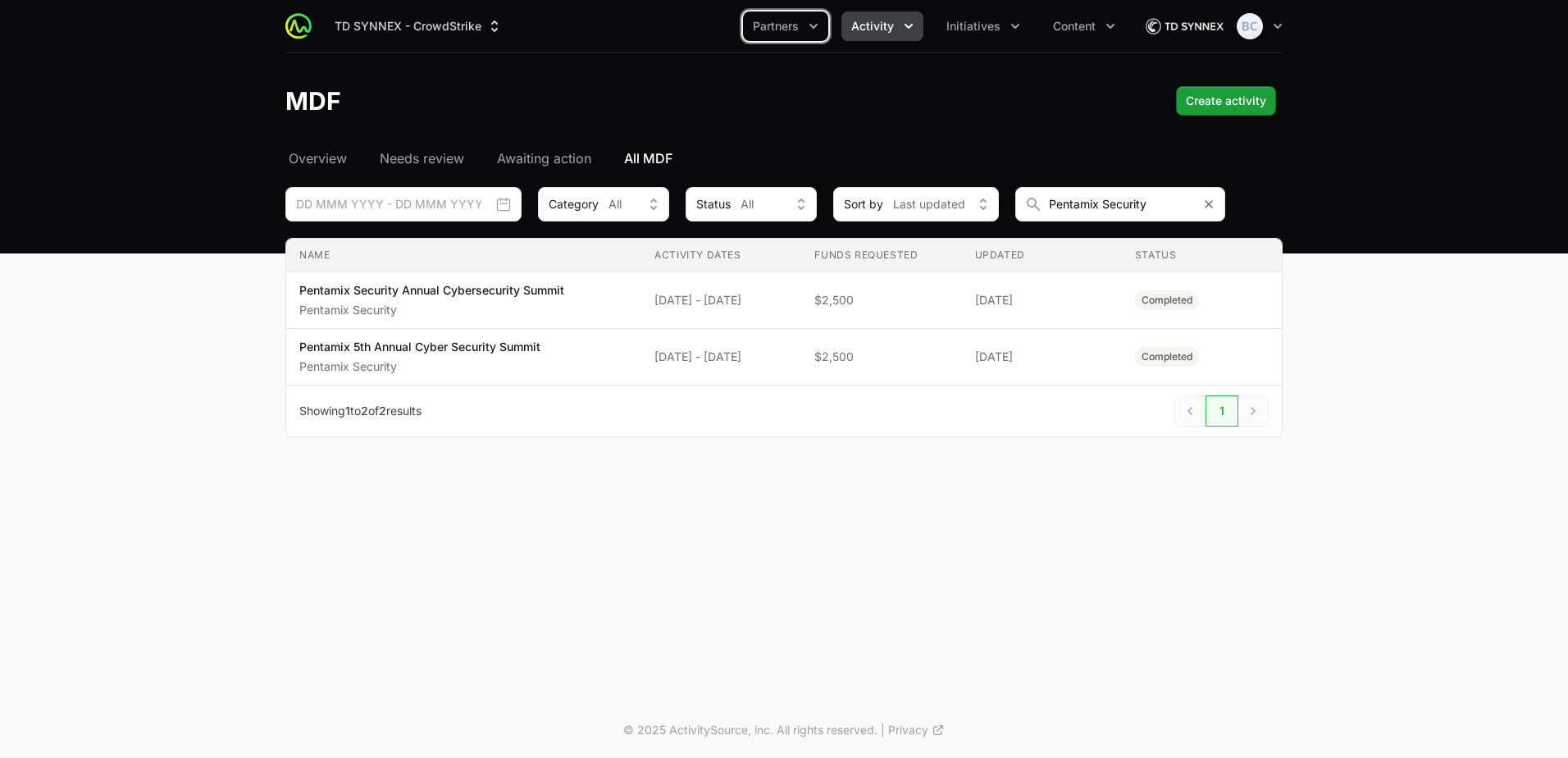
click at [884, 24] on span "Activity" at bounding box center [873, 26] width 43 height 16
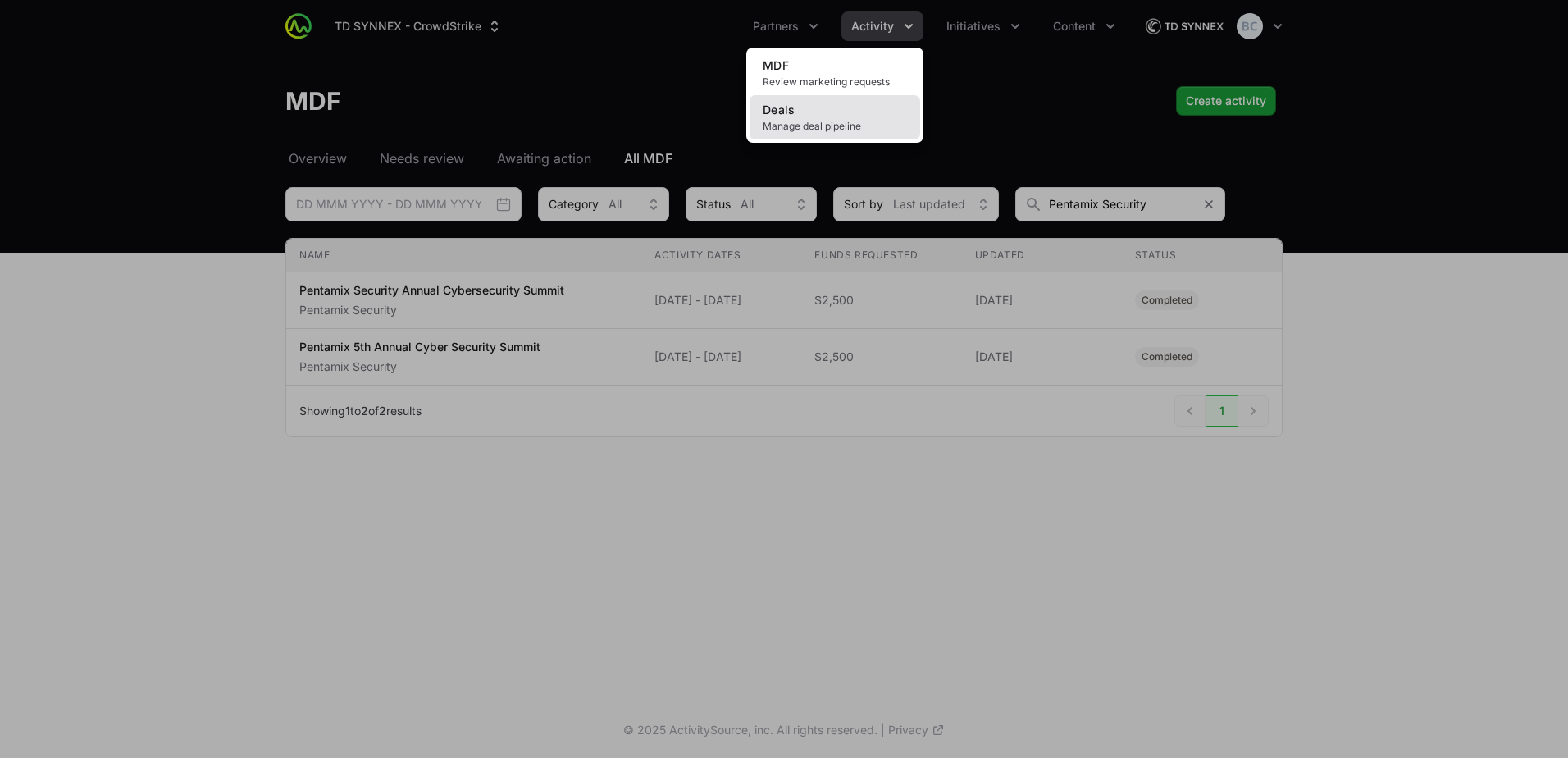
click at [844, 122] on span "Manage deal pipeline" at bounding box center [835, 126] width 144 height 13
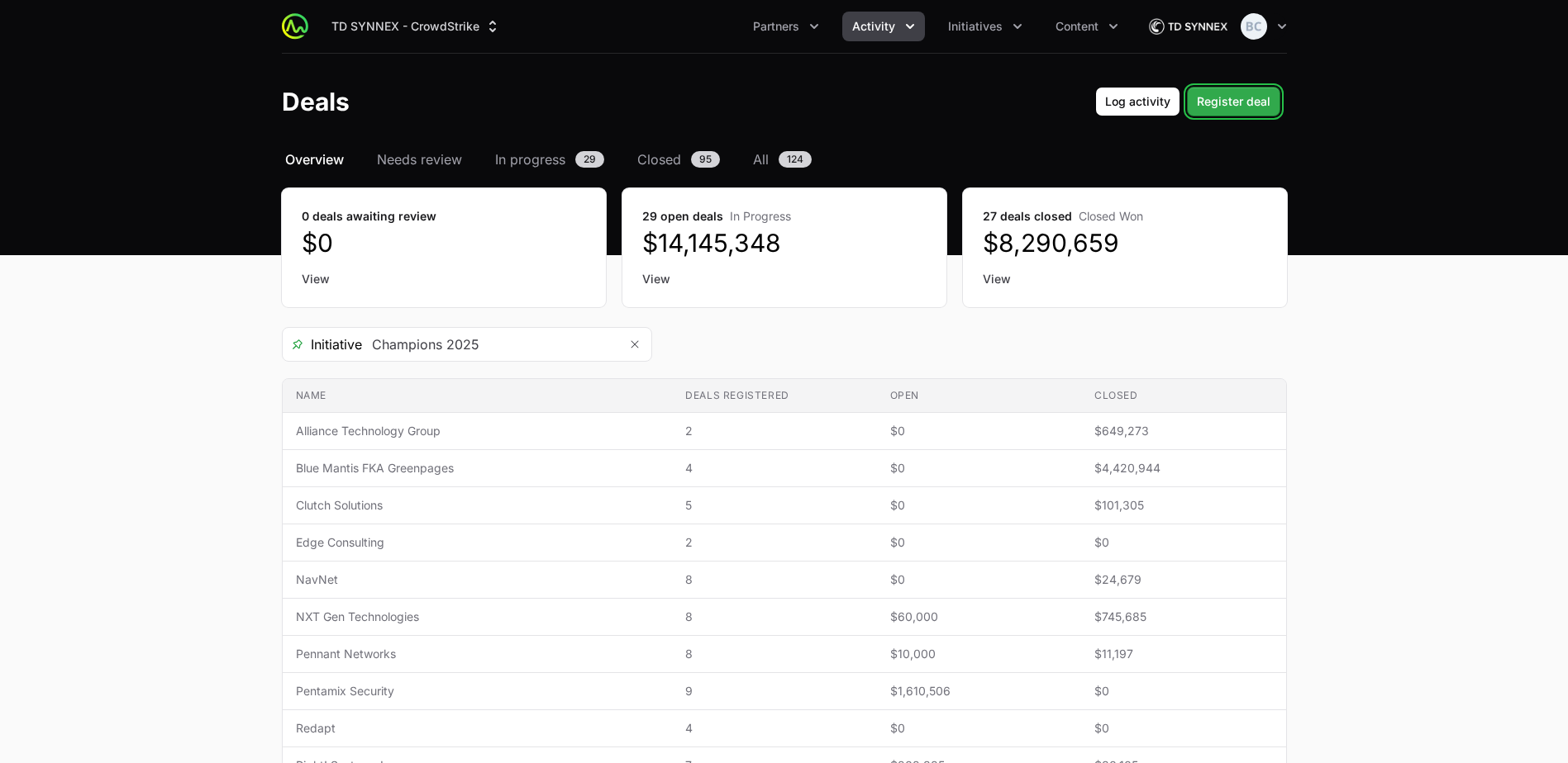
click at [1268, 111] on span "Register deal" at bounding box center [1233, 102] width 73 height 20
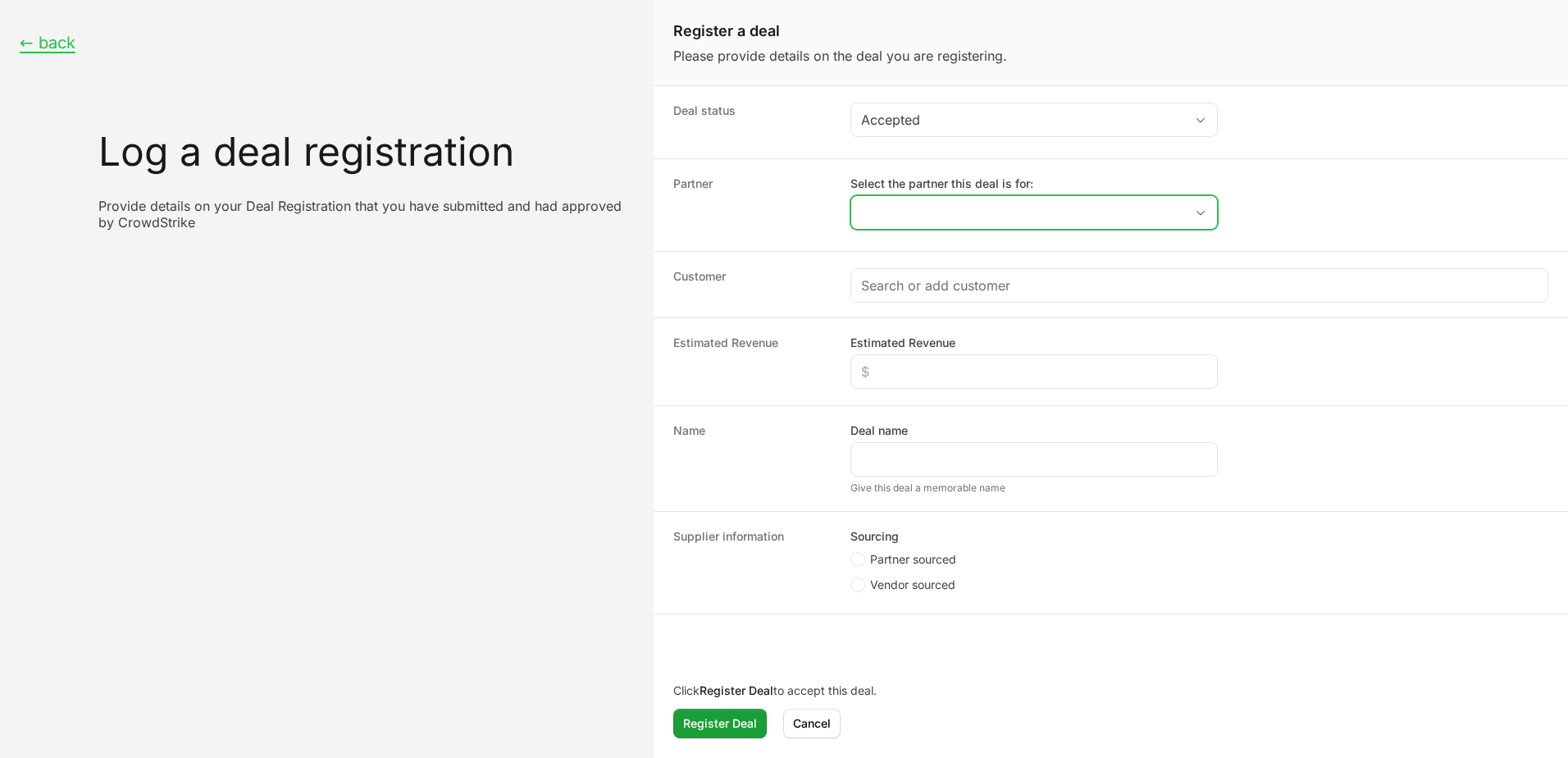
click at [1010, 227] on input "Select the partner this deal is for:" at bounding box center [1018, 213] width 333 height 33
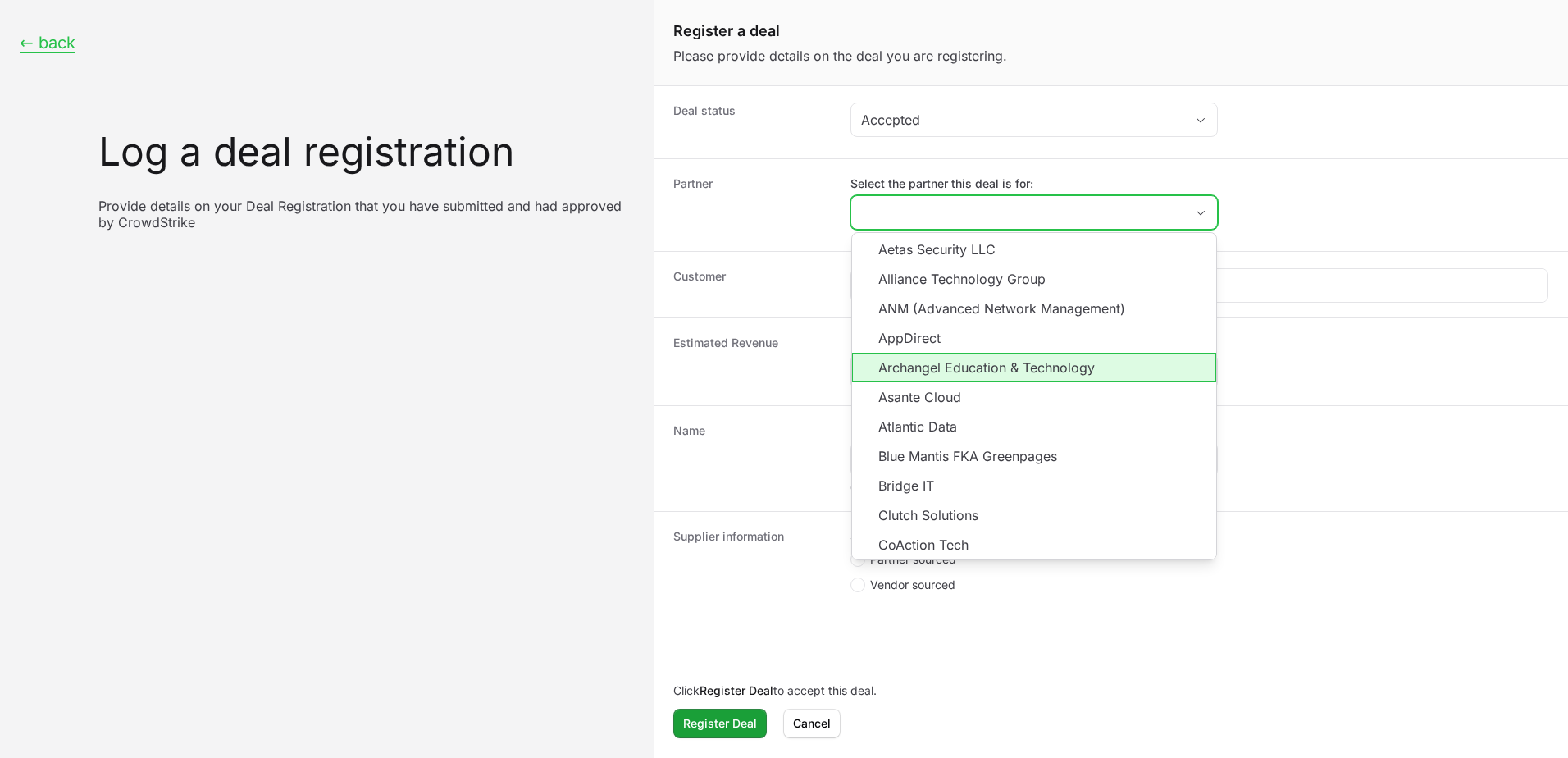
click at [1002, 372] on li "Archangel Education & Technology" at bounding box center [1035, 367] width 364 height 30
type input "Archangel Education & Technology"
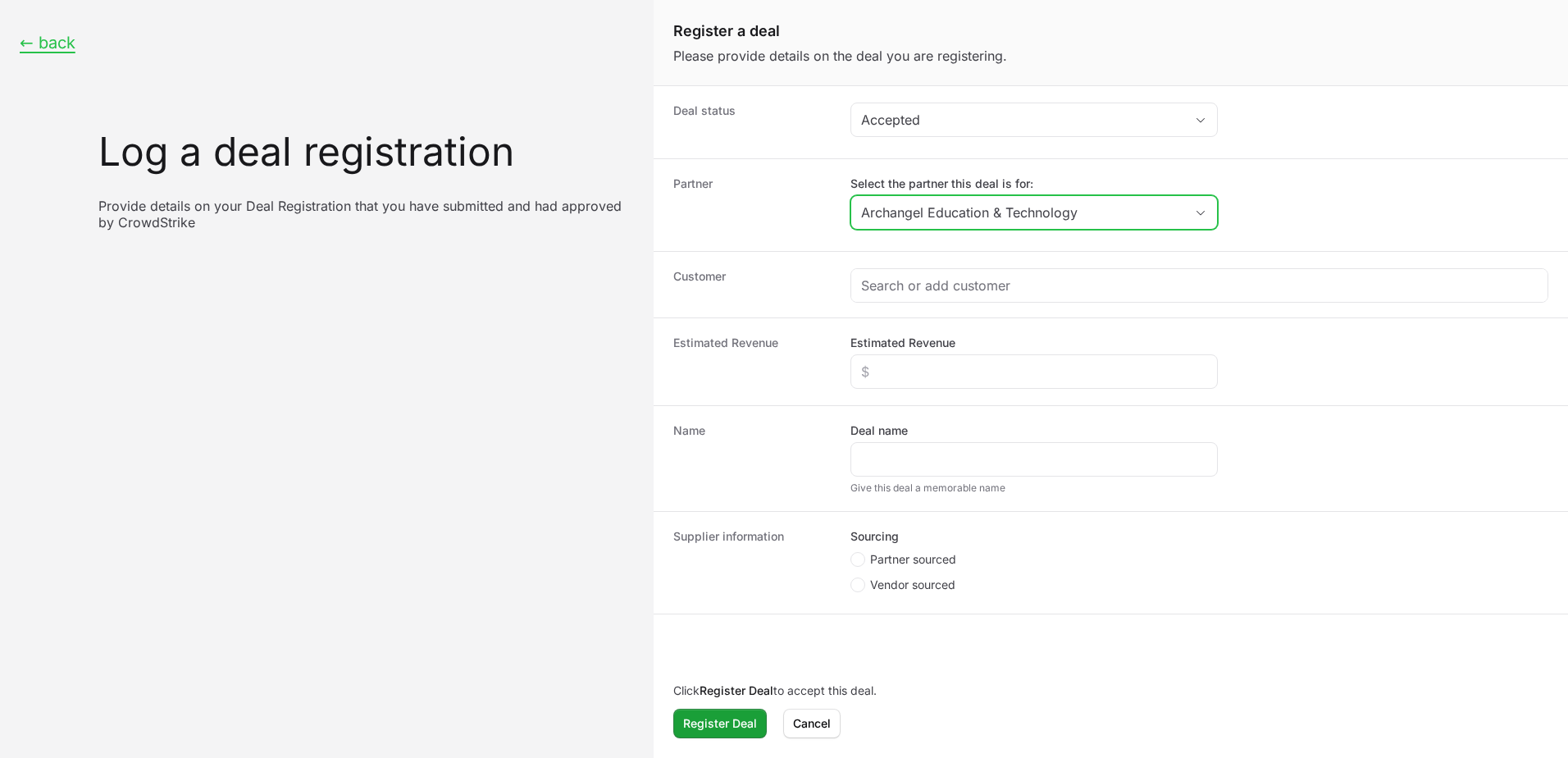
click at [962, 207] on input "Archangel Education & Technology" at bounding box center [1018, 213] width 333 height 33
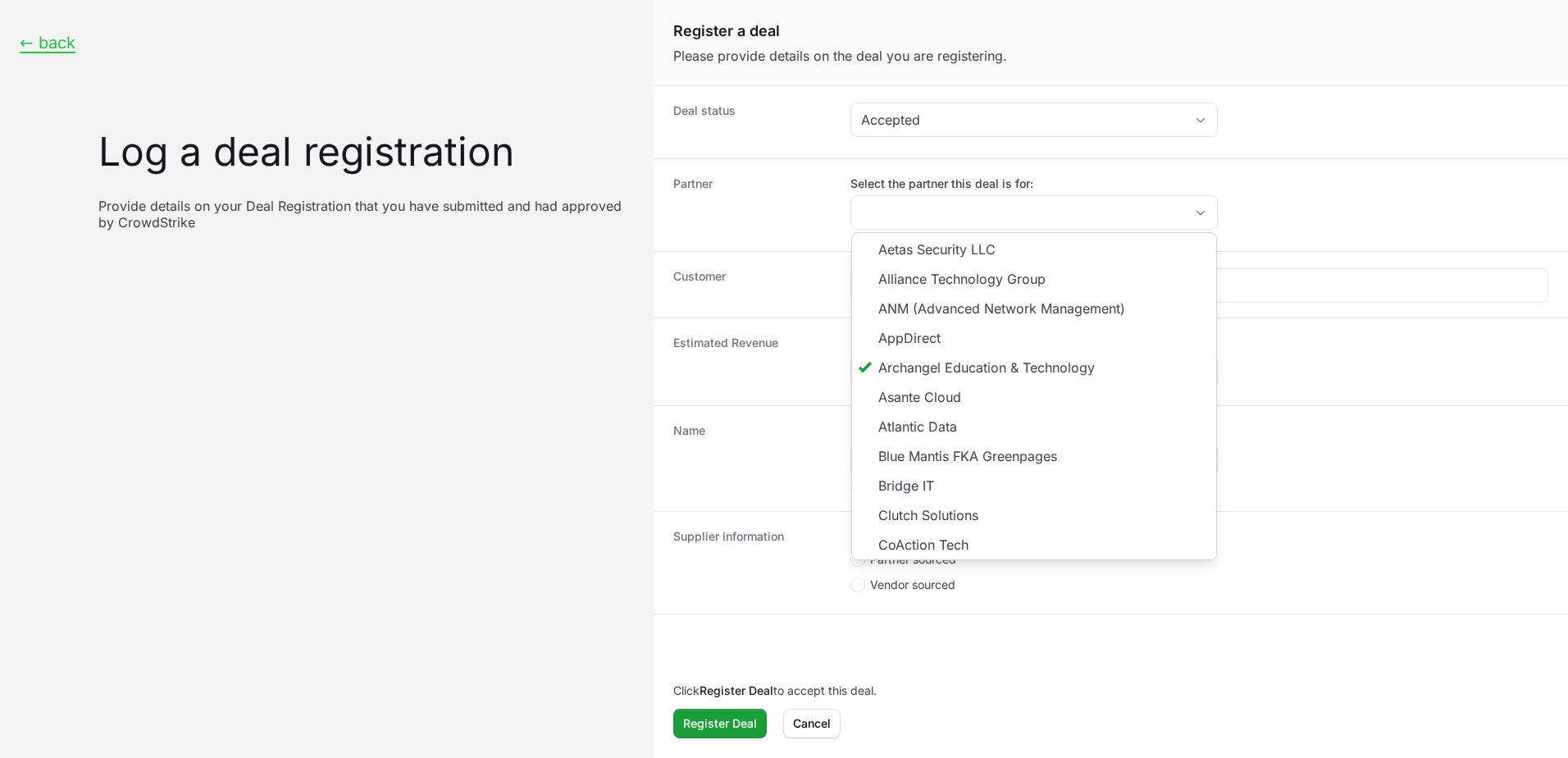
type input "Archangel Education & Technology"
click at [823, 294] on dt "Customer" at bounding box center [752, 284] width 158 height 33
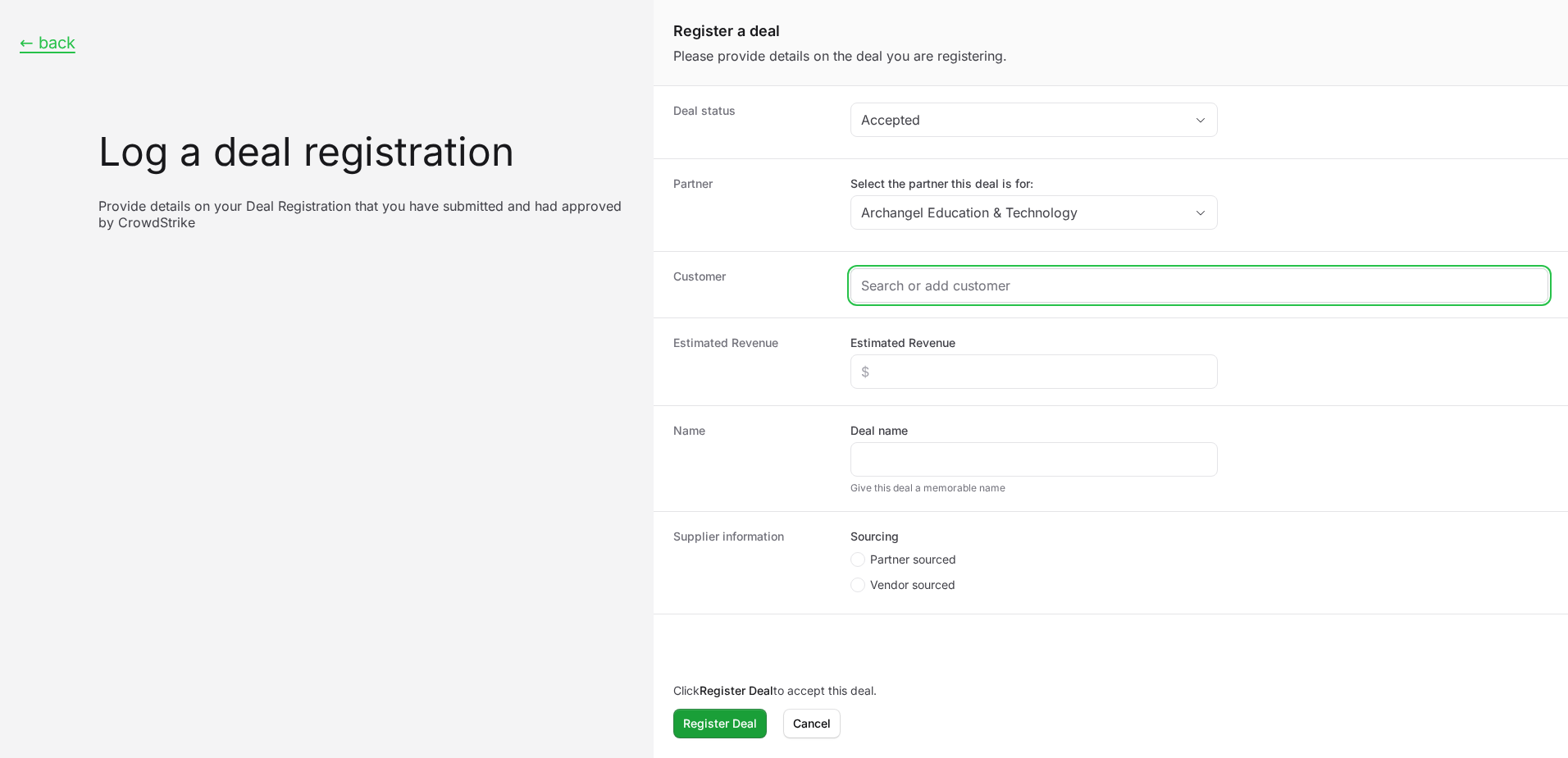
click at [916, 284] on input "Create activity form" at bounding box center [1200, 285] width 677 height 20
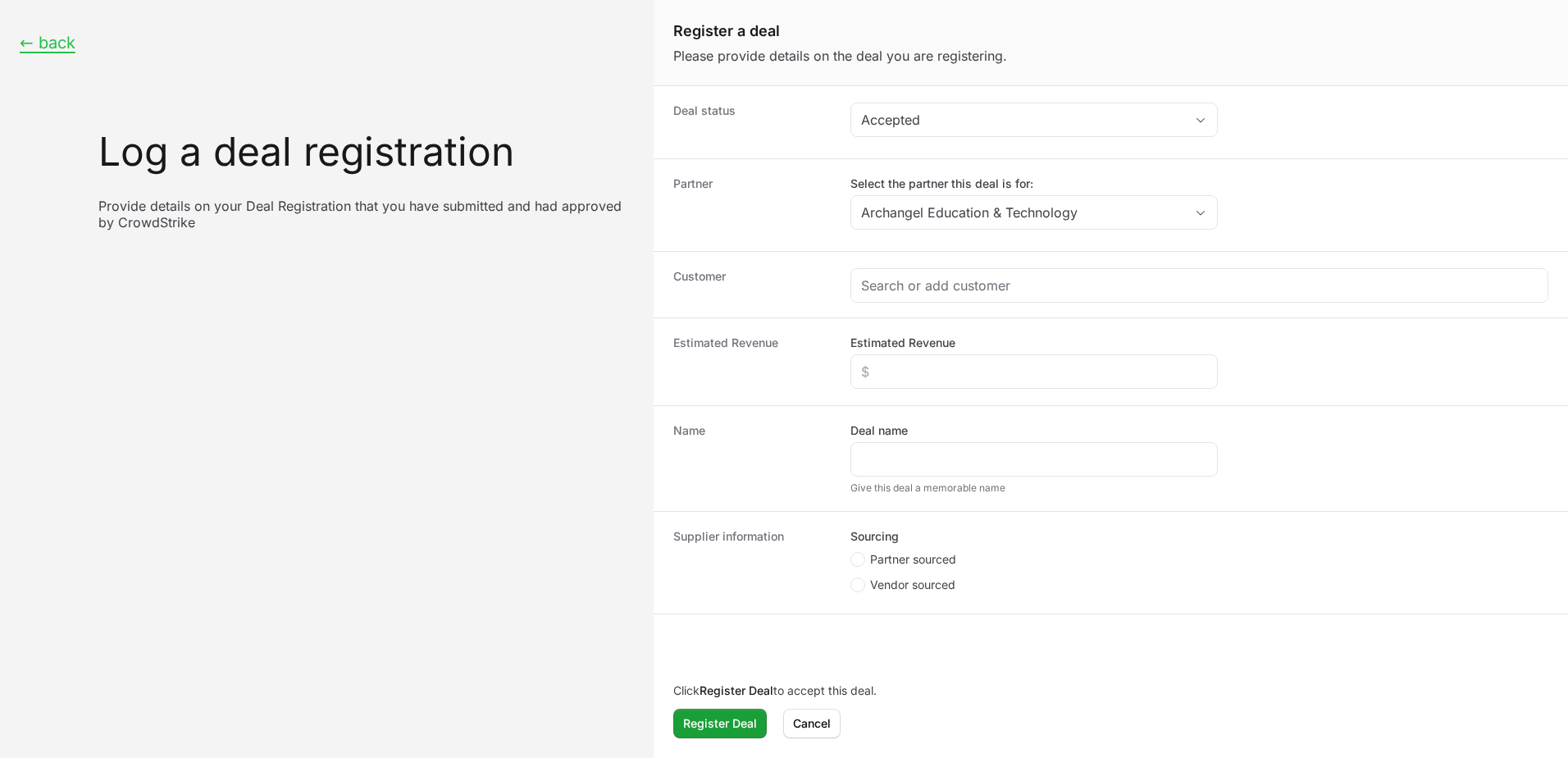
click at [82, 43] on div "← back Log a deal registration Provide details on your Deal Registration that y…" at bounding box center [326, 132] width 654 height 264
click at [48, 40] on button "← back" at bounding box center [48, 43] width 56 height 21
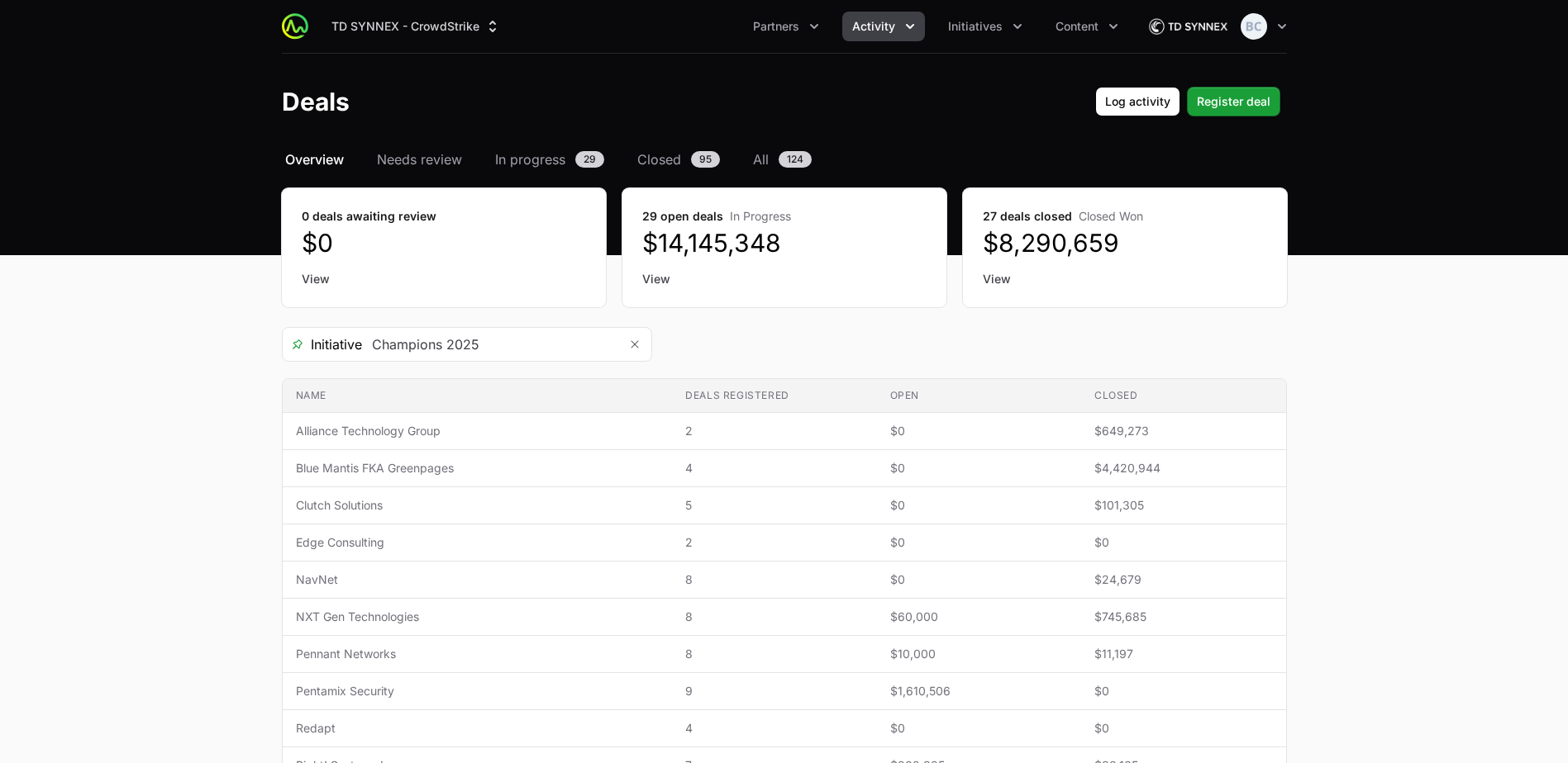
click at [165, 394] on main "Select a tab Overview Needs review In progress Closed All Overview Needs review…" at bounding box center [784, 699] width 1568 height 1099
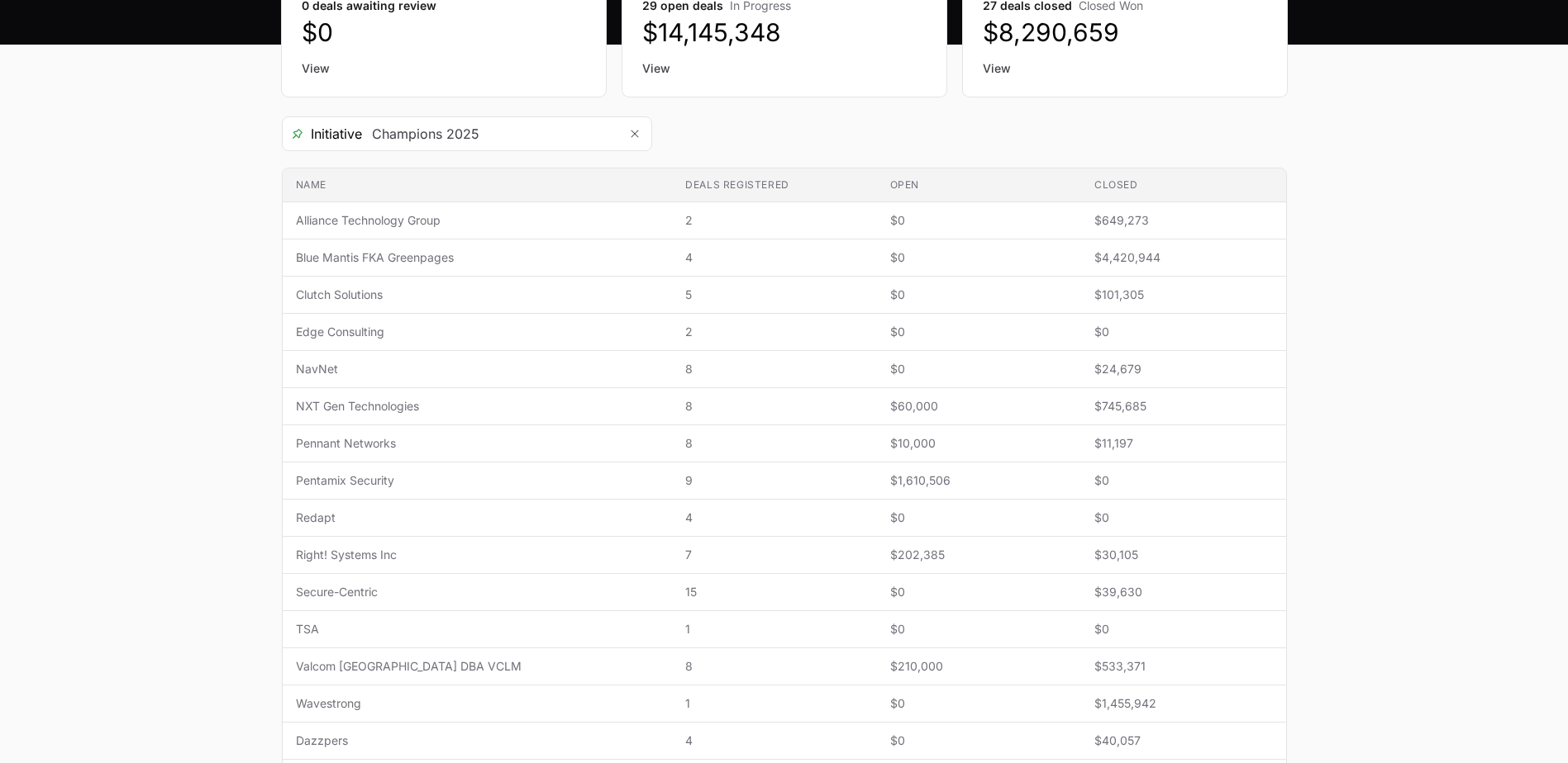
scroll to position [247, 0]
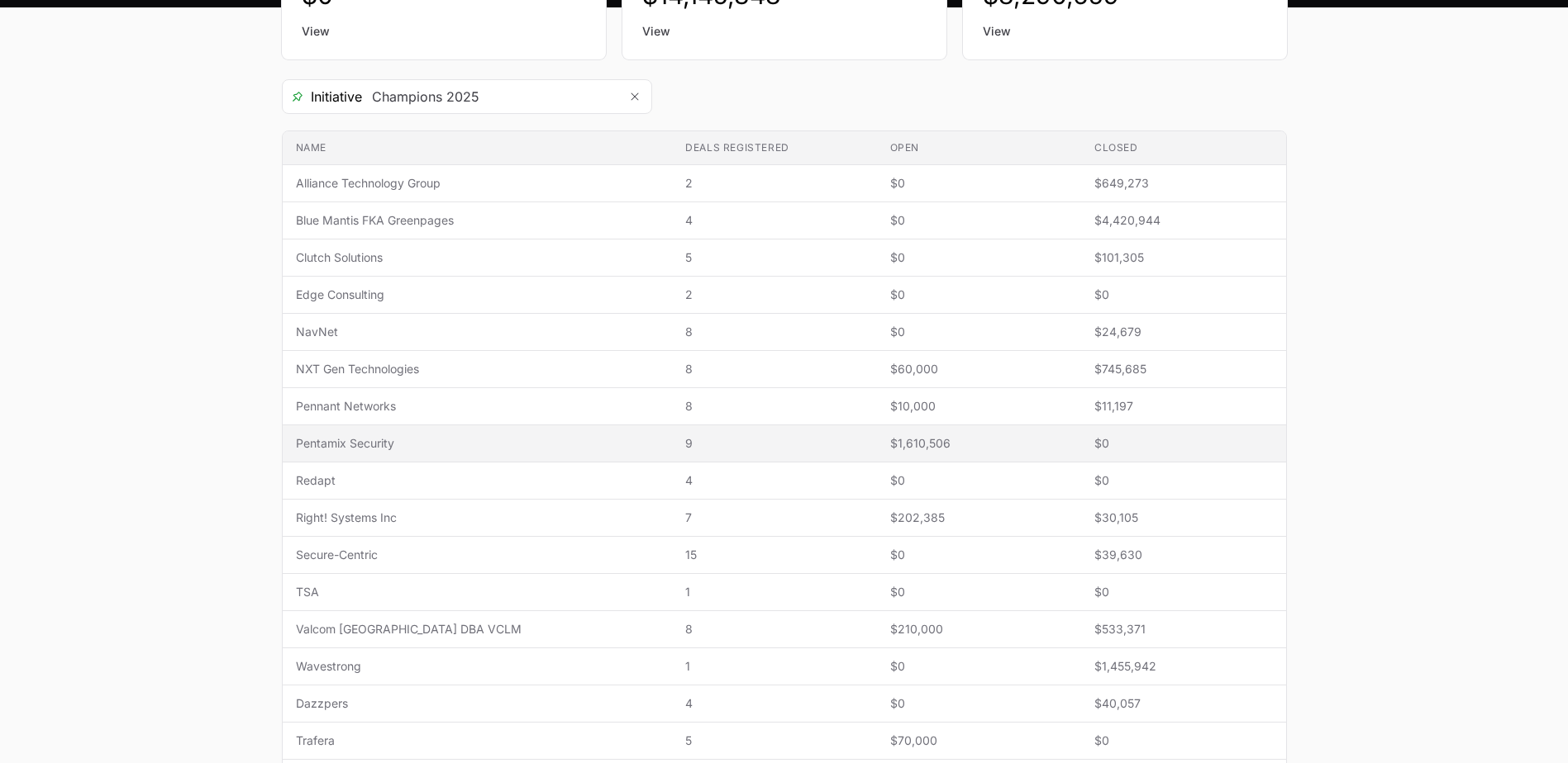
click at [413, 440] on span "Pentamix Security" at bounding box center [478, 443] width 364 height 16
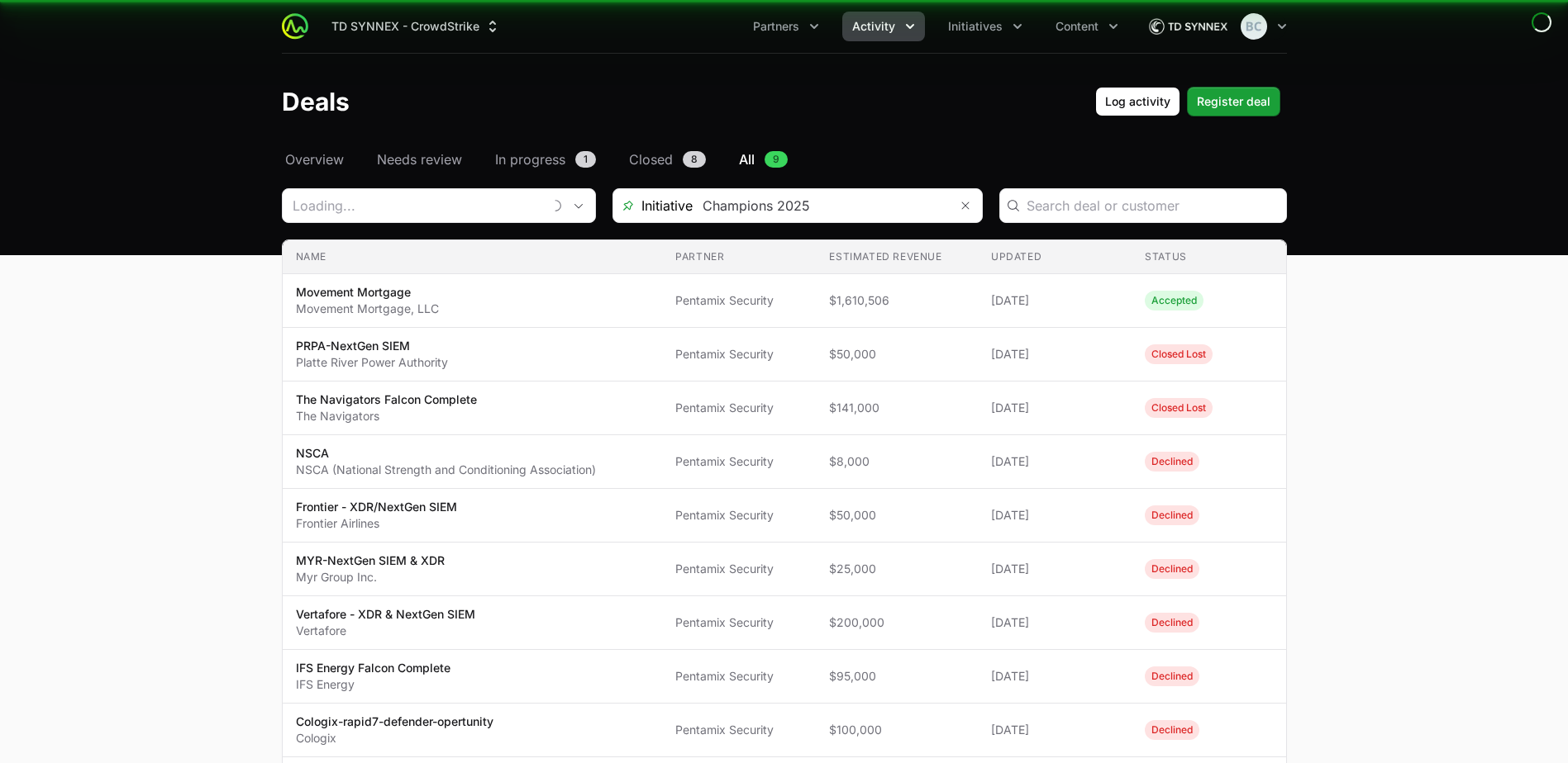
type input "Pentamix Security"
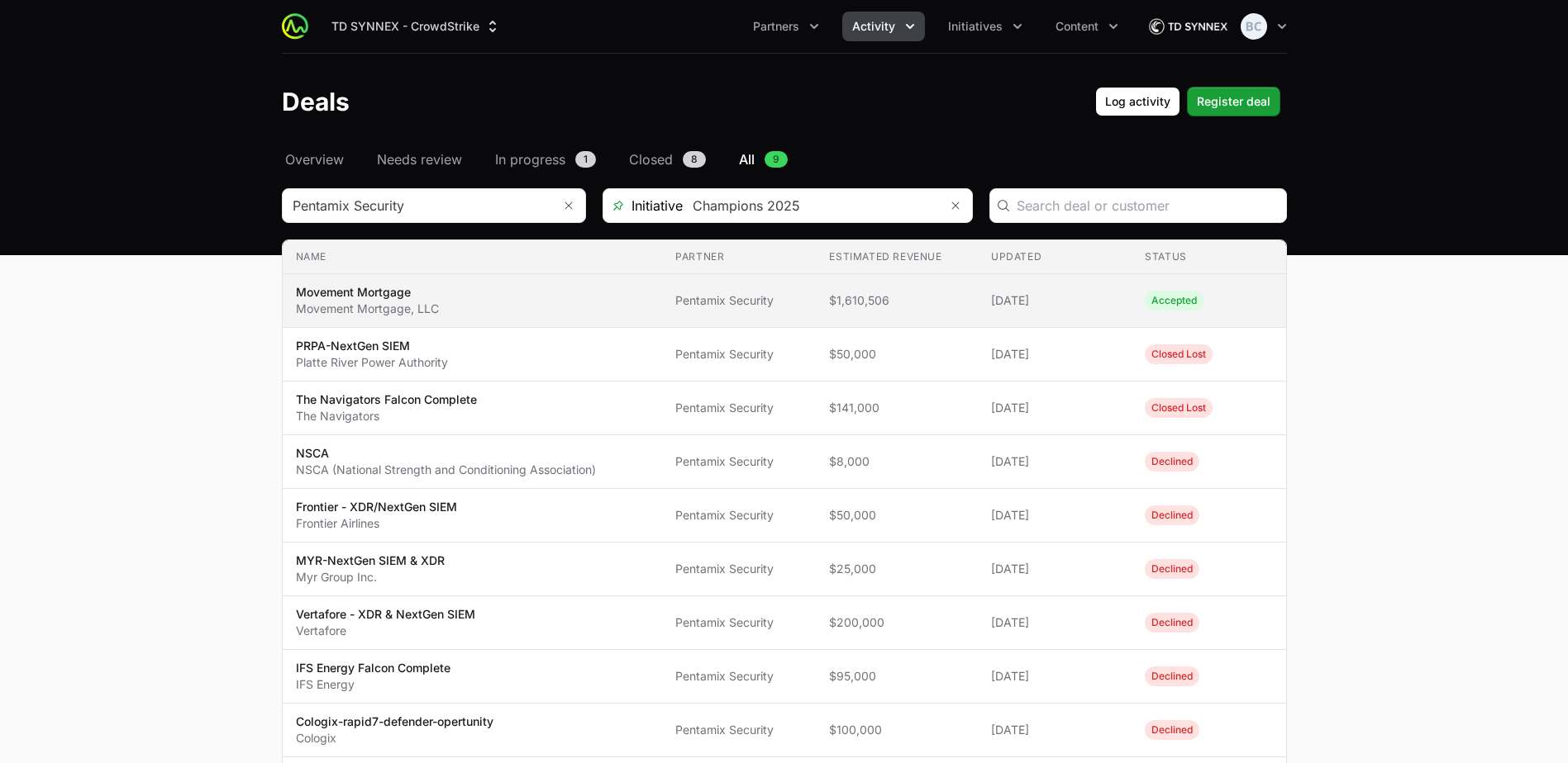
click at [384, 308] on p "Movement Mortgage, LLC" at bounding box center [368, 309] width 143 height 16
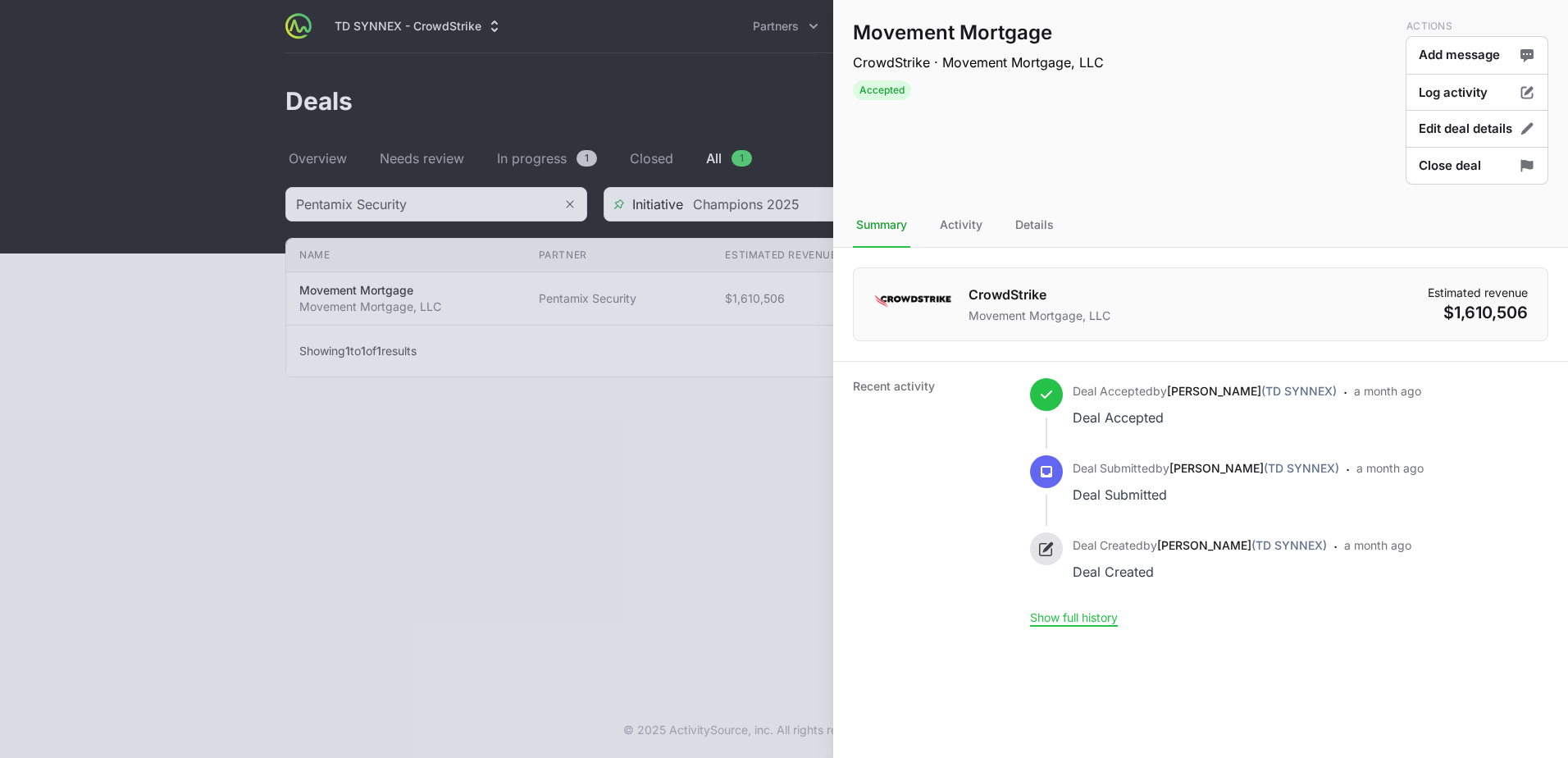
drag, startPoint x: 1055, startPoint y: 29, endPoint x: 855, endPoint y: 28, distance: 200.0
click at [855, 28] on h1 "Movement Mortgage" at bounding box center [978, 32] width 251 height 26
copy h1 "Movement Mortgage"
click at [1042, 223] on div "Details" at bounding box center [1035, 225] width 45 height 44
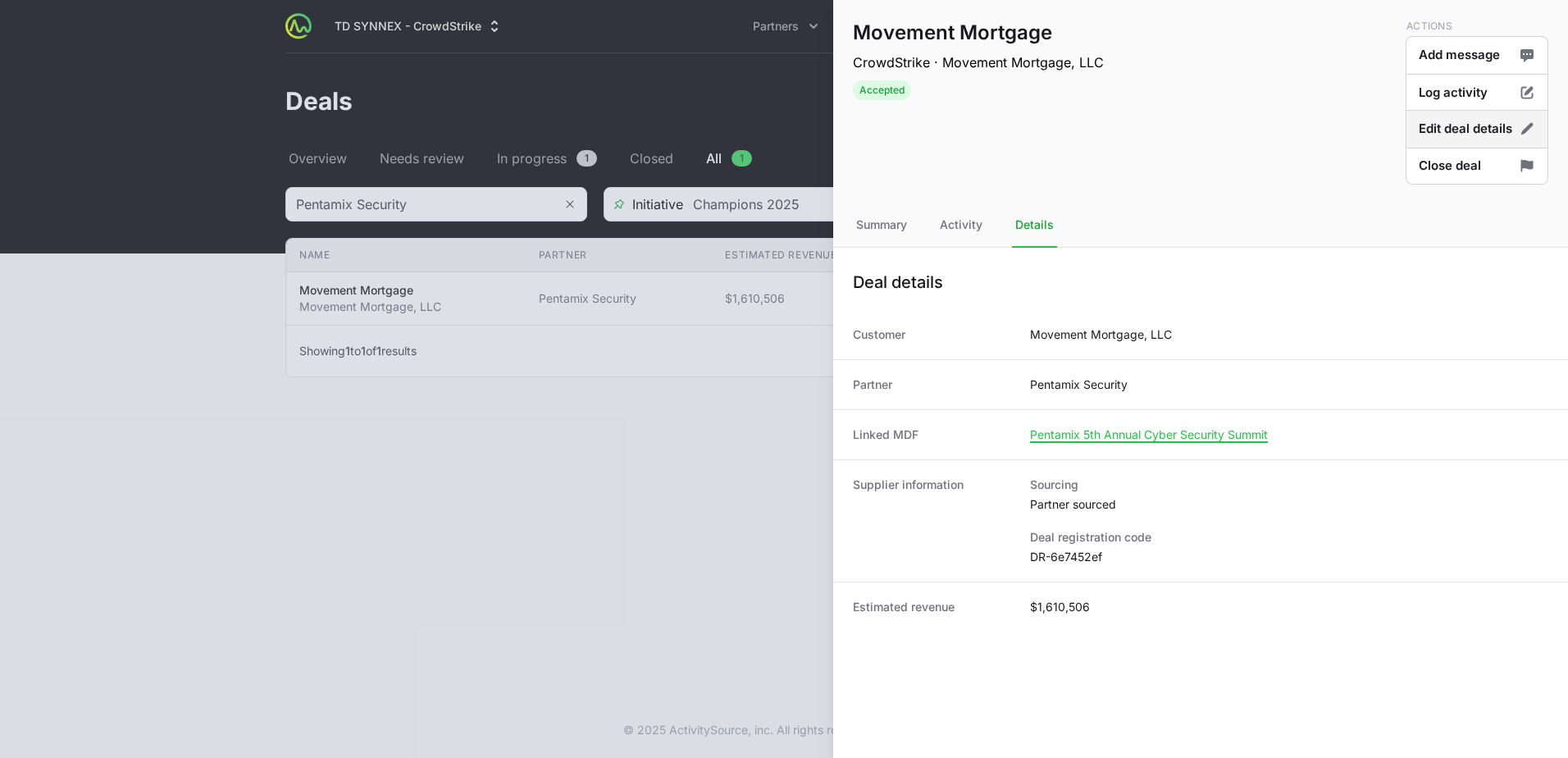
click at [1460, 129] on button "Edit deal details" at bounding box center [1477, 129] width 143 height 39
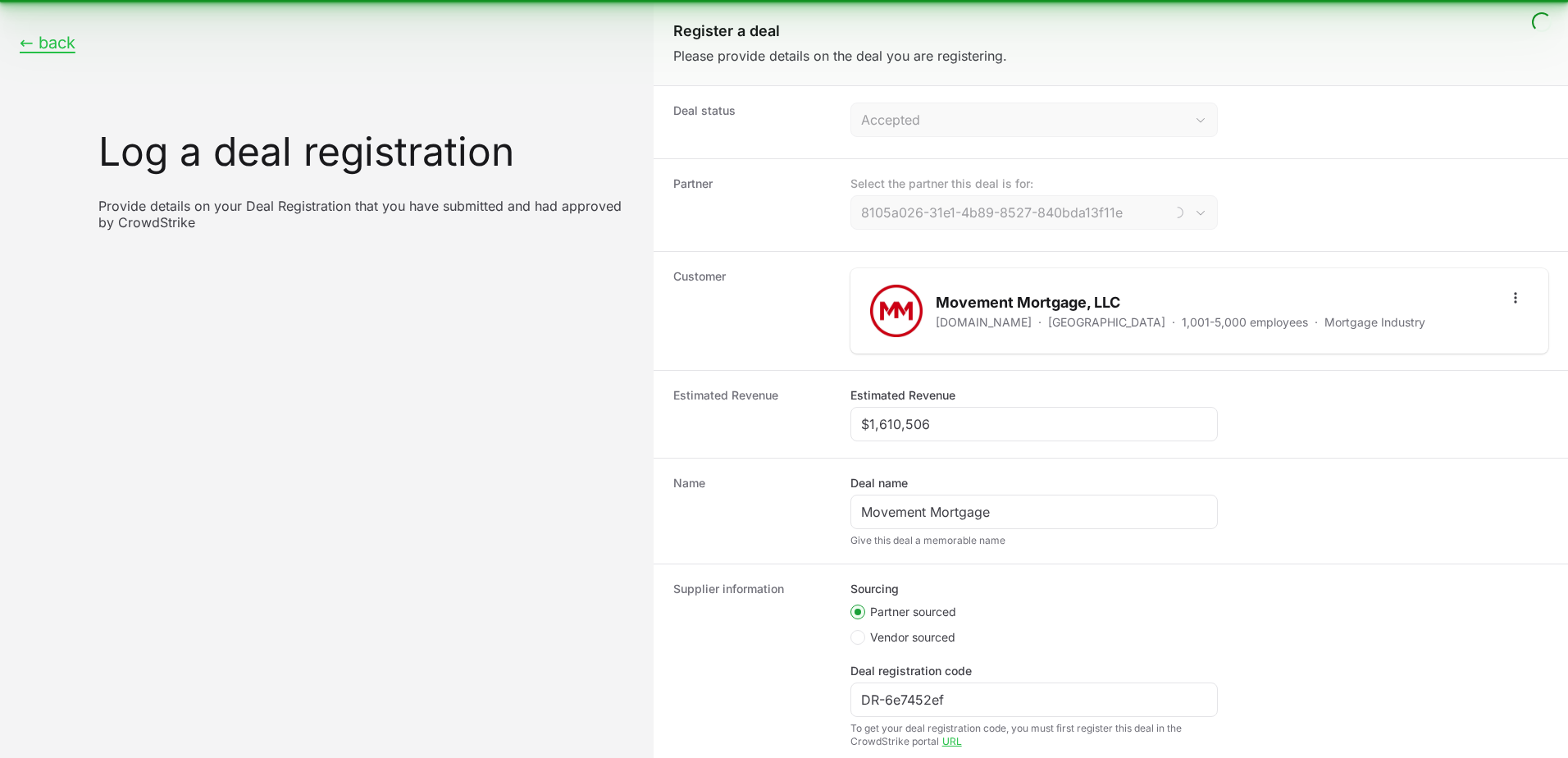
type input "Pentamix Security"
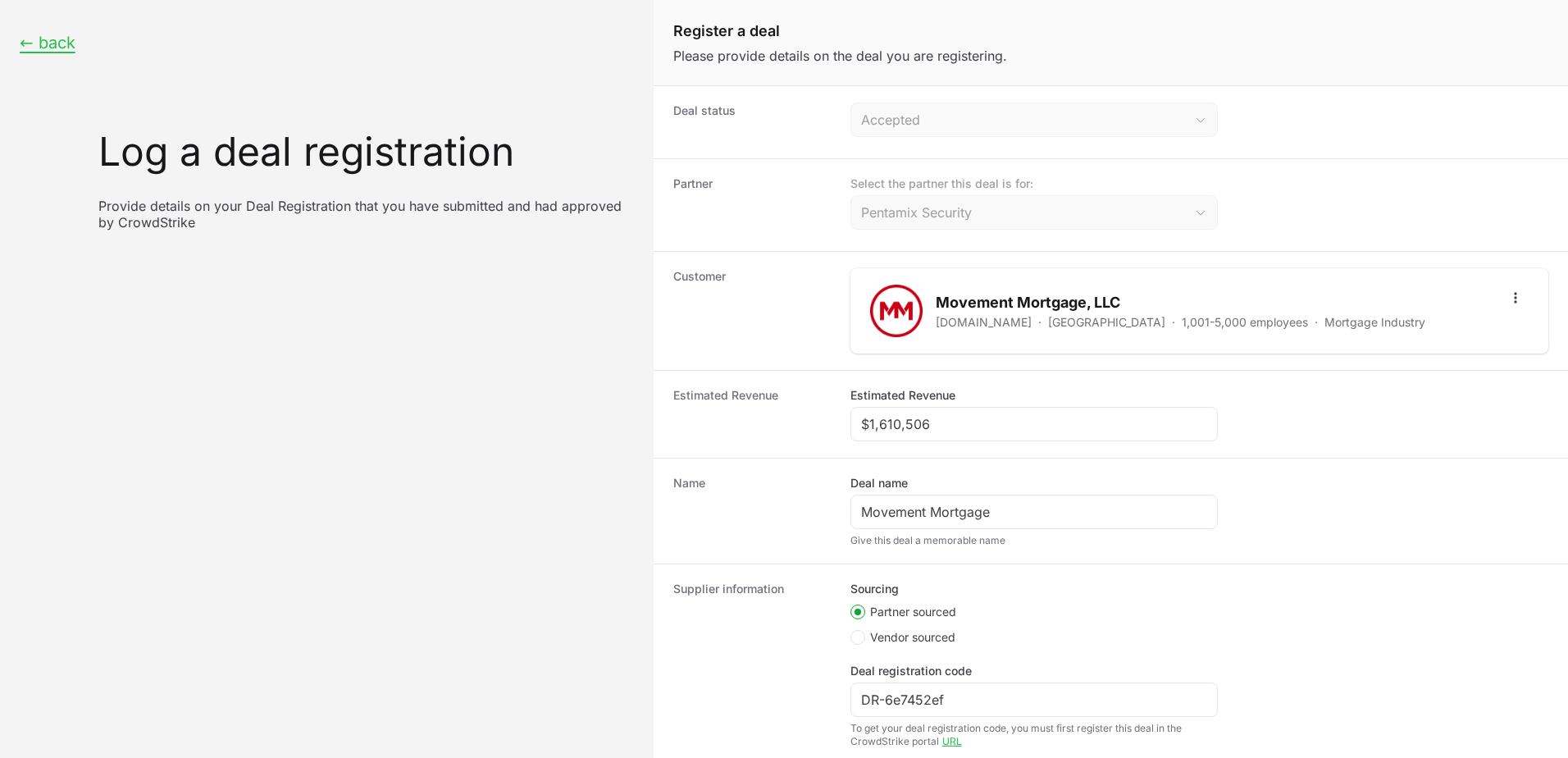
scroll to position [100, 0]
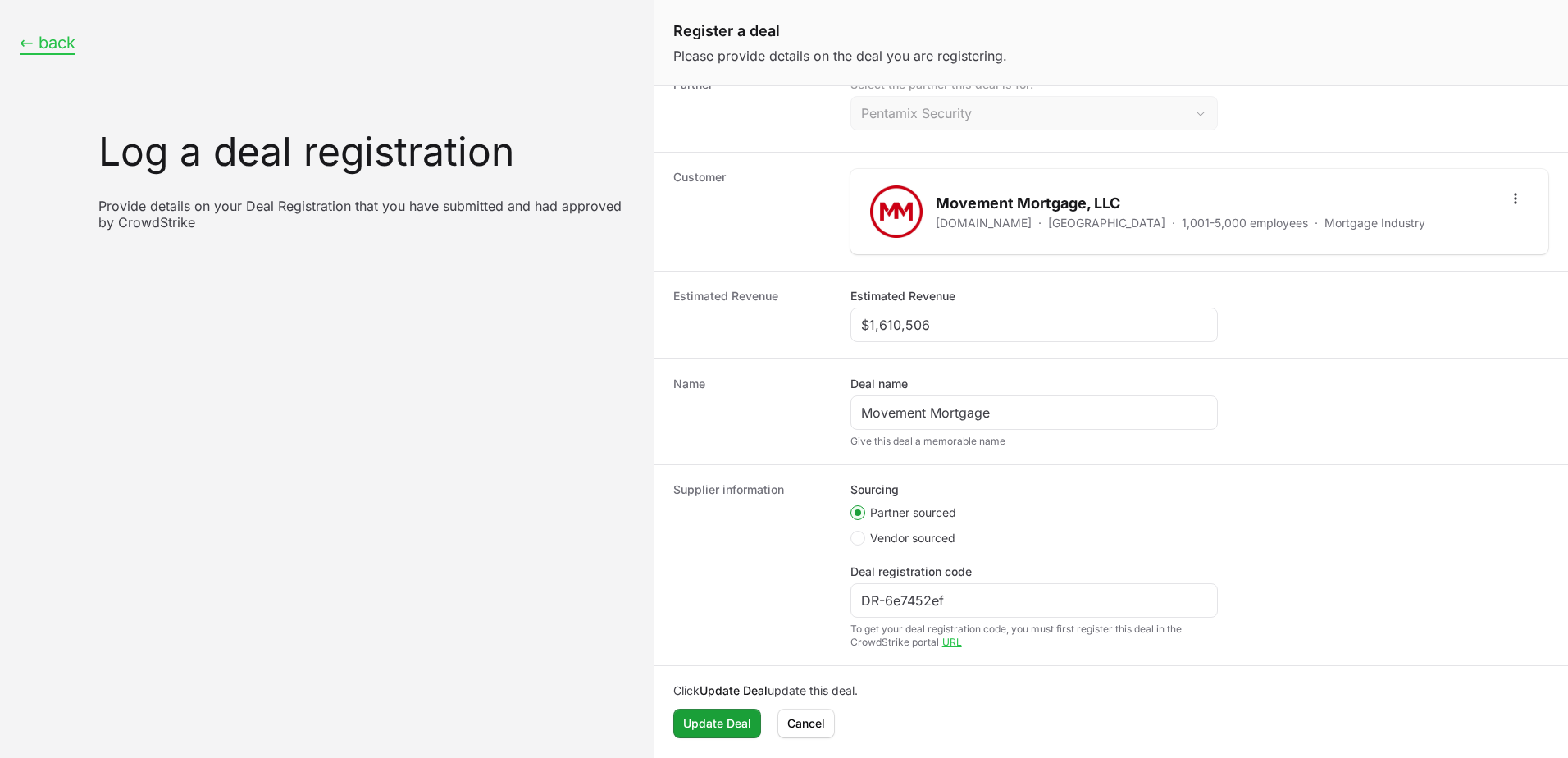
click at [70, 42] on button "← back" at bounding box center [48, 43] width 56 height 21
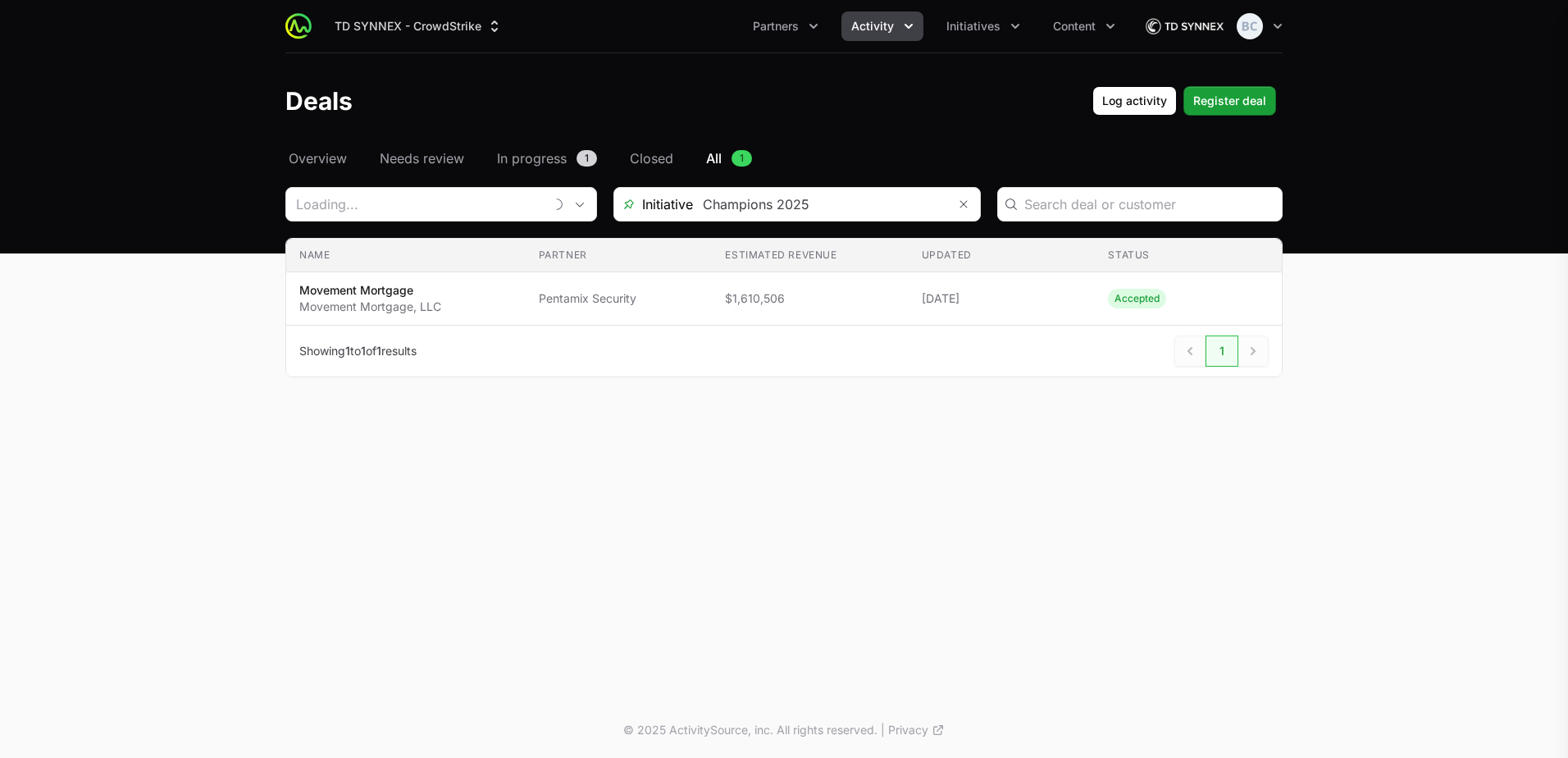
type input "Pentamix Security"
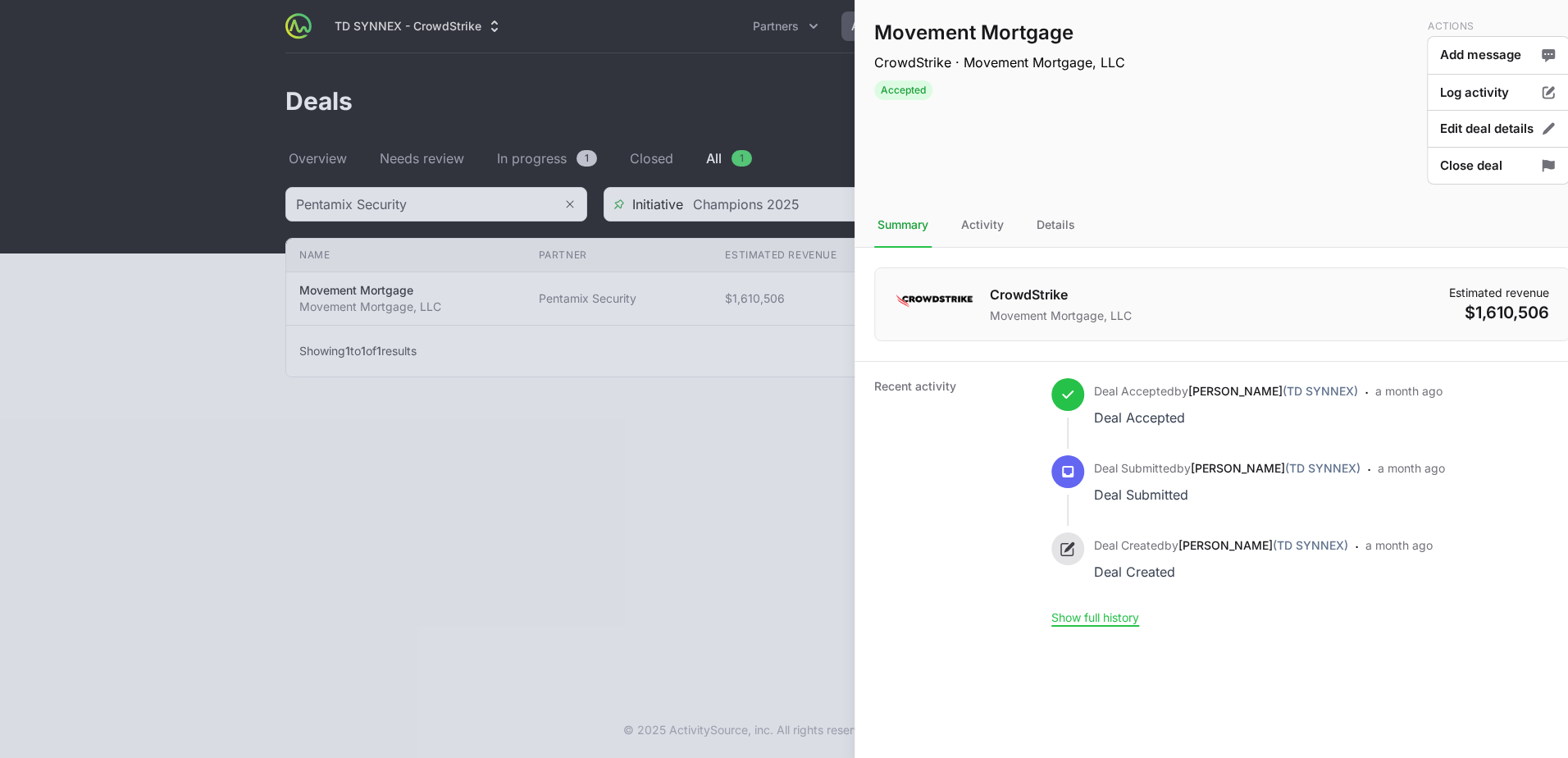
click at [267, 474] on div at bounding box center [784, 379] width 1568 height 758
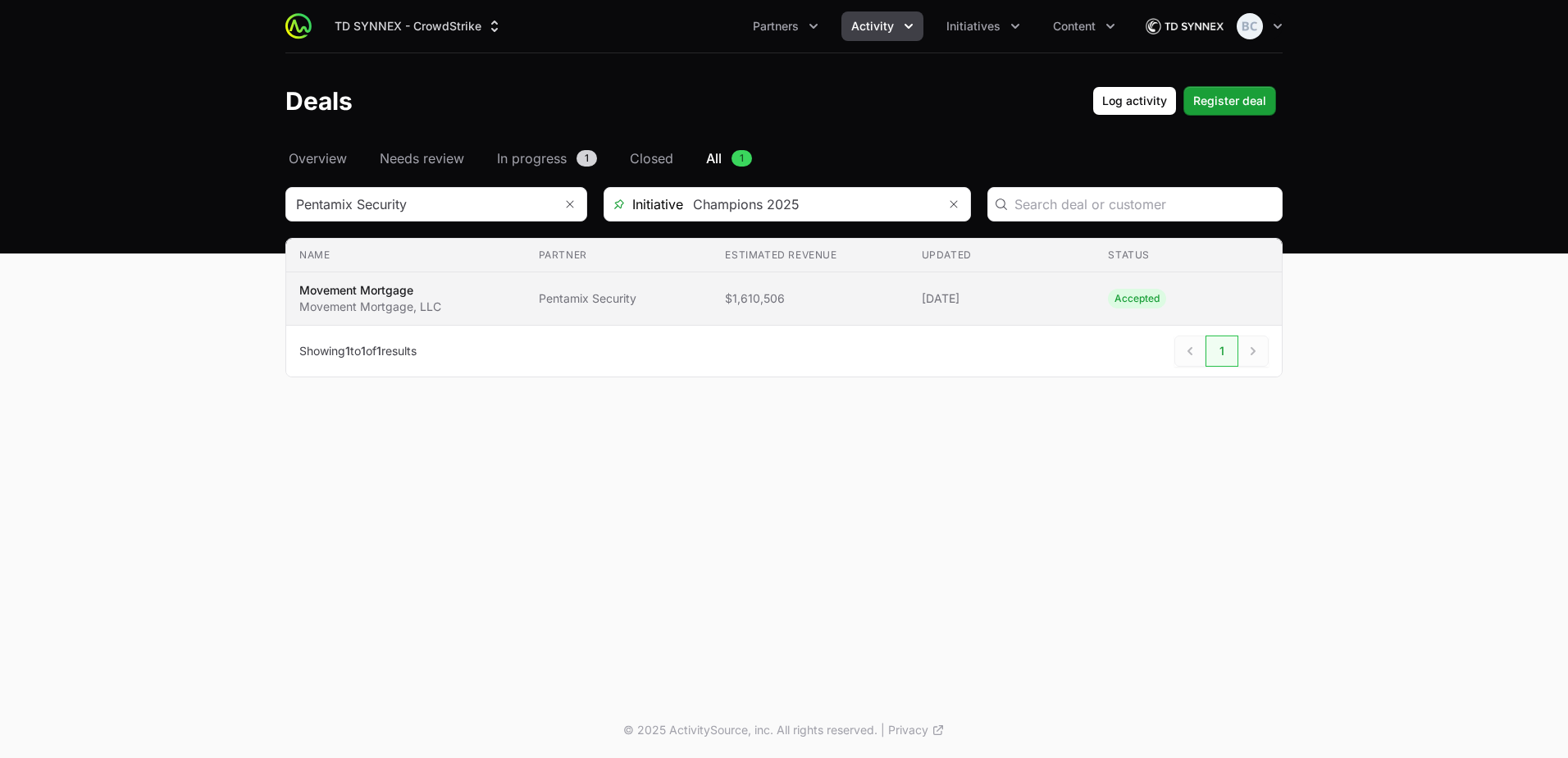
click at [1038, 281] on td "Updated [DATE]" at bounding box center [1002, 299] width 187 height 53
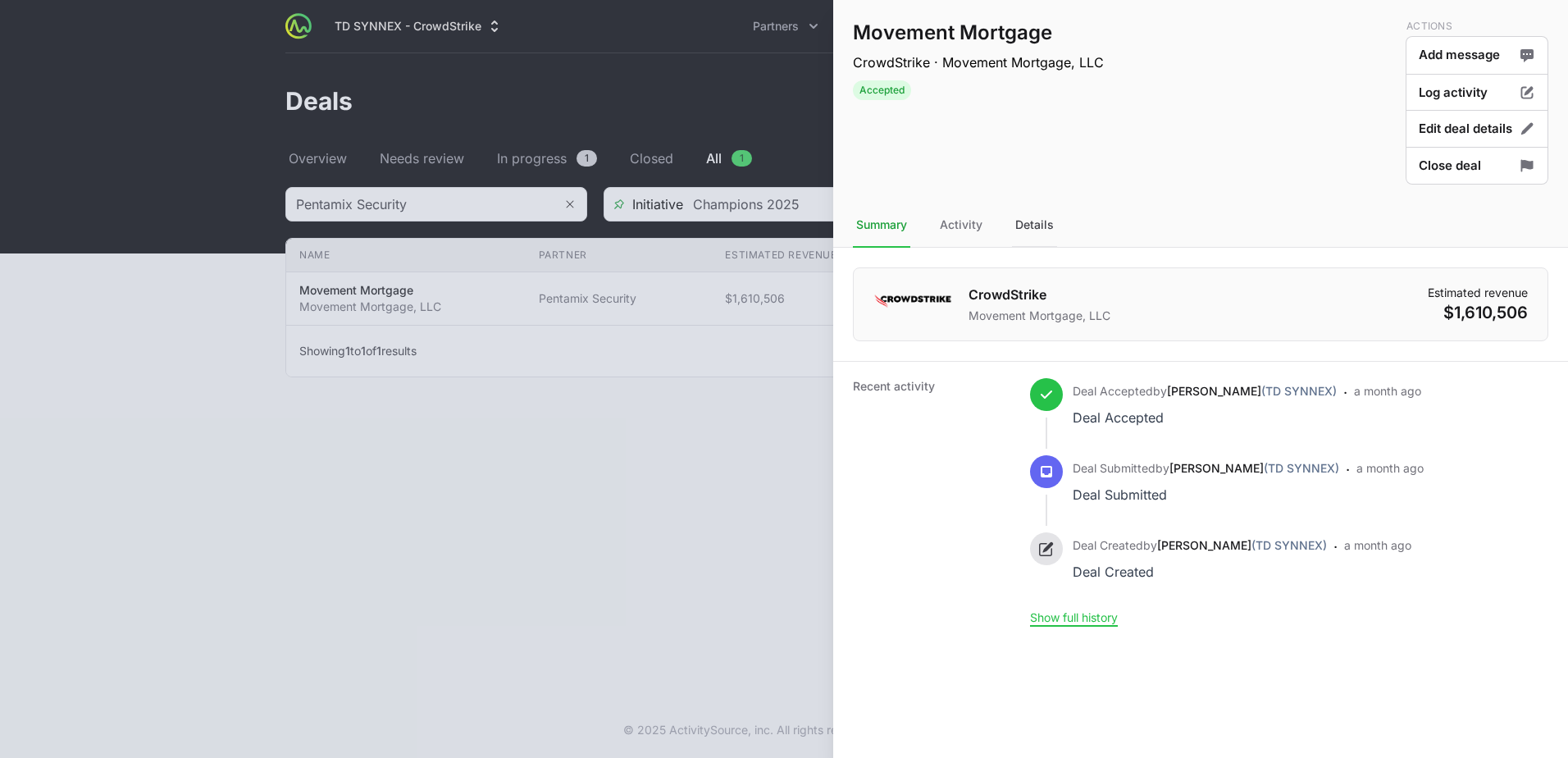
click at [1049, 226] on div "Details" at bounding box center [1035, 225] width 45 height 44
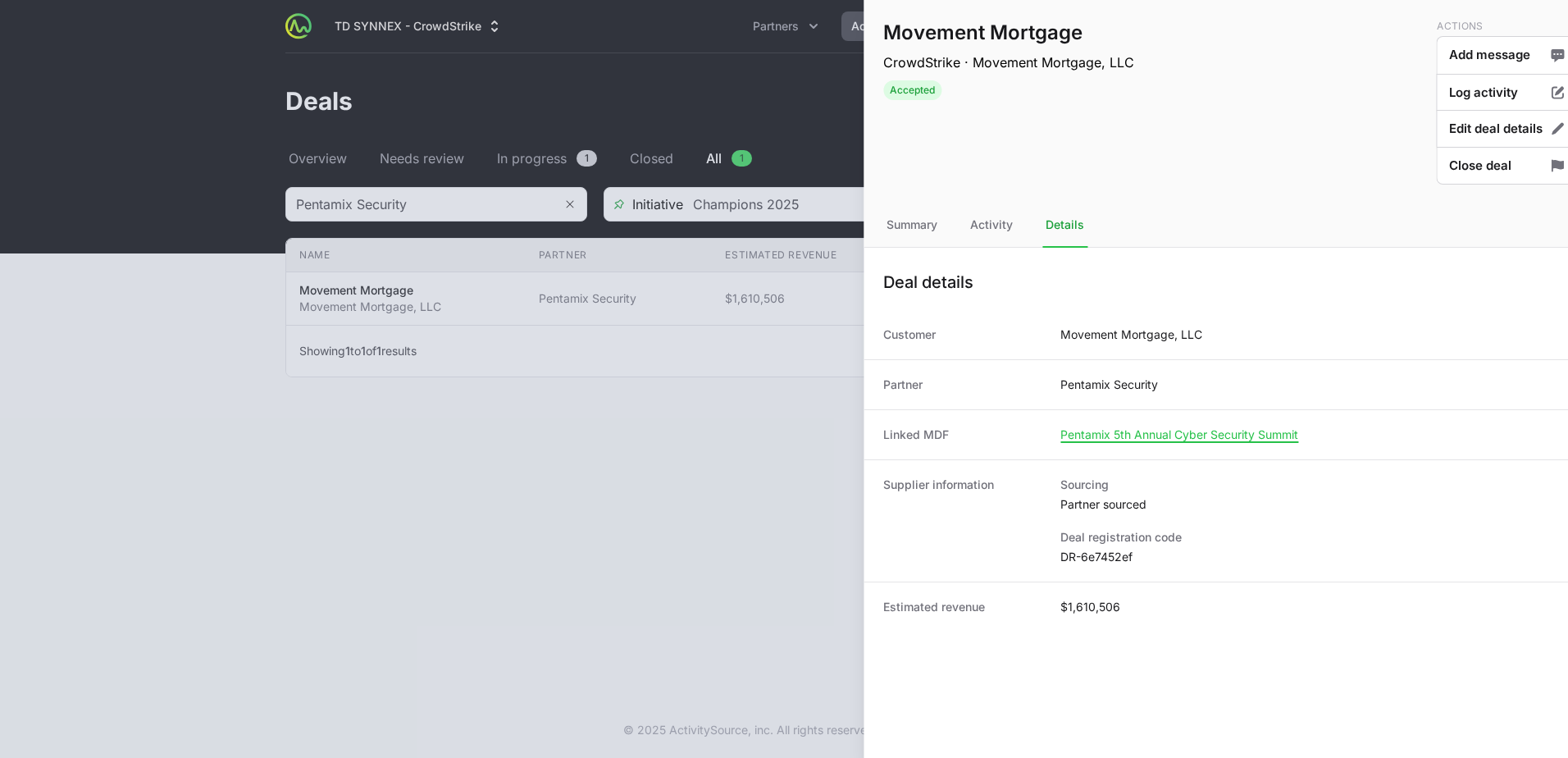
click at [596, 443] on div at bounding box center [784, 379] width 1568 height 758
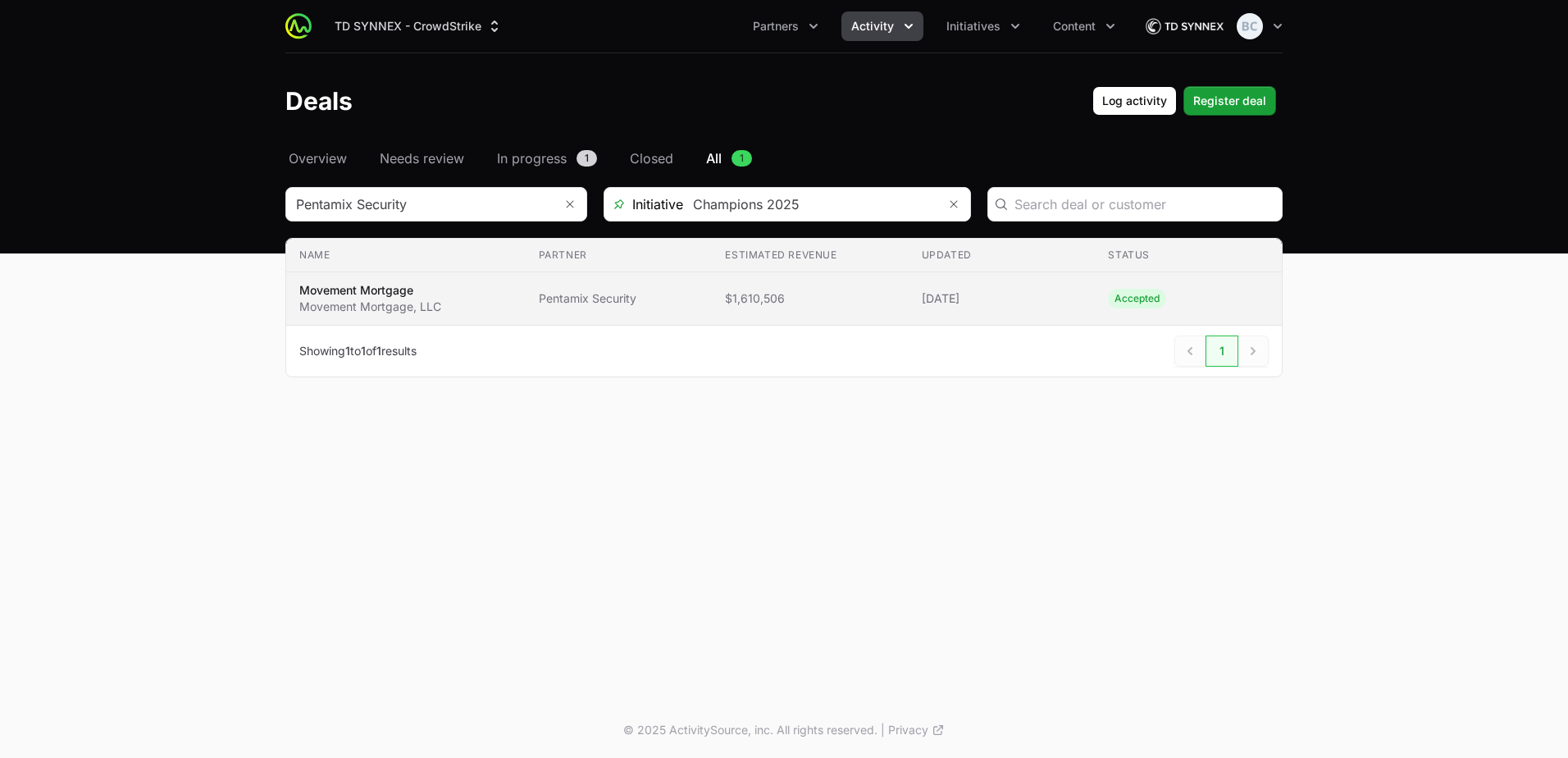
click at [526, 301] on td "Partner Pentamix Security" at bounding box center [619, 299] width 187 height 53
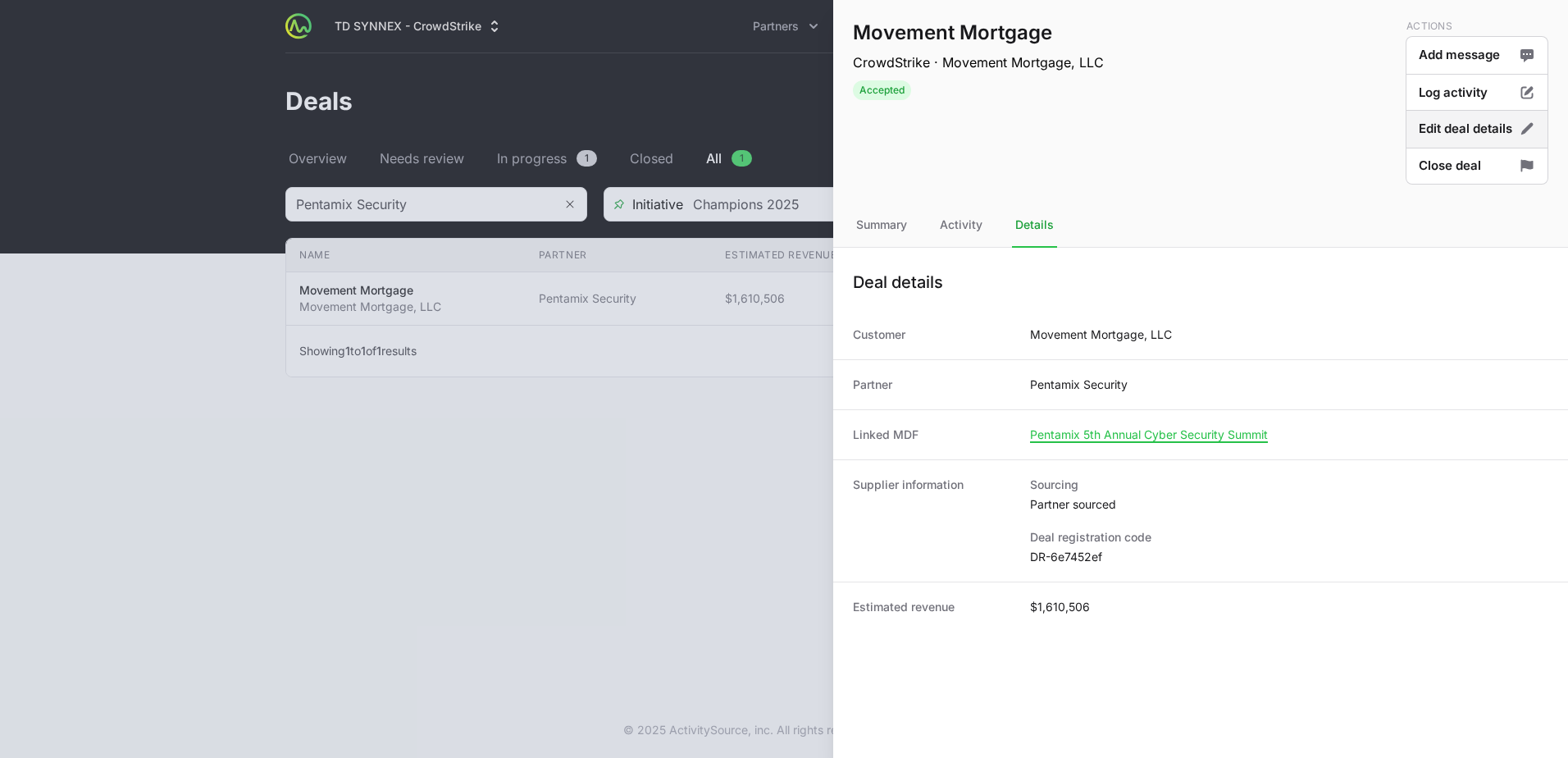
click at [1424, 124] on button "Edit deal details" at bounding box center [1477, 129] width 143 height 39
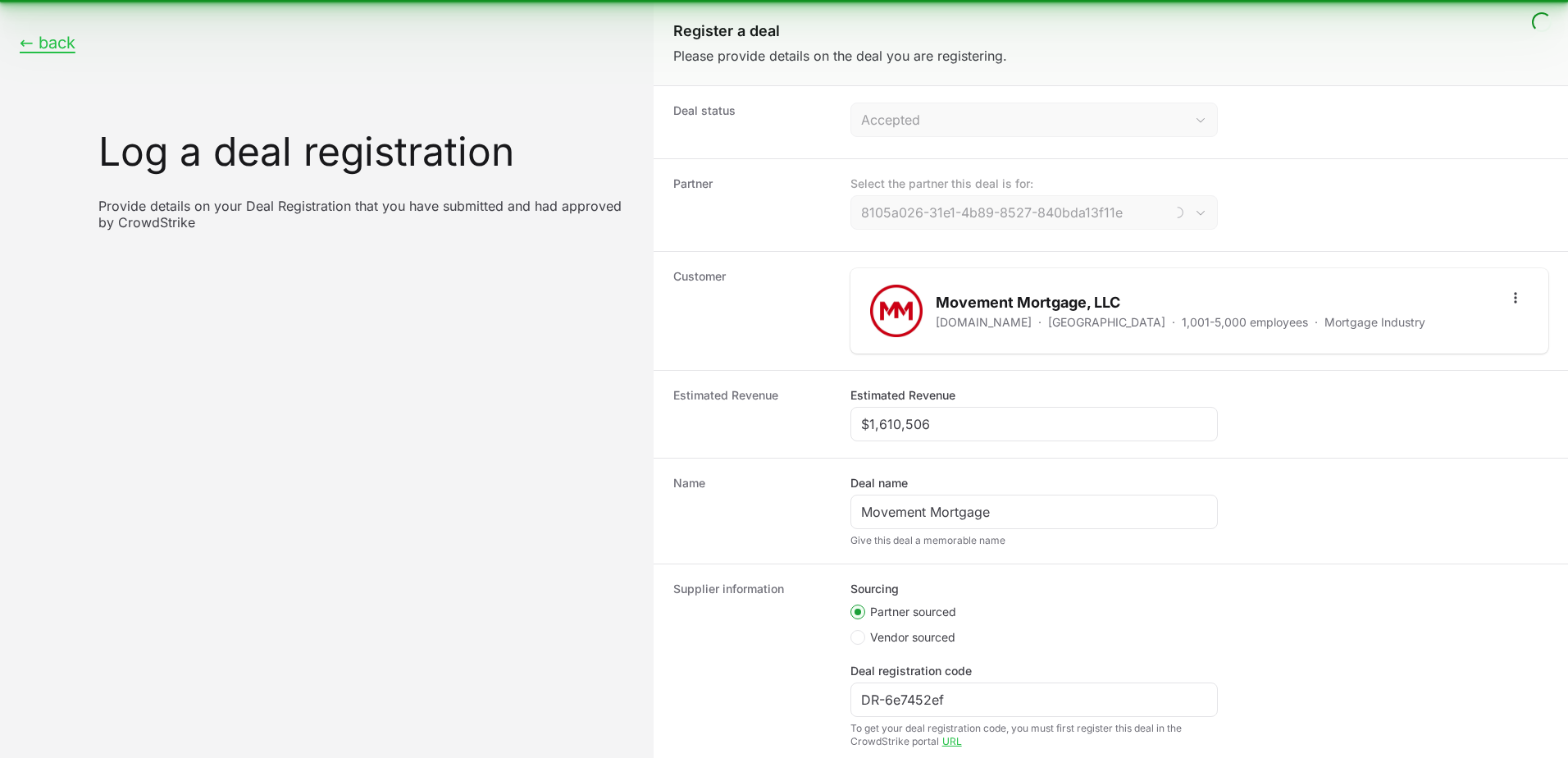
type input "Pentamix Security"
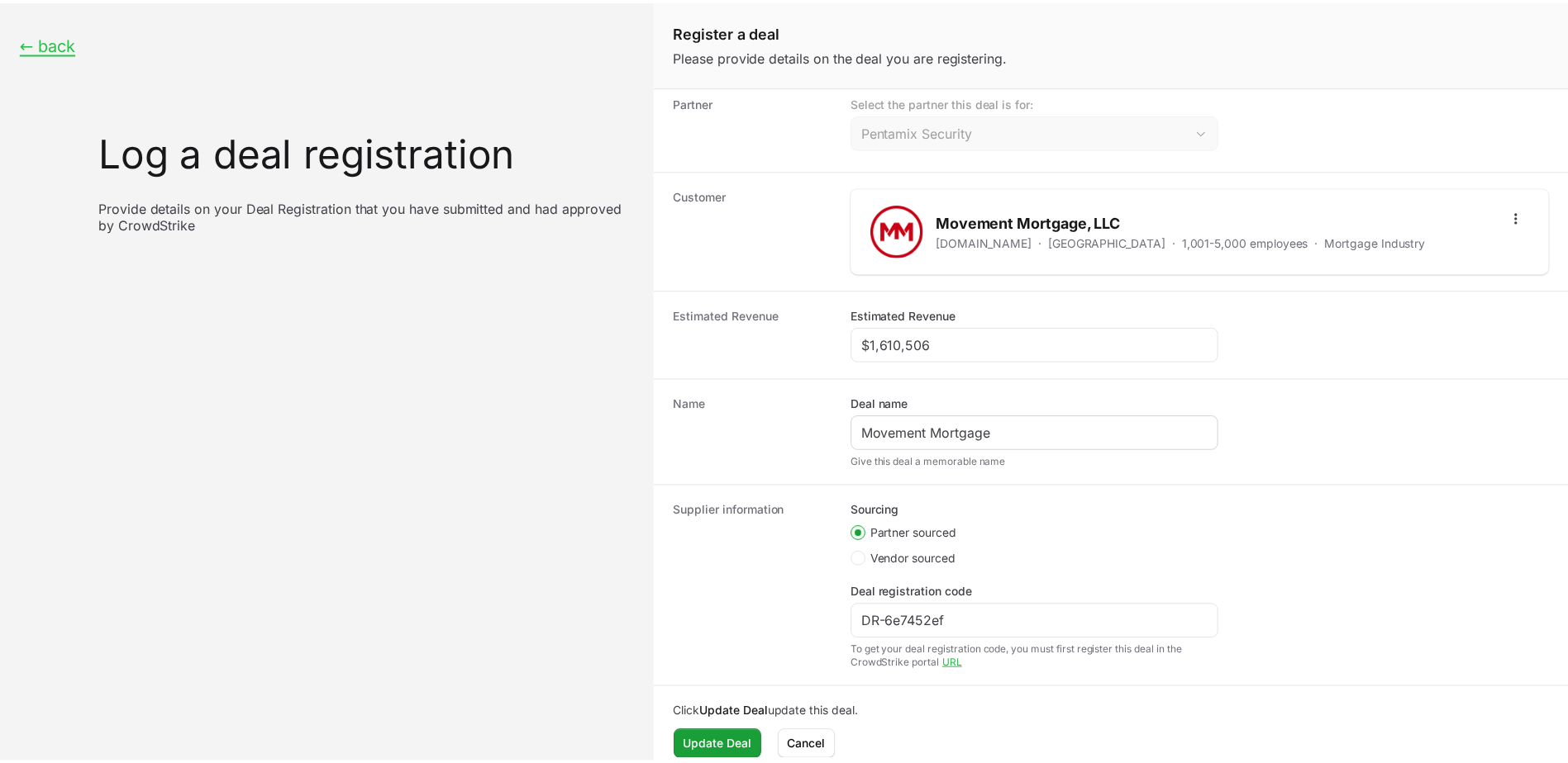
scroll to position [100, 0]
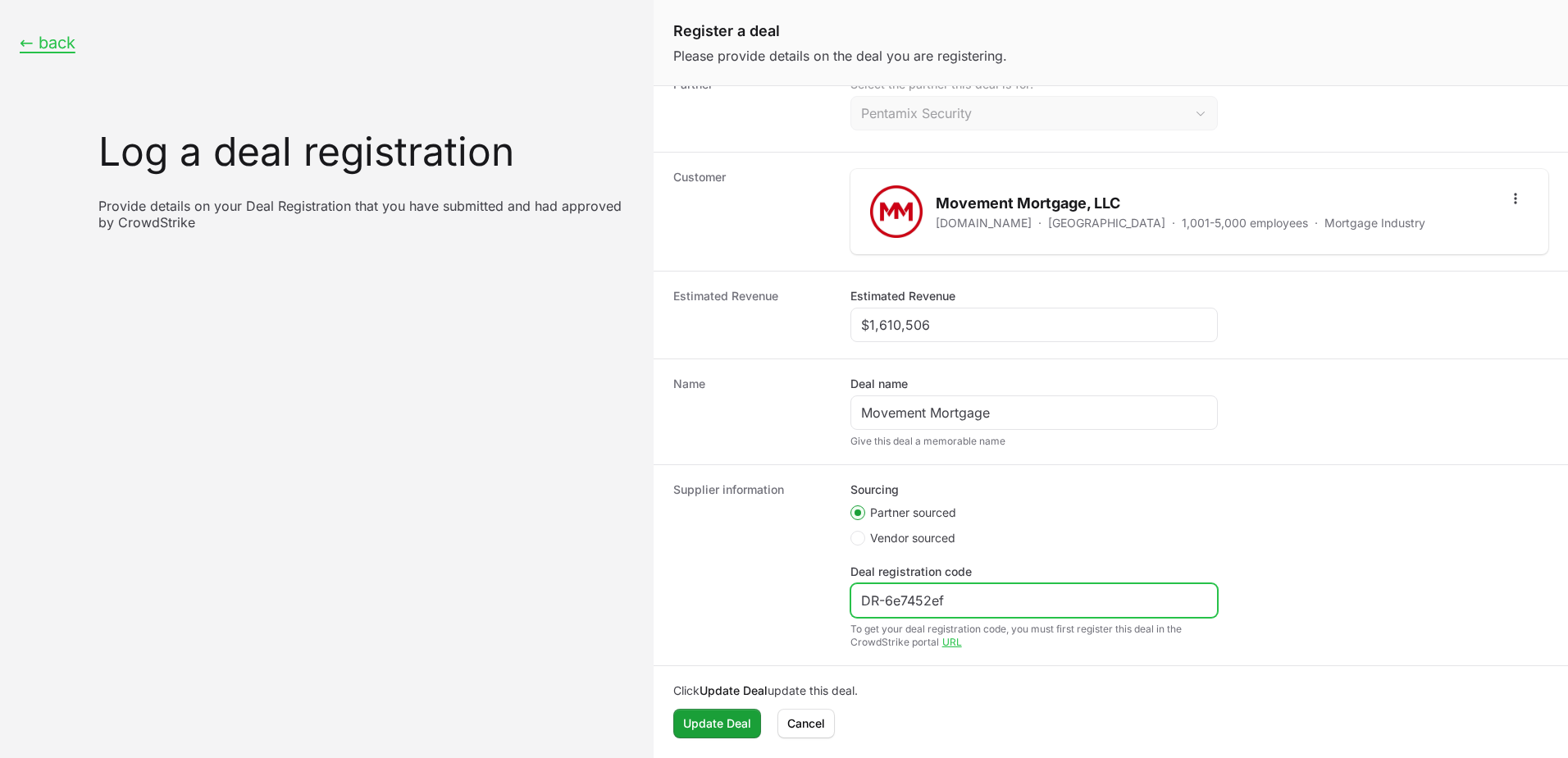
drag, startPoint x: 973, startPoint y: 601, endPoint x: 879, endPoint y: 597, distance: 94.1
click at [830, 597] on div "Supplier information Sourcing Partner sourced Vendor sourced Deal registration …" at bounding box center [1111, 565] width 914 height 201
paste input "0e92ccd3"
type input "DR-0e92ccd3"
click at [694, 734] on button "Update Deal Update Deal" at bounding box center [717, 723] width 88 height 30
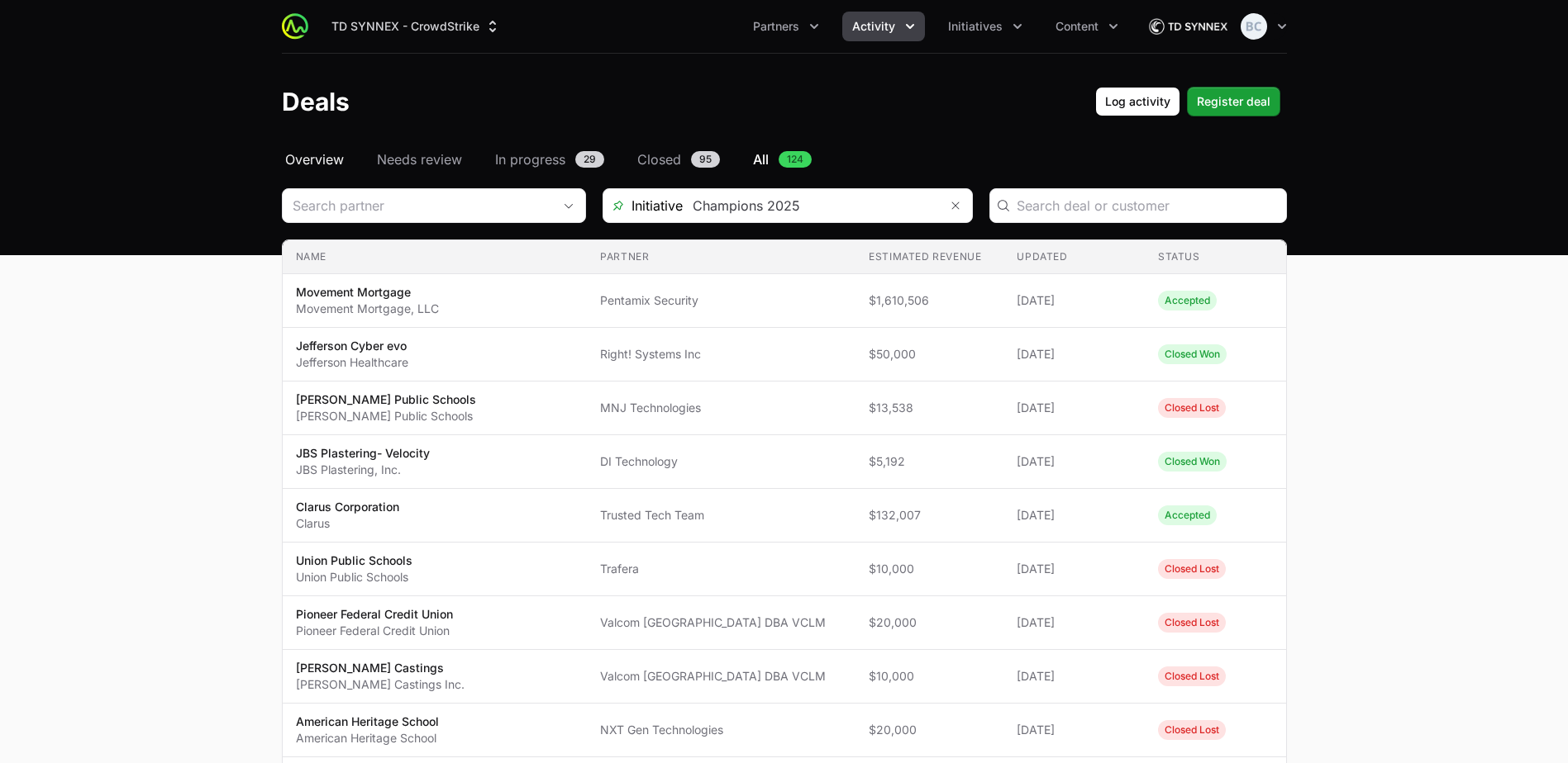
click at [301, 163] on span "Overview" at bounding box center [314, 160] width 59 height 20
